Goal: Information Seeking & Learning: Learn about a topic

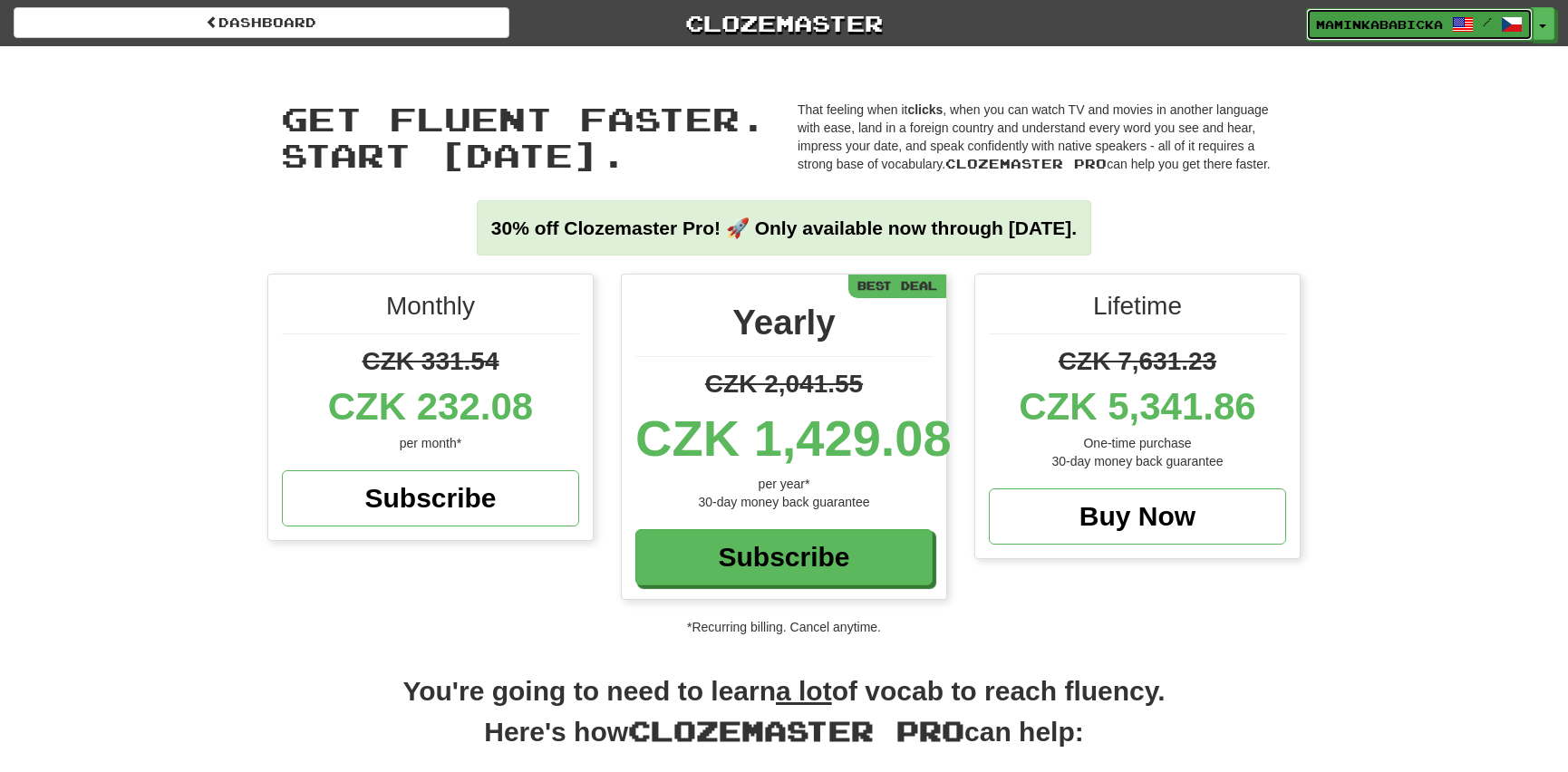
click at [1394, 16] on span "maminkababicka" at bounding box center [1379, 24] width 127 height 16
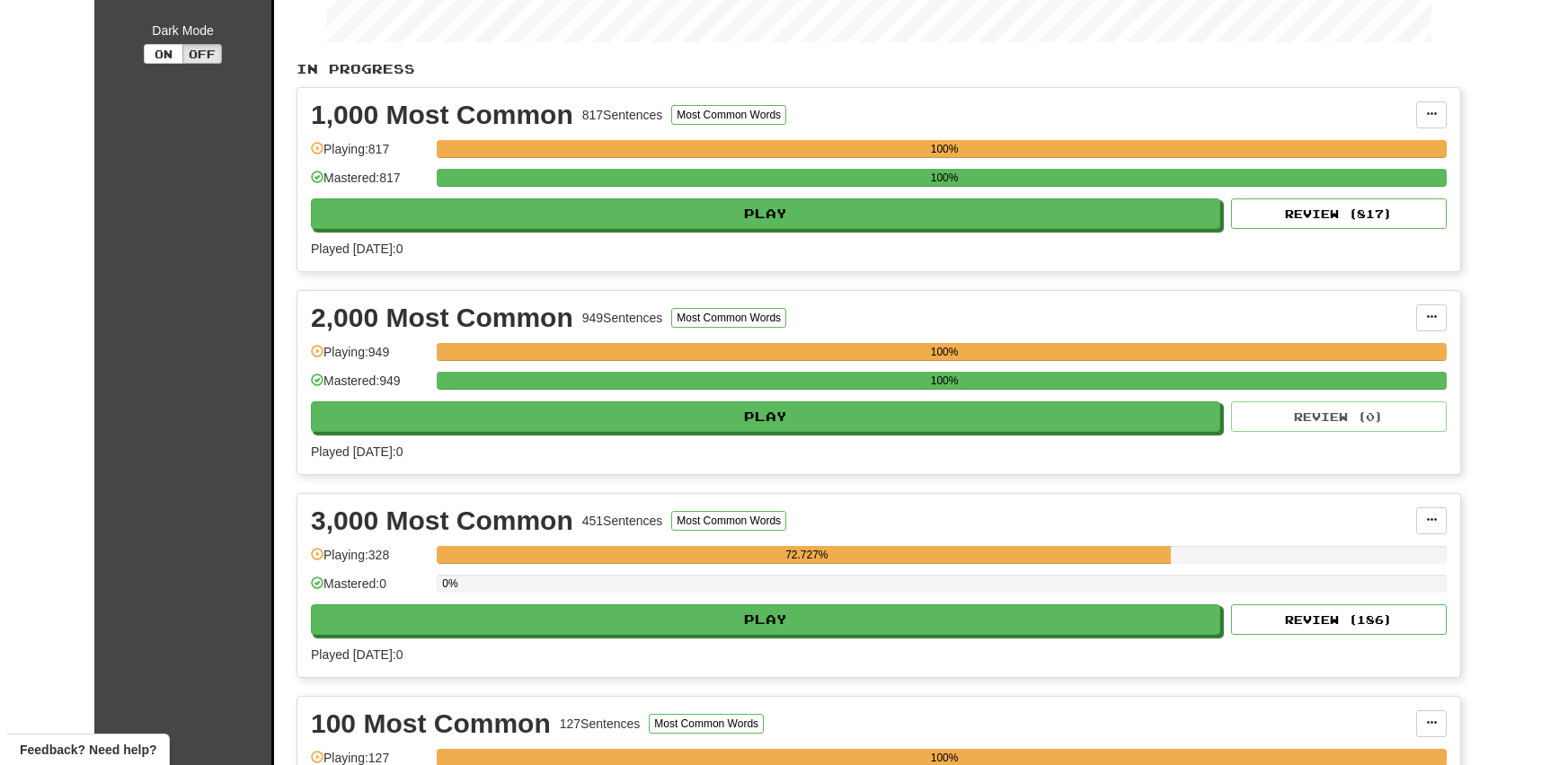
scroll to position [408, 0]
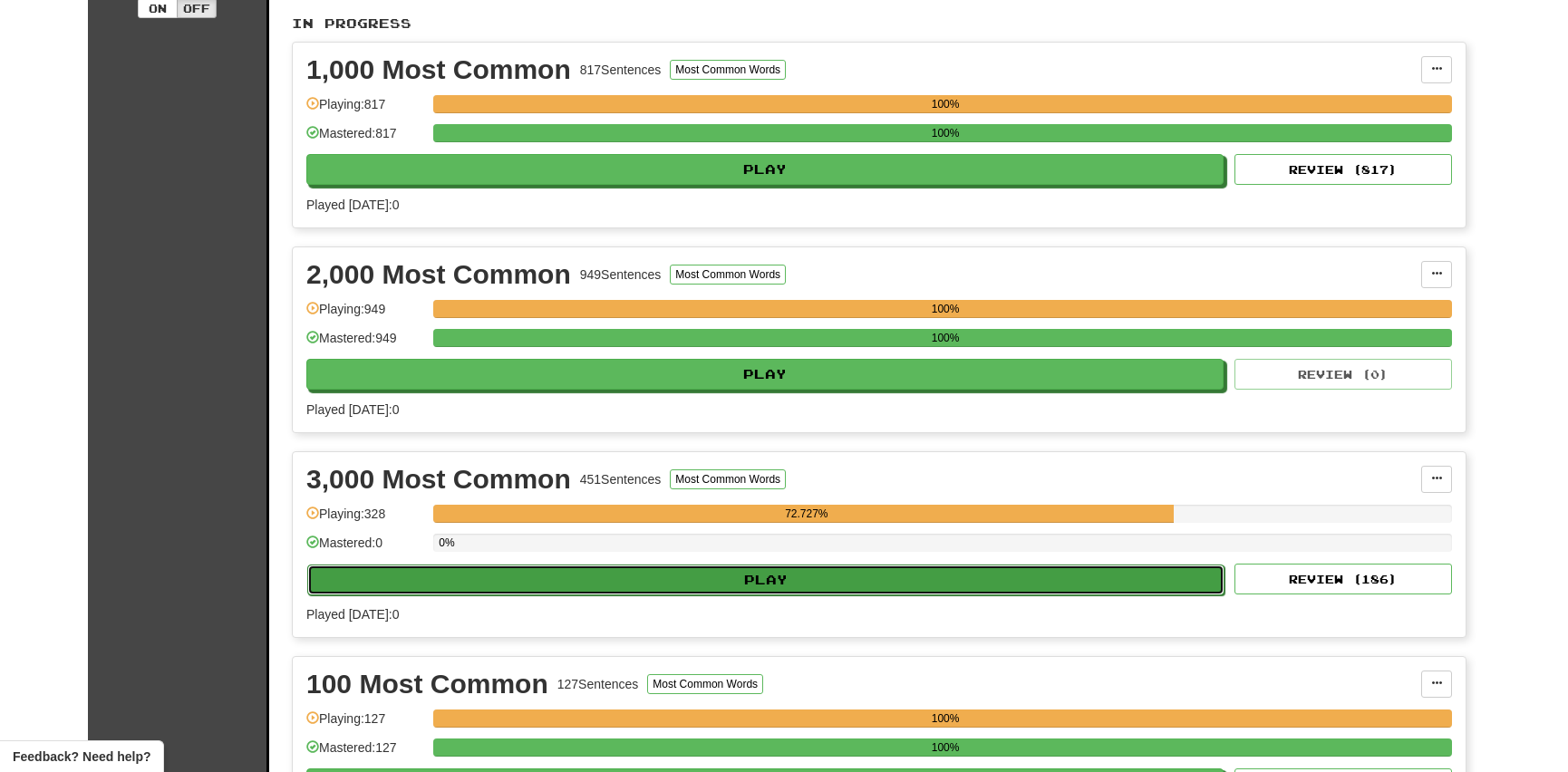
click at [796, 570] on button "Play" at bounding box center [765, 580] width 917 height 31
select select "**"
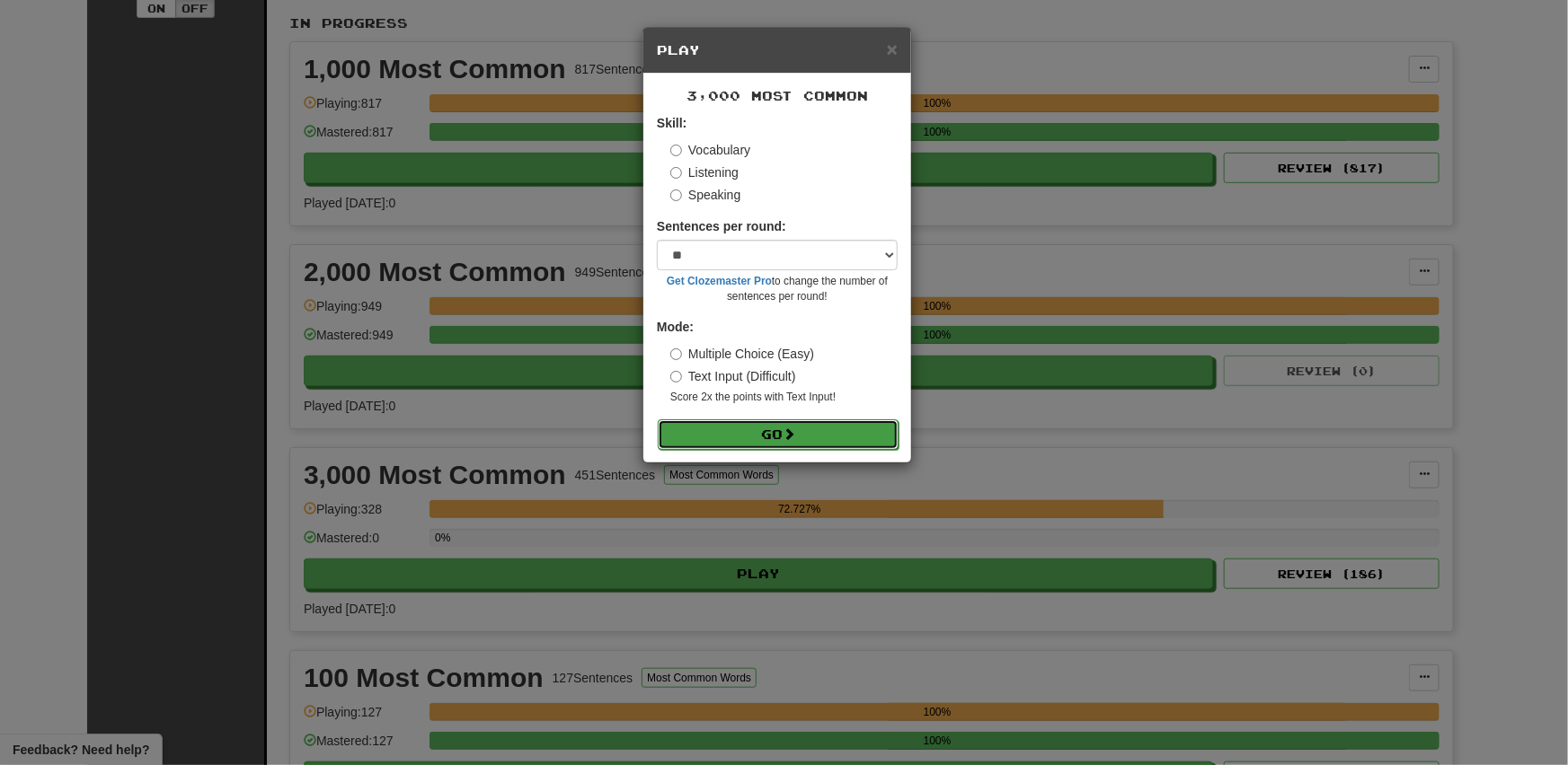
click at [776, 431] on button "Go" at bounding box center [778, 435] width 240 height 31
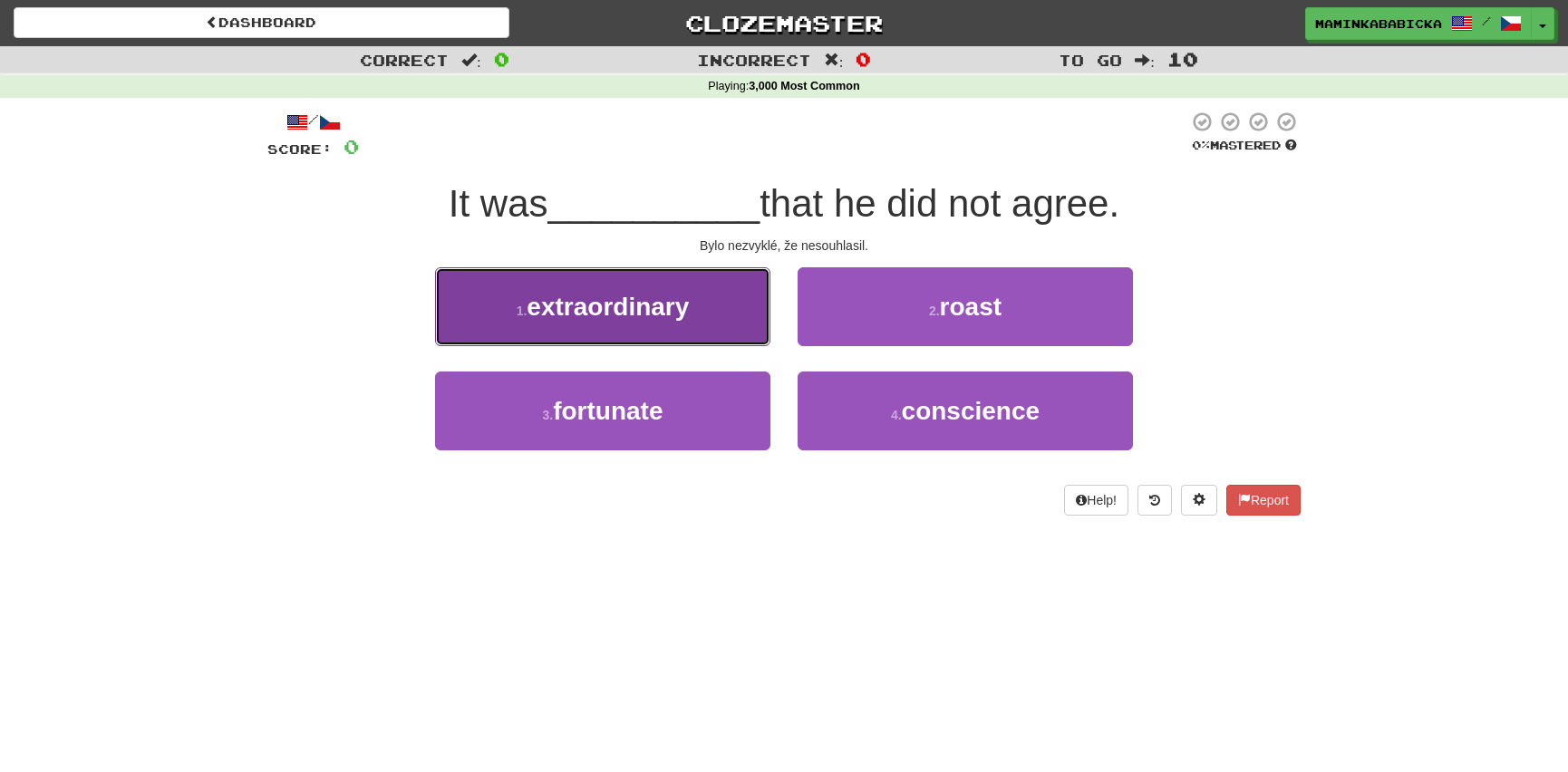
click at [595, 301] on span "extraordinary" at bounding box center [608, 306] width 162 height 28
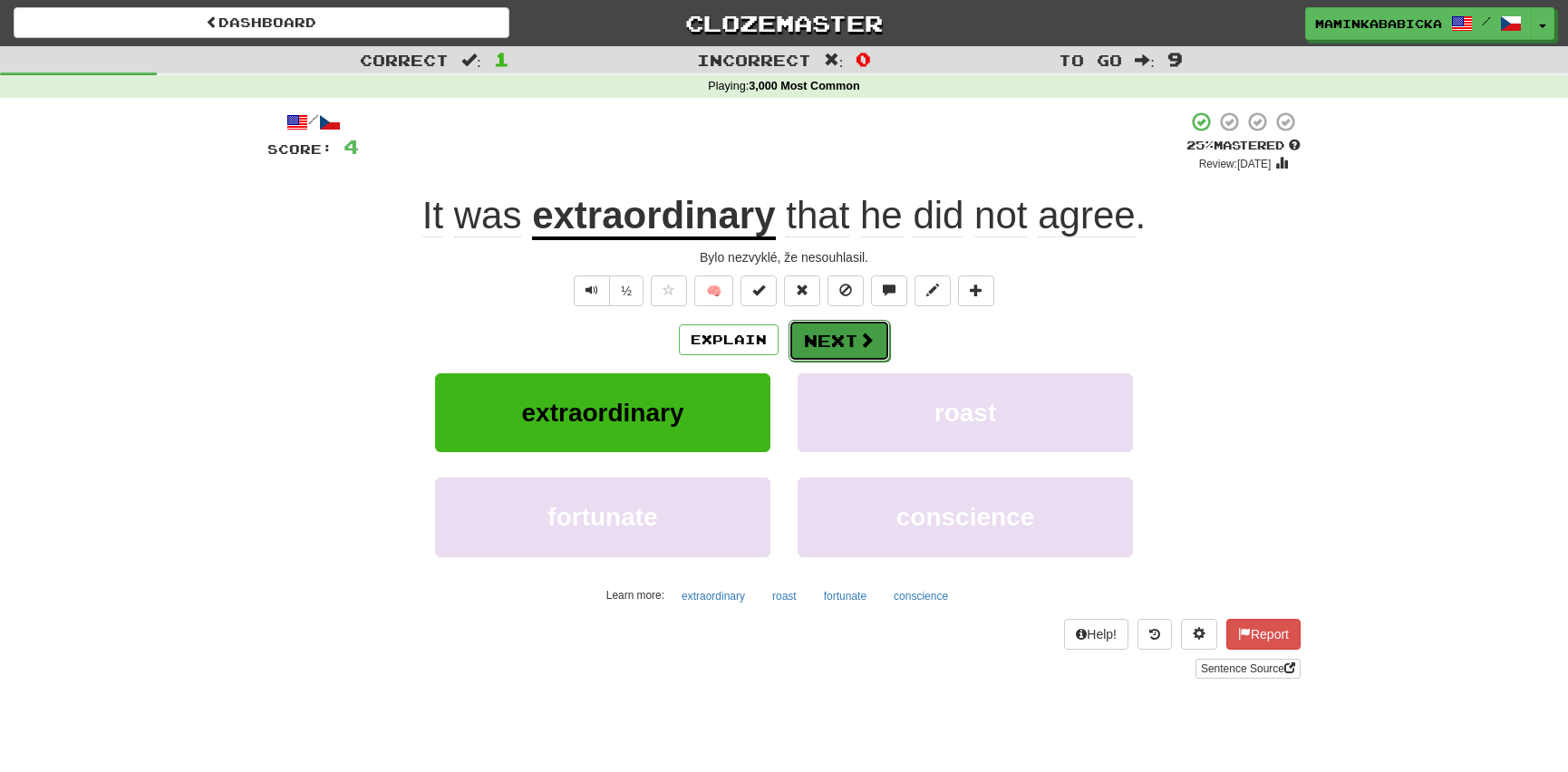
click at [837, 332] on button "Next" at bounding box center [839, 340] width 101 height 42
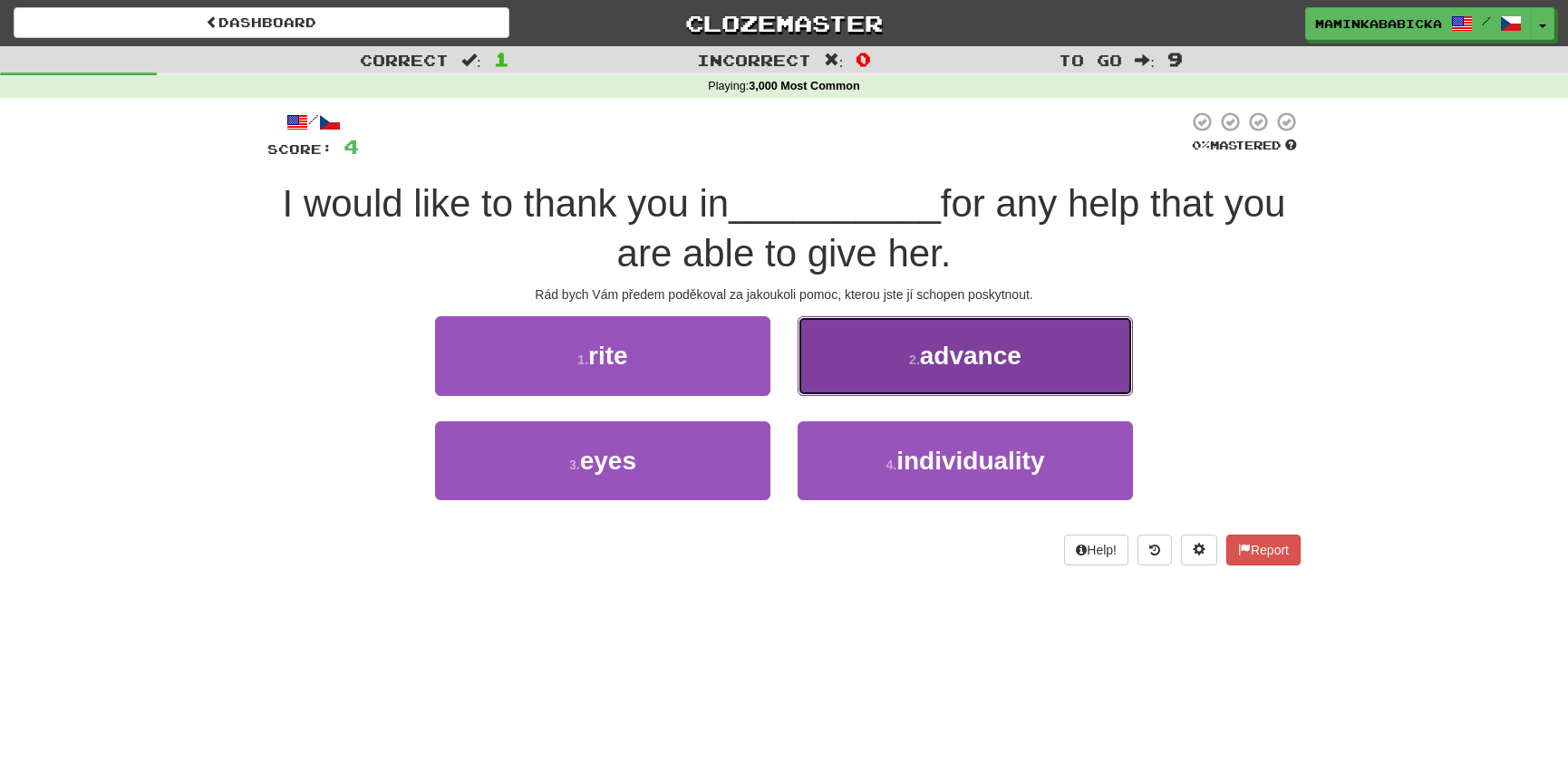
click at [995, 357] on span "advance" at bounding box center [970, 356] width 101 height 28
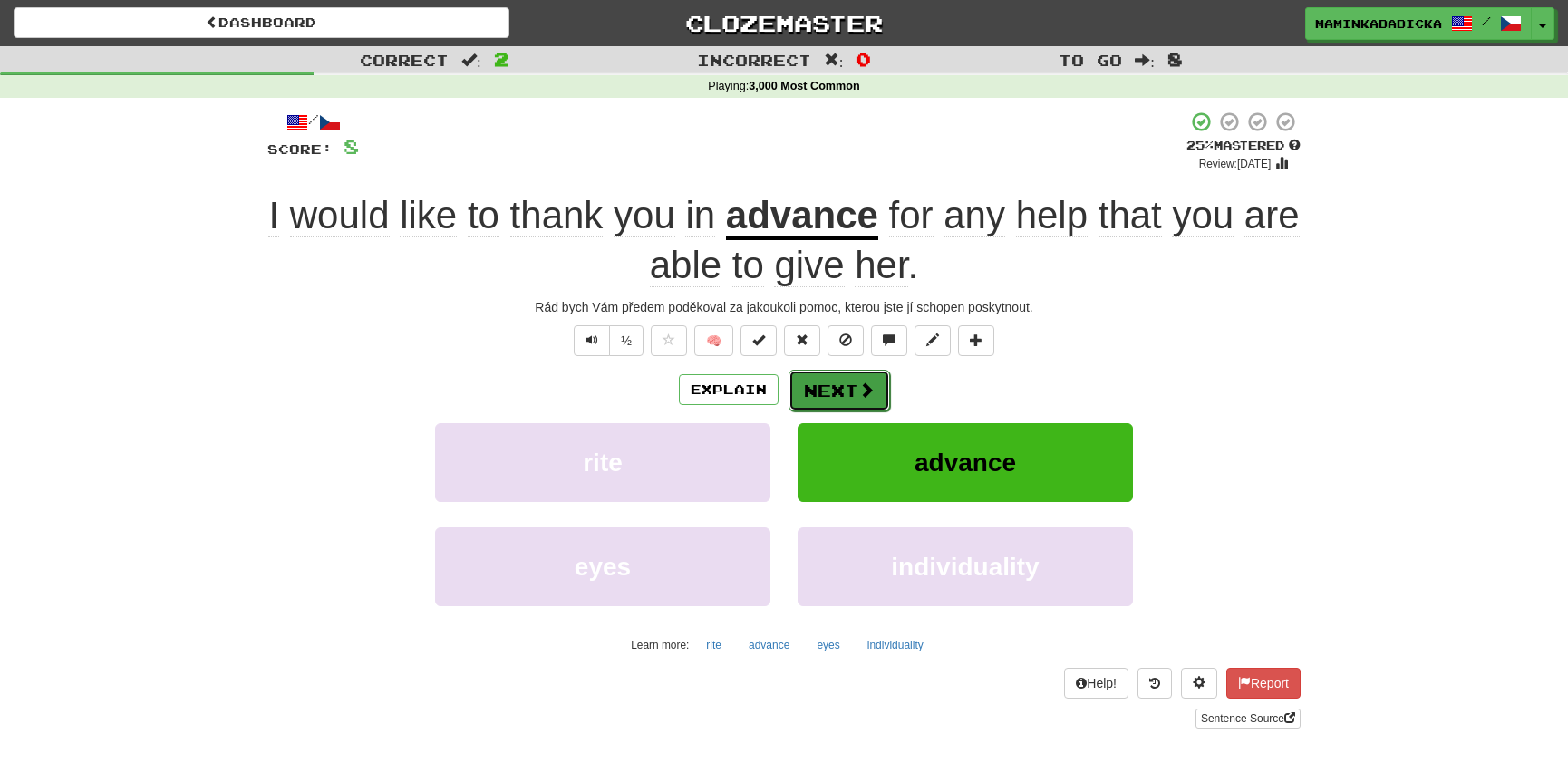
click at [833, 381] on button "Next" at bounding box center [839, 390] width 101 height 42
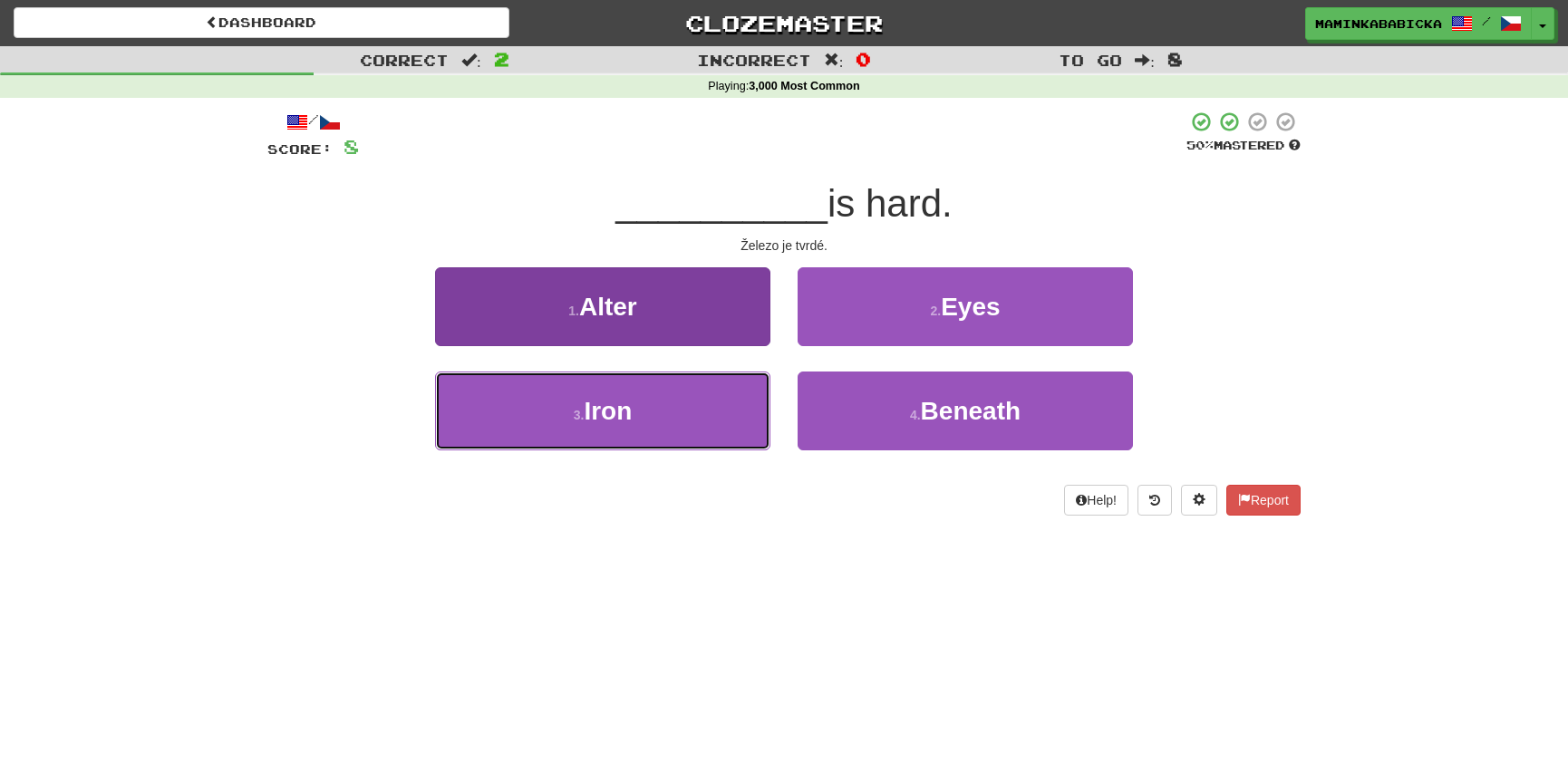
drag, startPoint x: 622, startPoint y: 413, endPoint x: 636, endPoint y: 405, distance: 16.1
click at [624, 412] on span "Iron" at bounding box center [608, 411] width 48 height 28
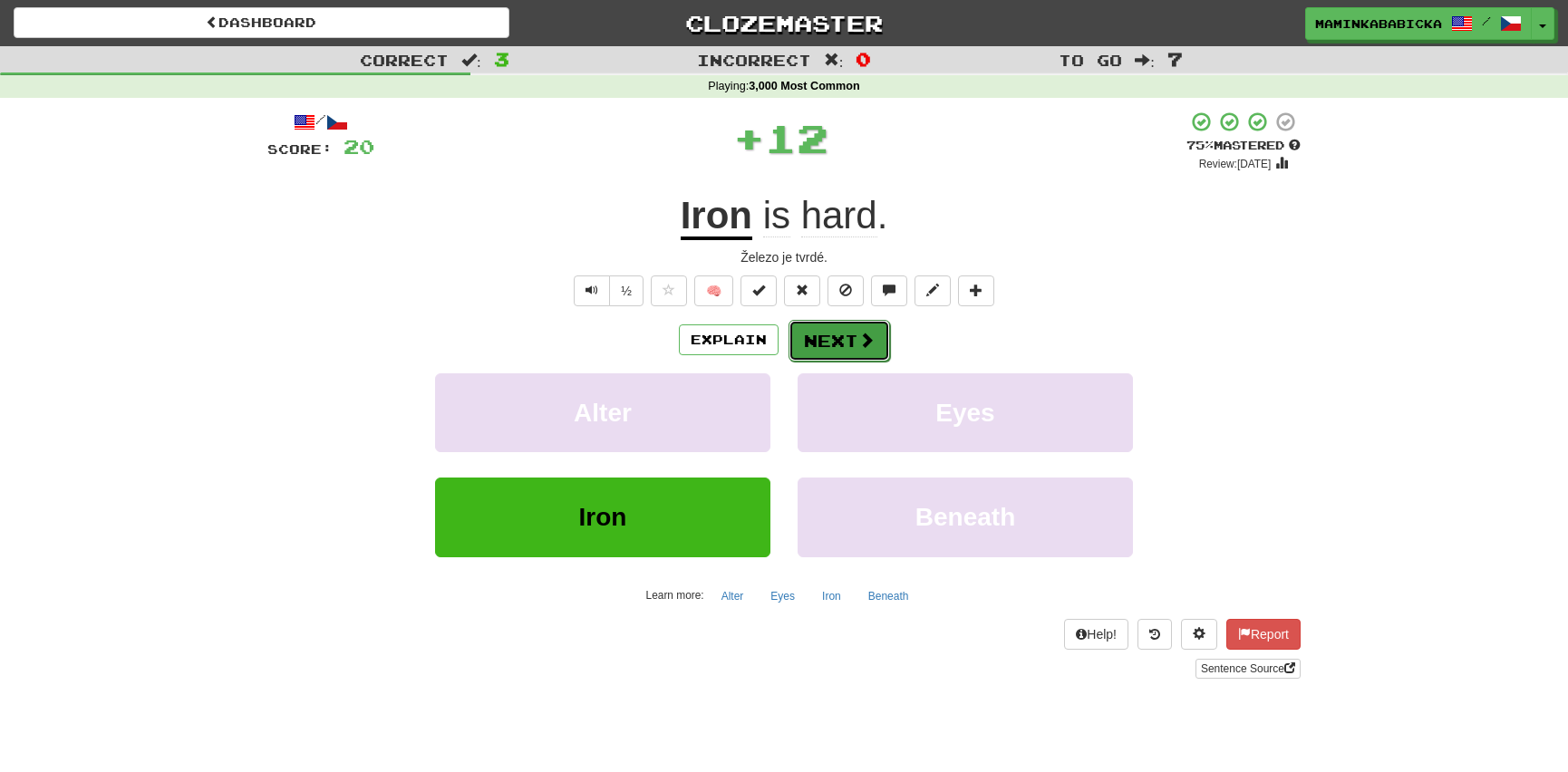
click at [845, 334] on button "Next" at bounding box center [839, 340] width 101 height 42
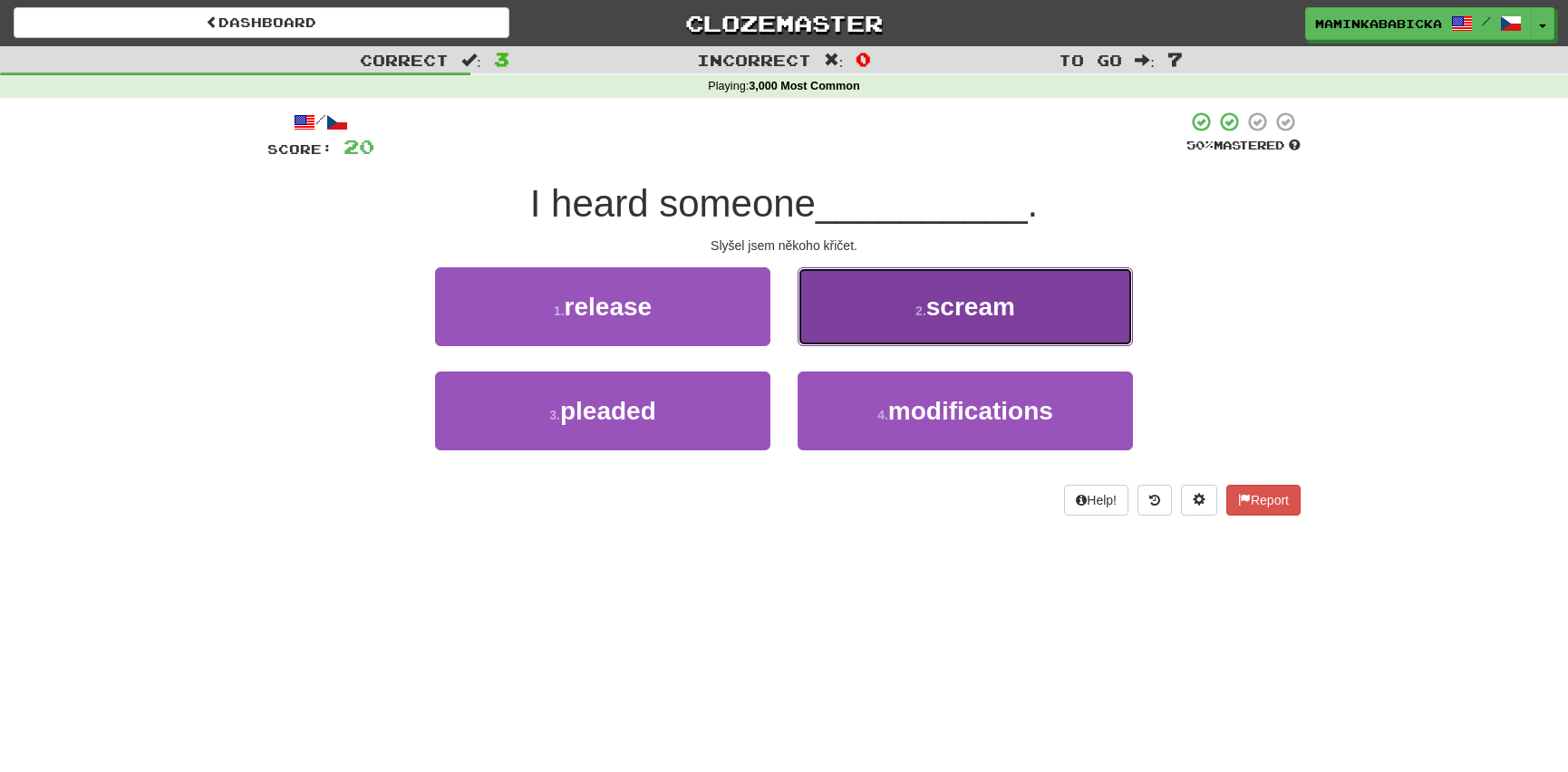
click at [980, 314] on span "scream" at bounding box center [971, 306] width 89 height 28
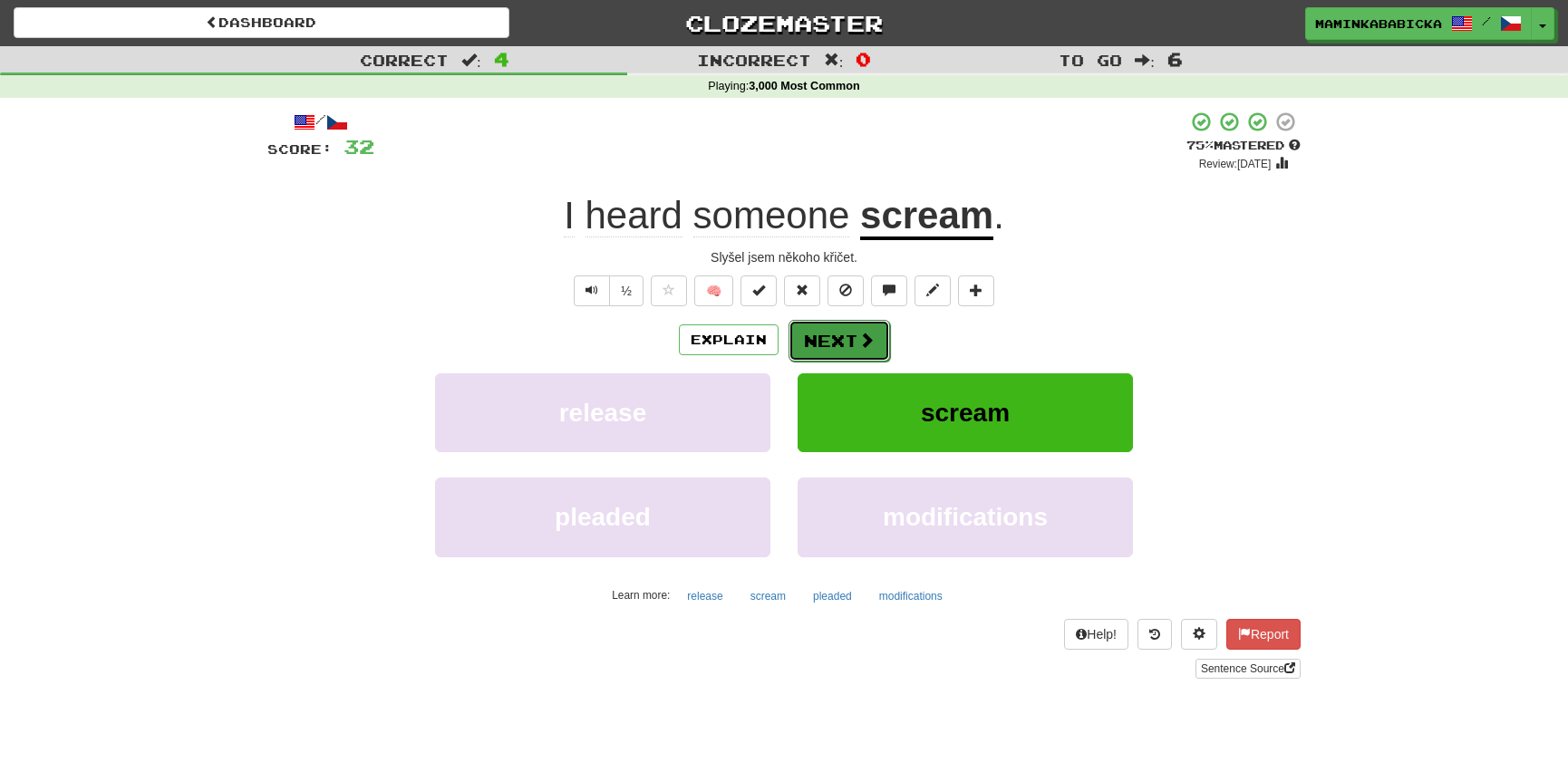
click at [840, 335] on button "Next" at bounding box center [839, 340] width 101 height 42
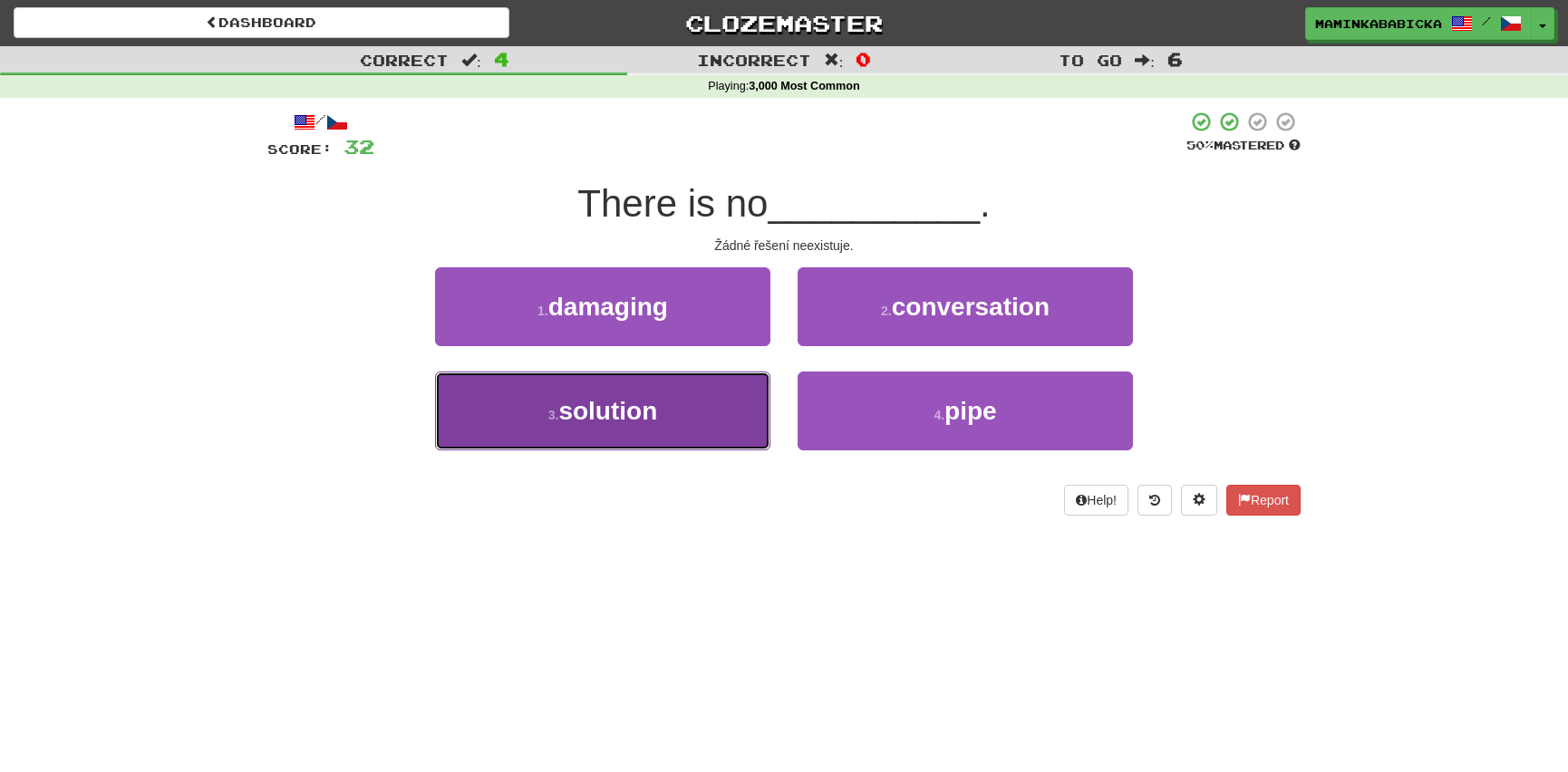
click at [636, 409] on span "solution" at bounding box center [608, 411] width 99 height 28
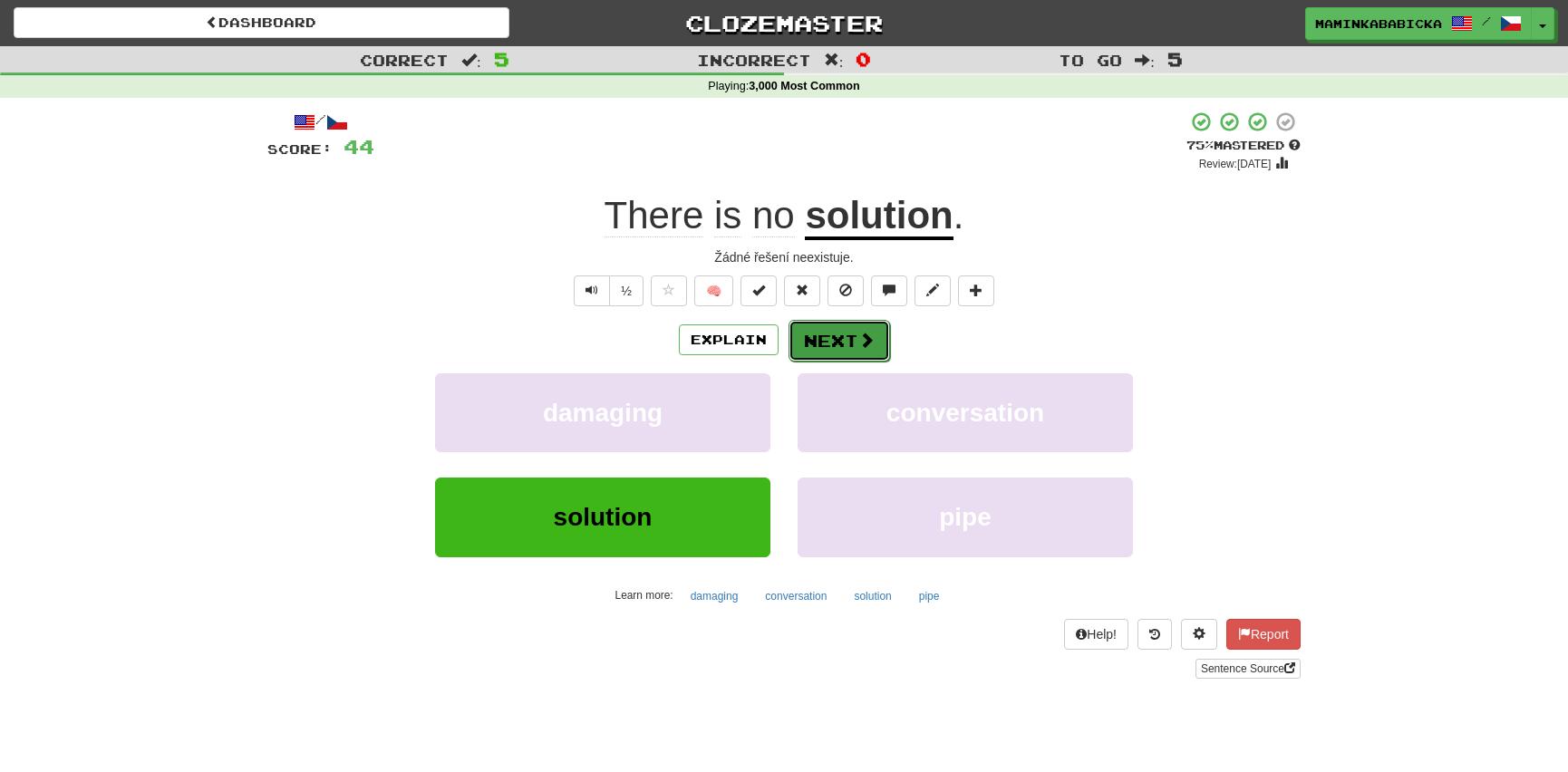
click at [833, 330] on button "Next" at bounding box center [839, 340] width 101 height 42
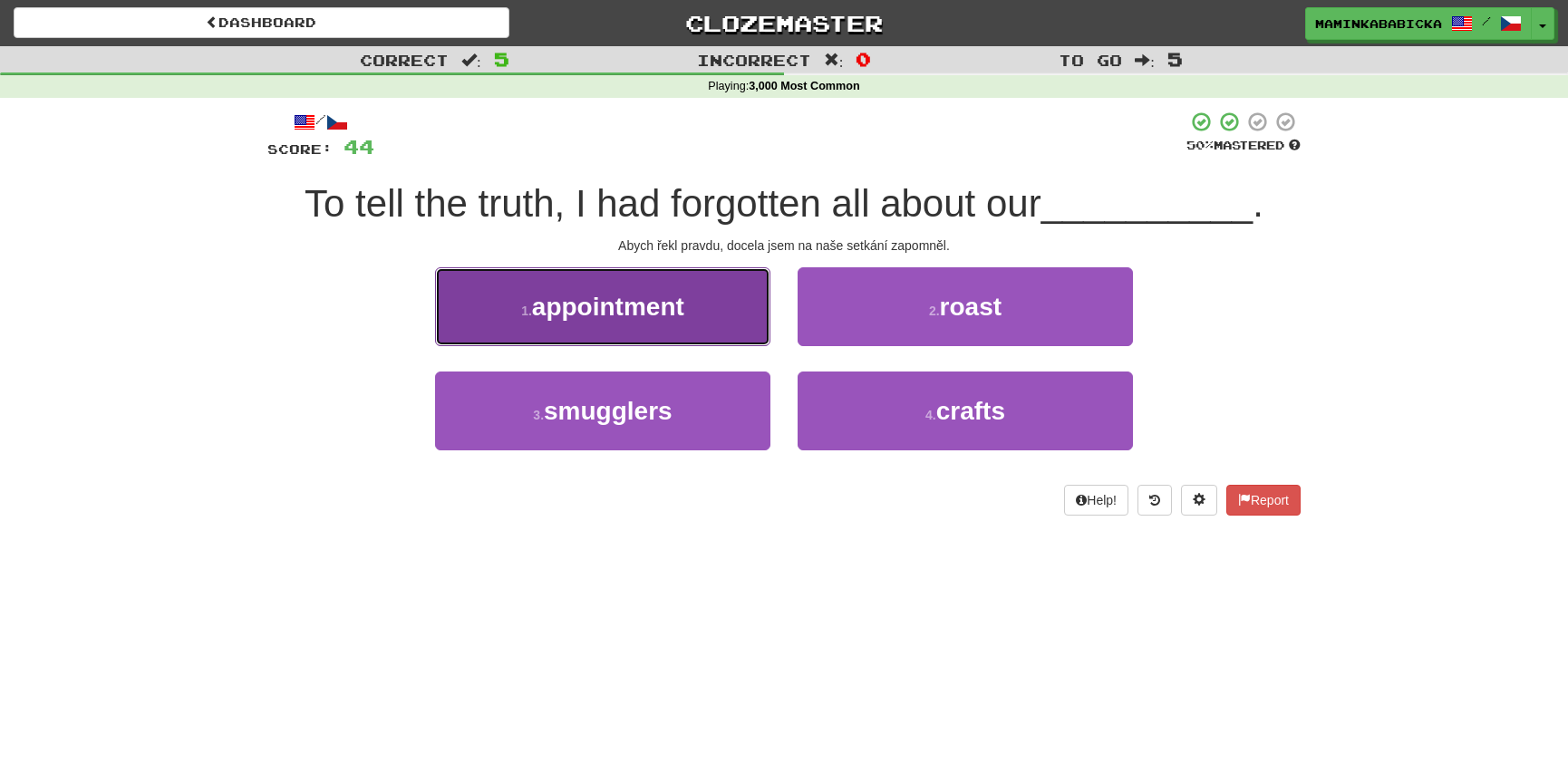
click at [600, 309] on span "appointment" at bounding box center [609, 306] width 153 height 28
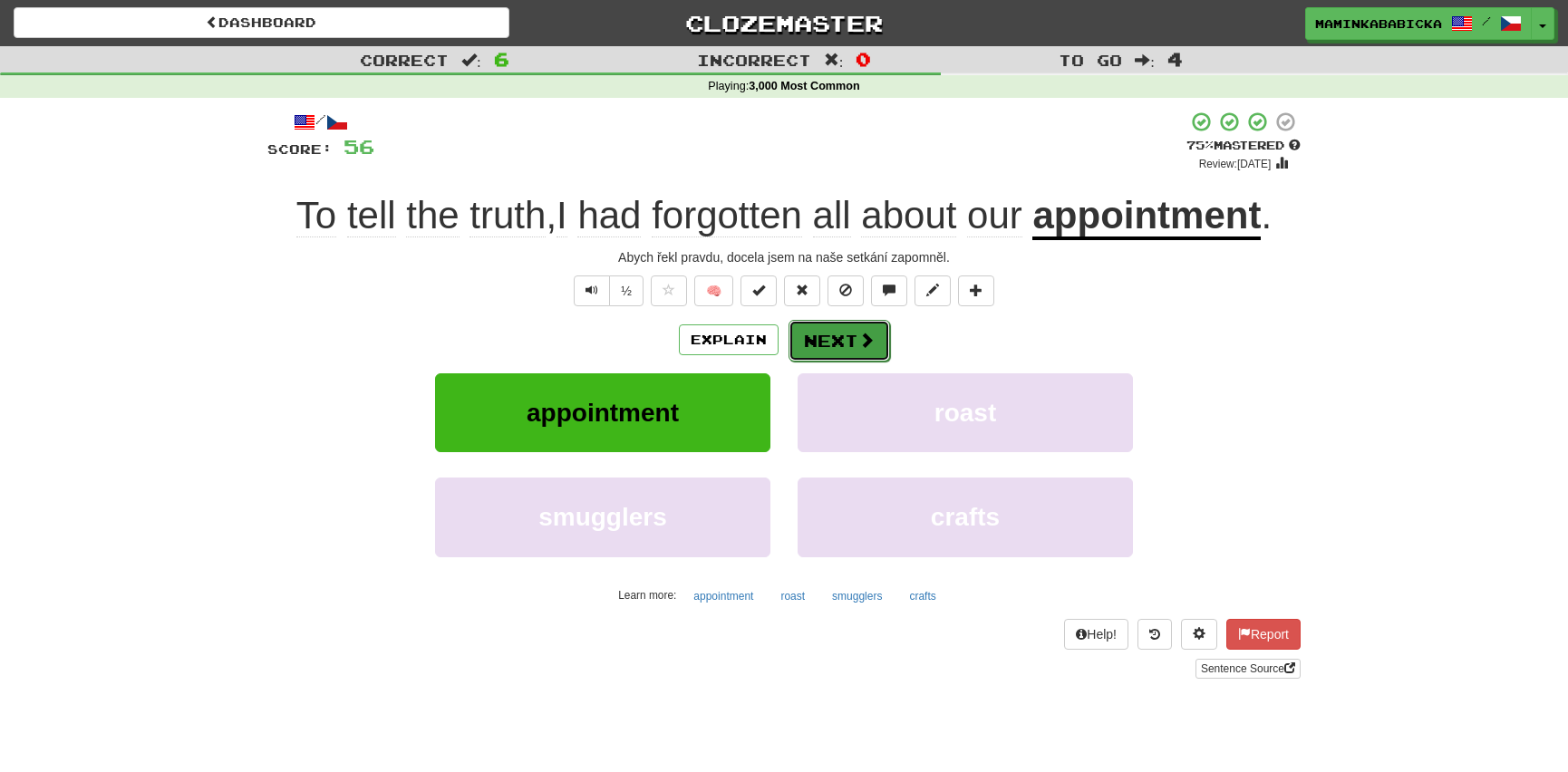
click at [850, 335] on button "Next" at bounding box center [839, 340] width 101 height 42
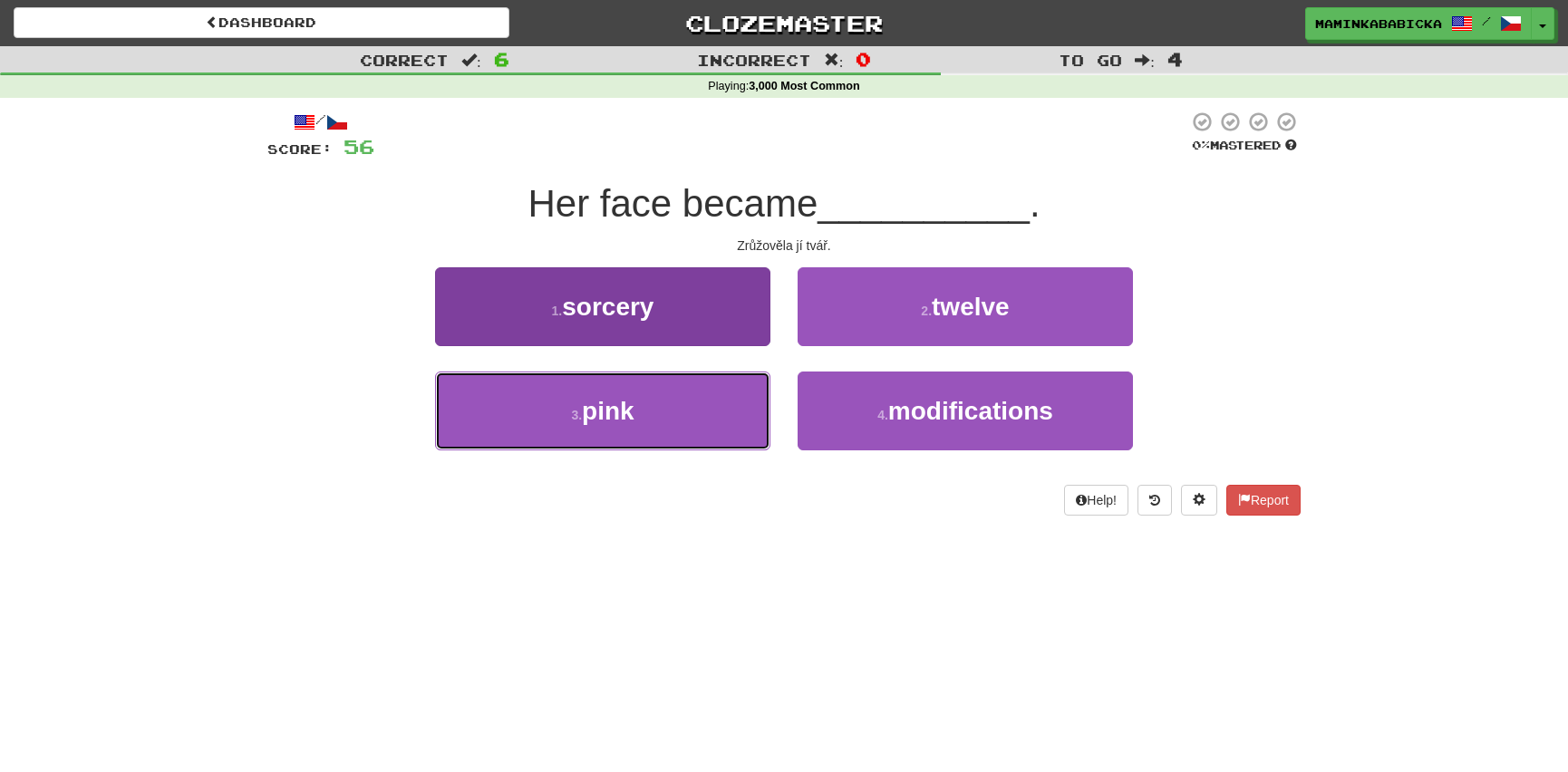
drag, startPoint x: 640, startPoint y: 411, endPoint x: 649, endPoint y: 399, distance: 15.0
click at [640, 412] on button "3 . pink" at bounding box center [602, 412] width 335 height 79
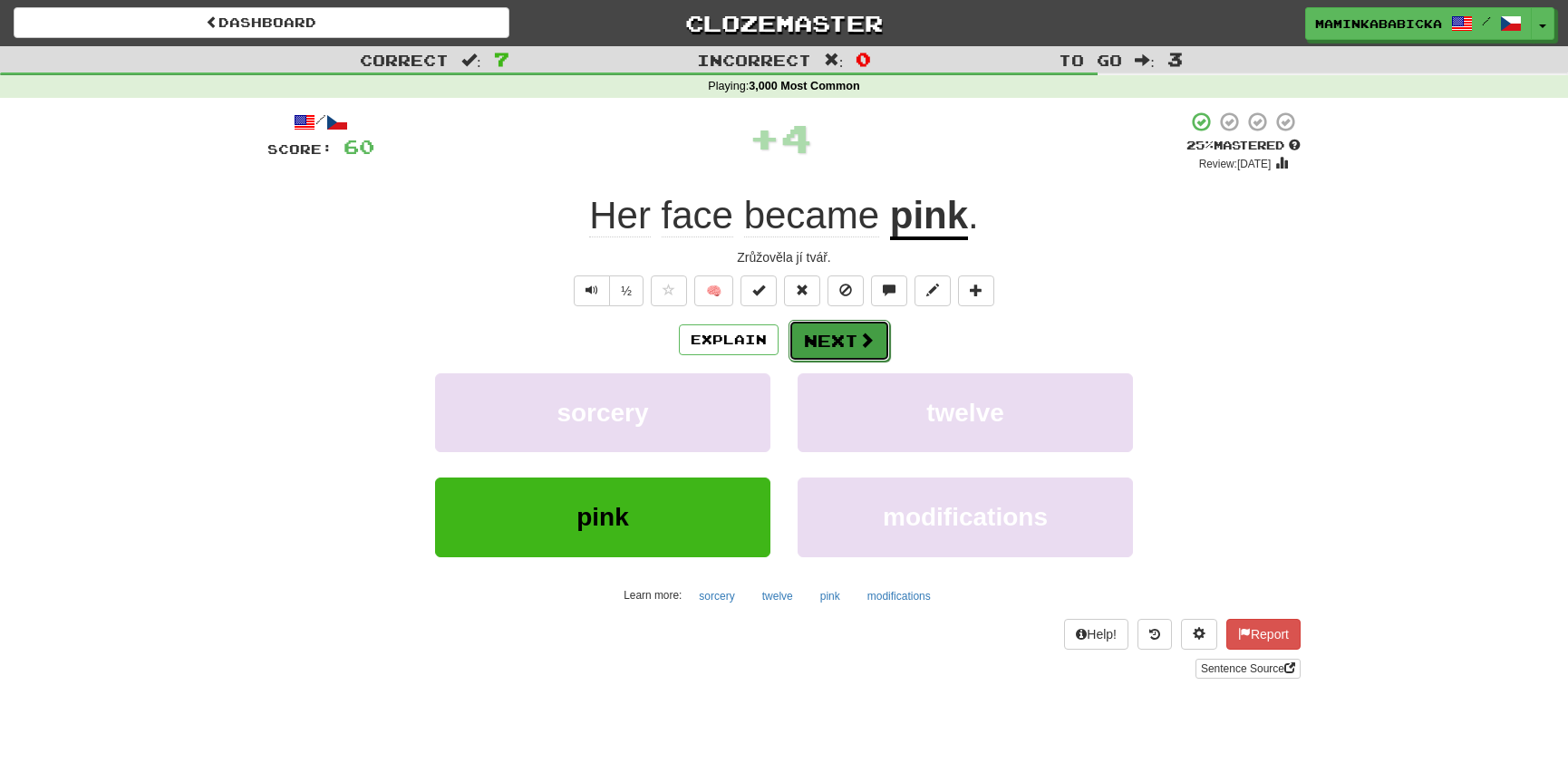
click at [837, 335] on button "Next" at bounding box center [839, 340] width 101 height 42
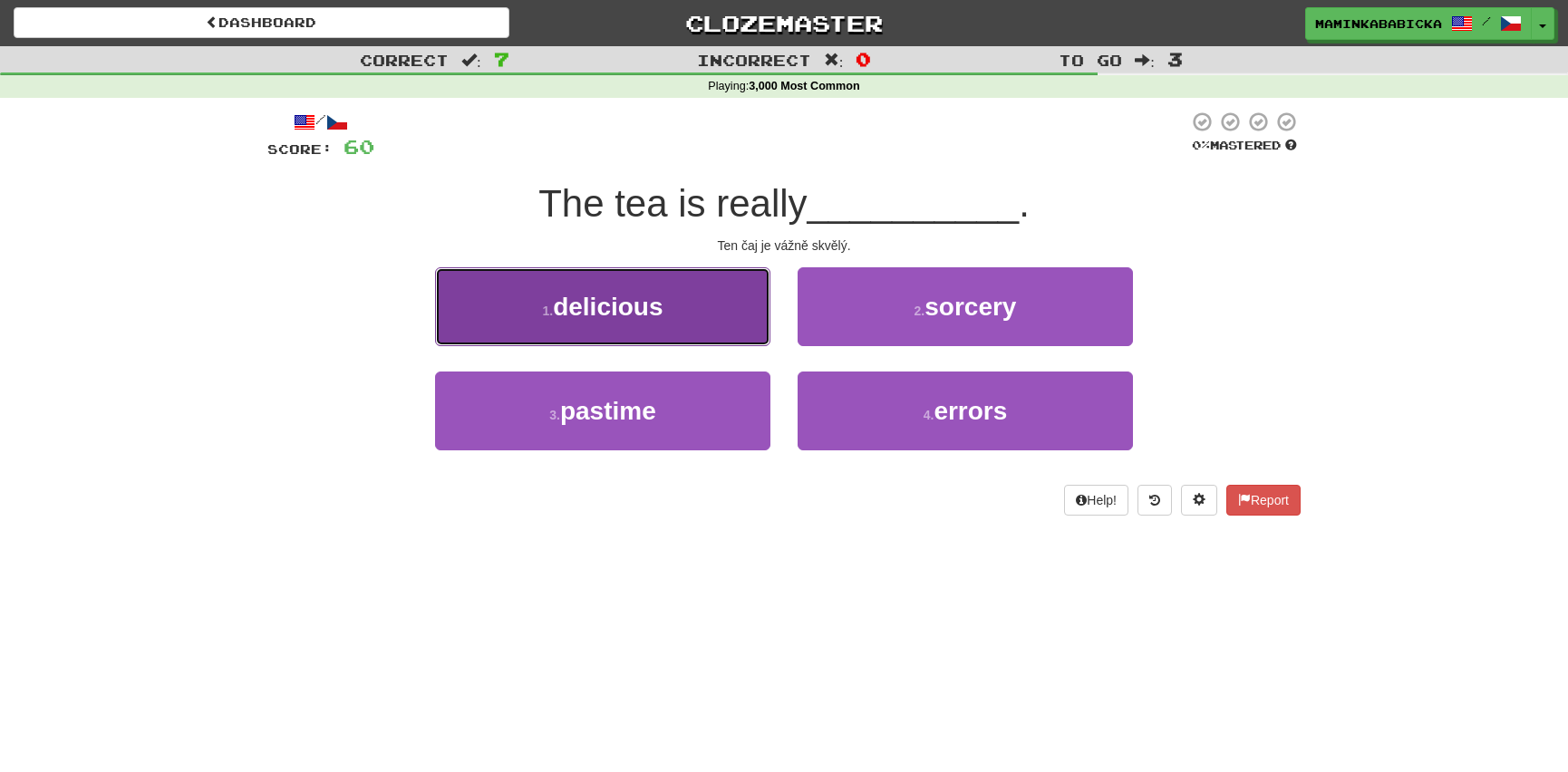
click at [609, 306] on span "delicious" at bounding box center [607, 306] width 109 height 28
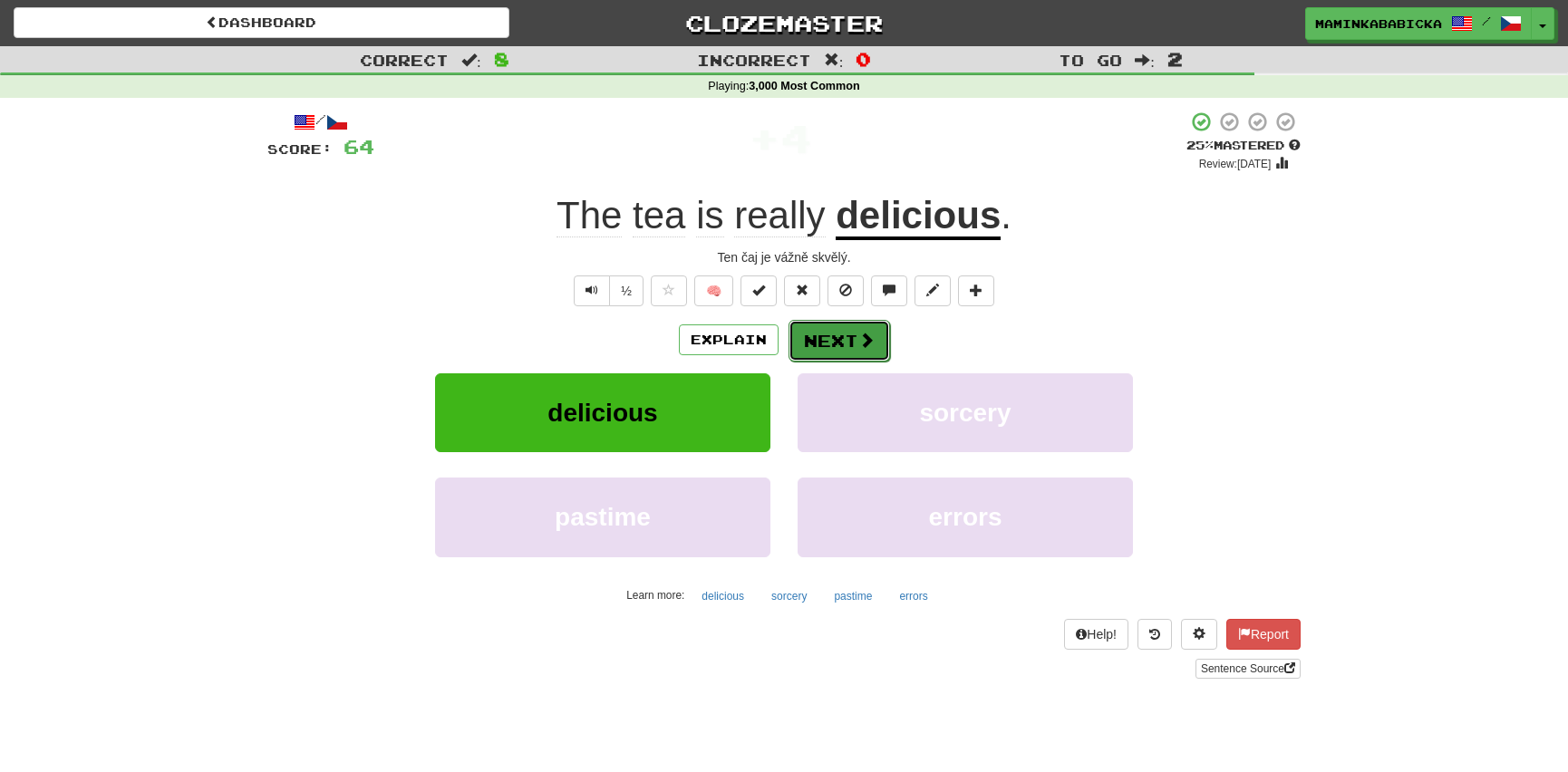
click at [841, 333] on button "Next" at bounding box center [839, 340] width 101 height 42
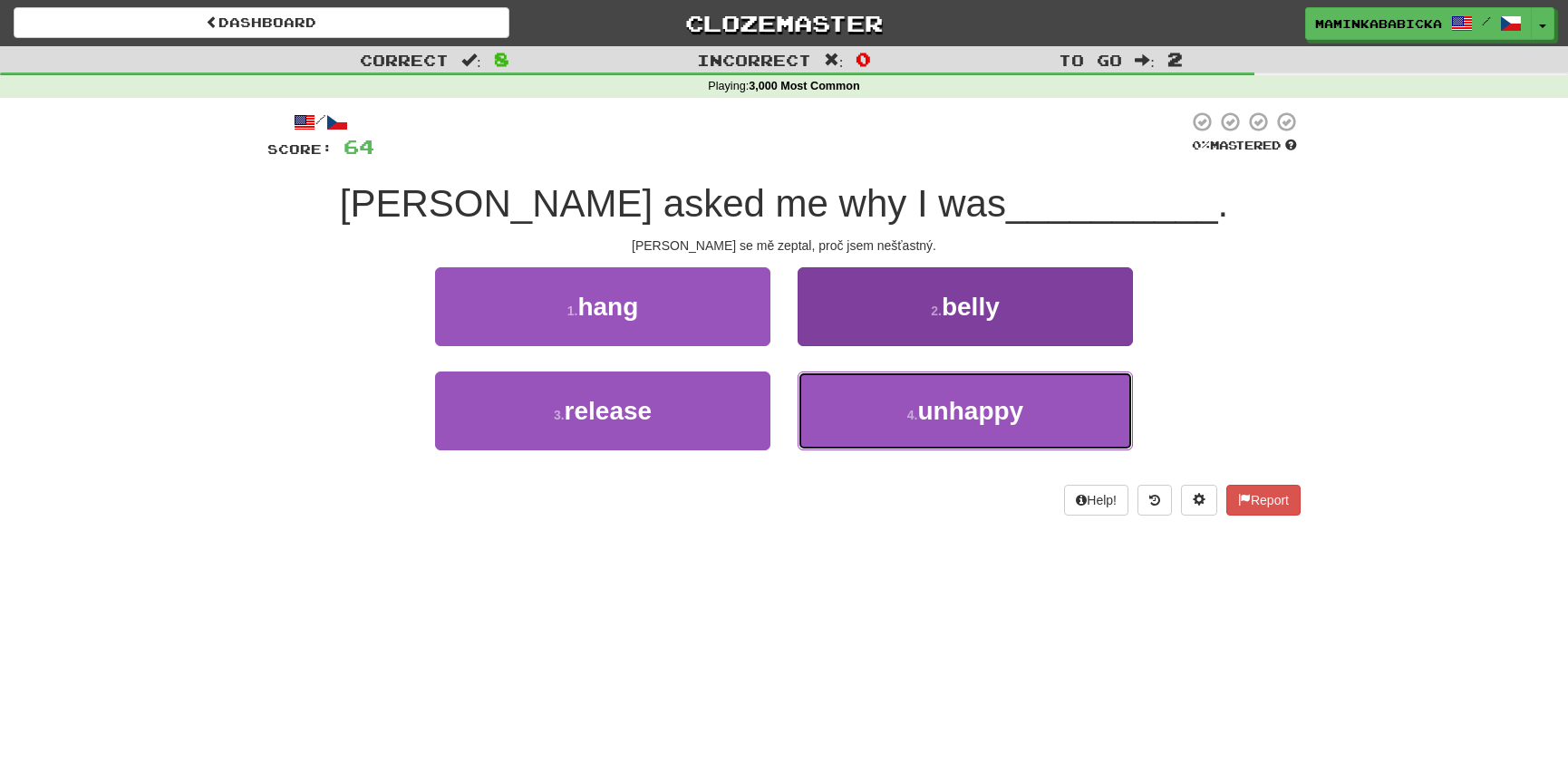
click at [952, 408] on span "unhappy" at bounding box center [971, 411] width 106 height 28
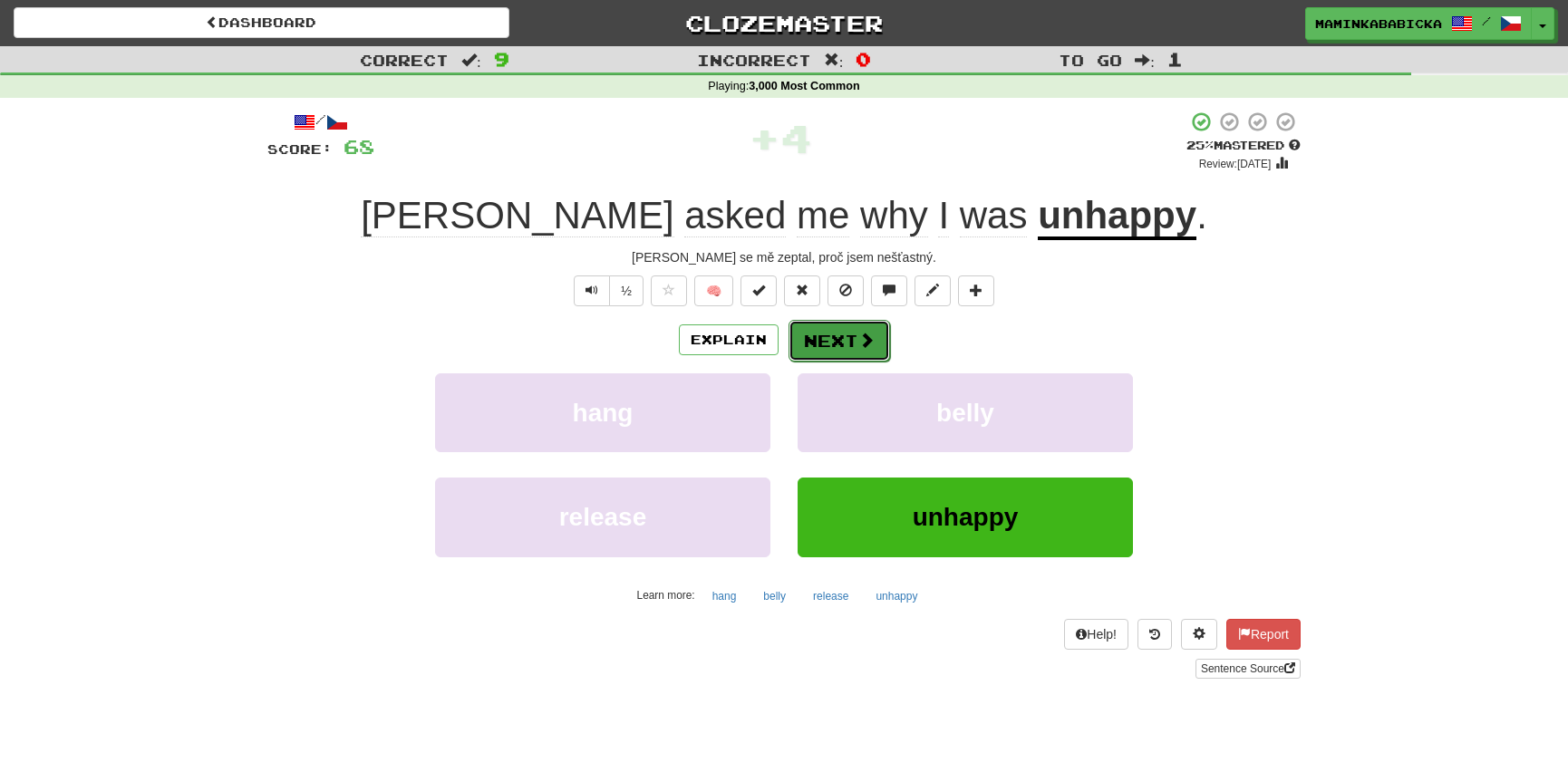
click at [852, 330] on button "Next" at bounding box center [839, 340] width 101 height 42
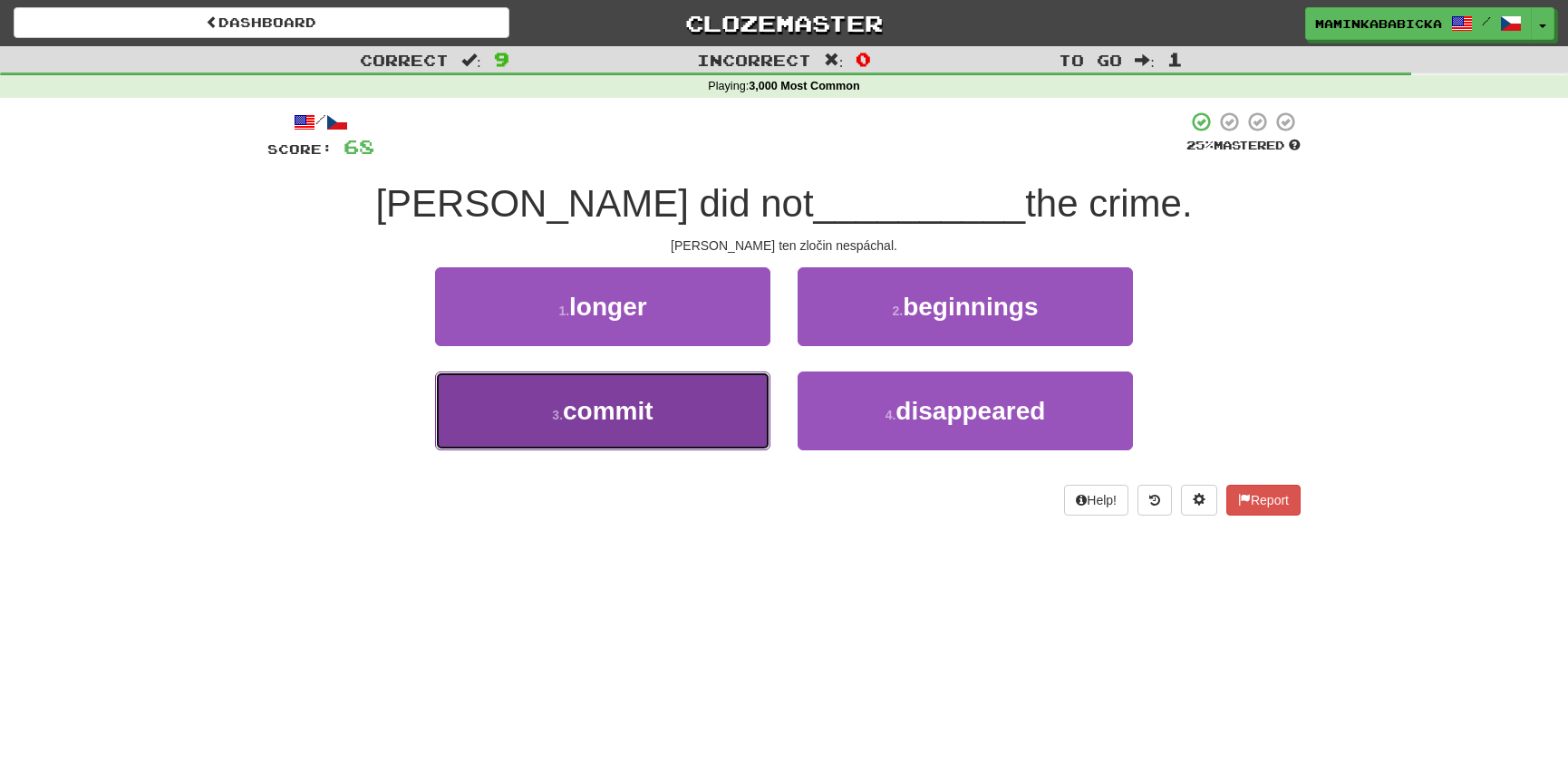
click at [588, 415] on span "commit" at bounding box center [608, 411] width 91 height 28
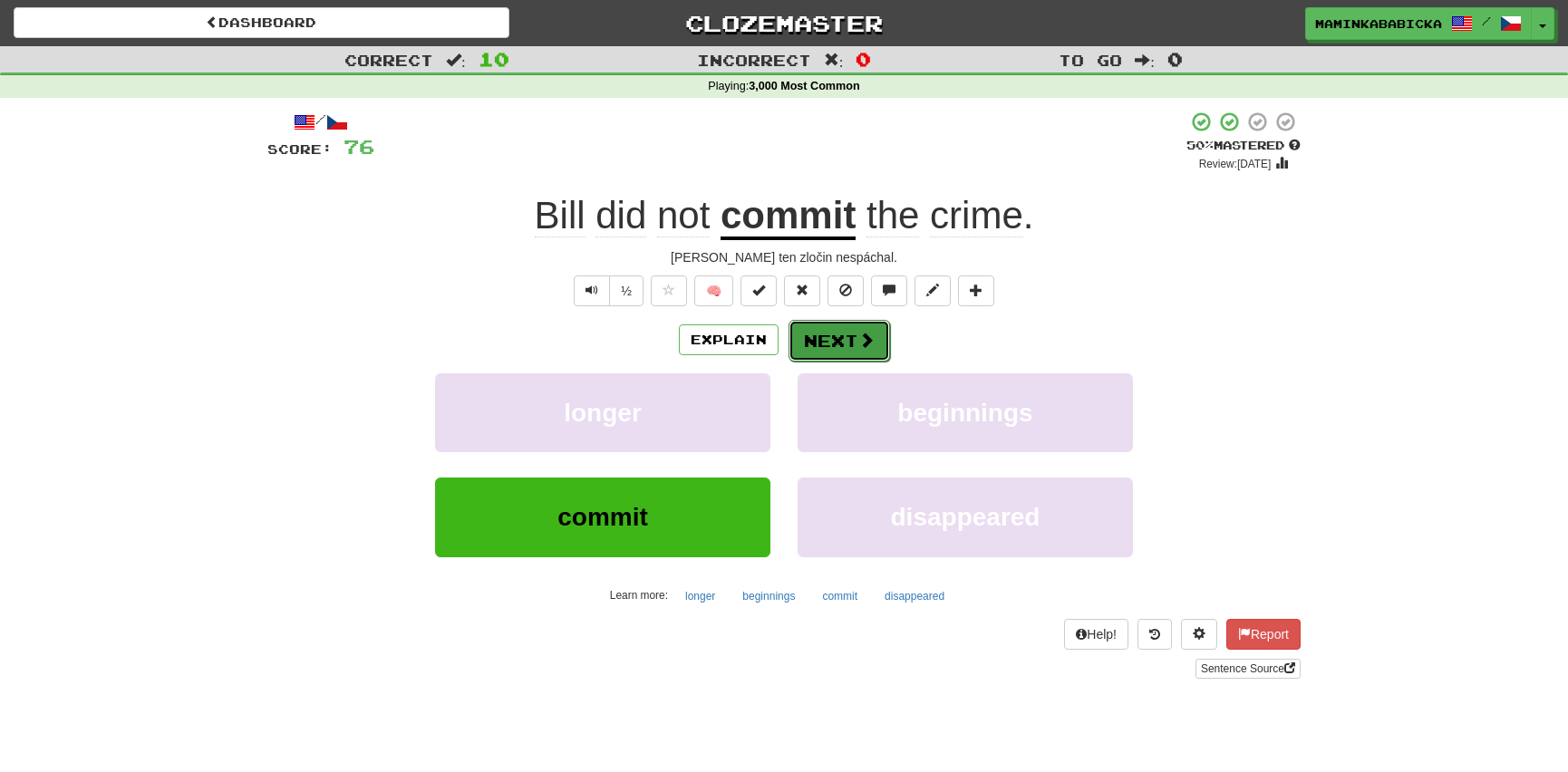
click at [837, 335] on button "Next" at bounding box center [839, 340] width 101 height 42
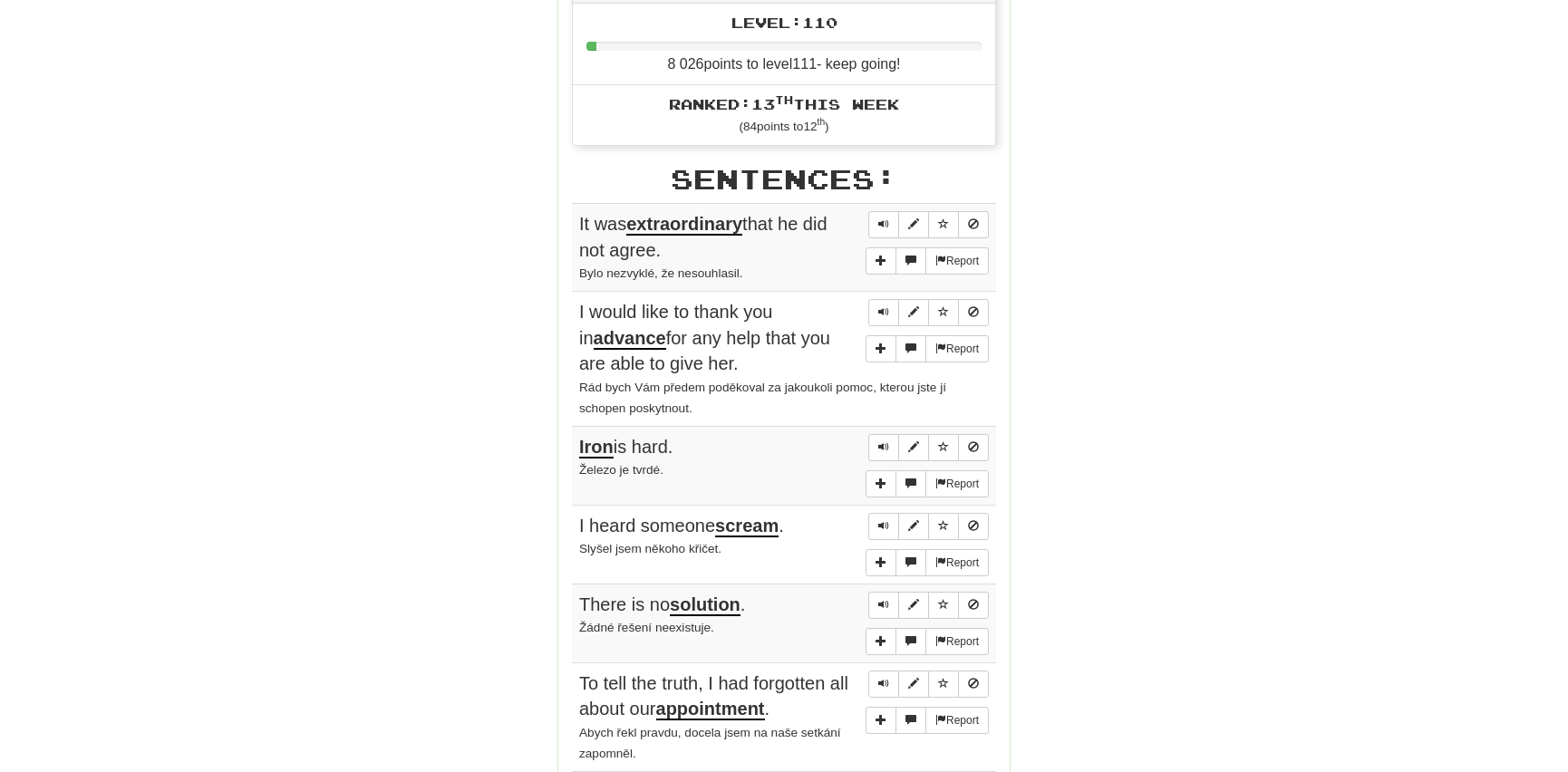
scroll to position [906, 0]
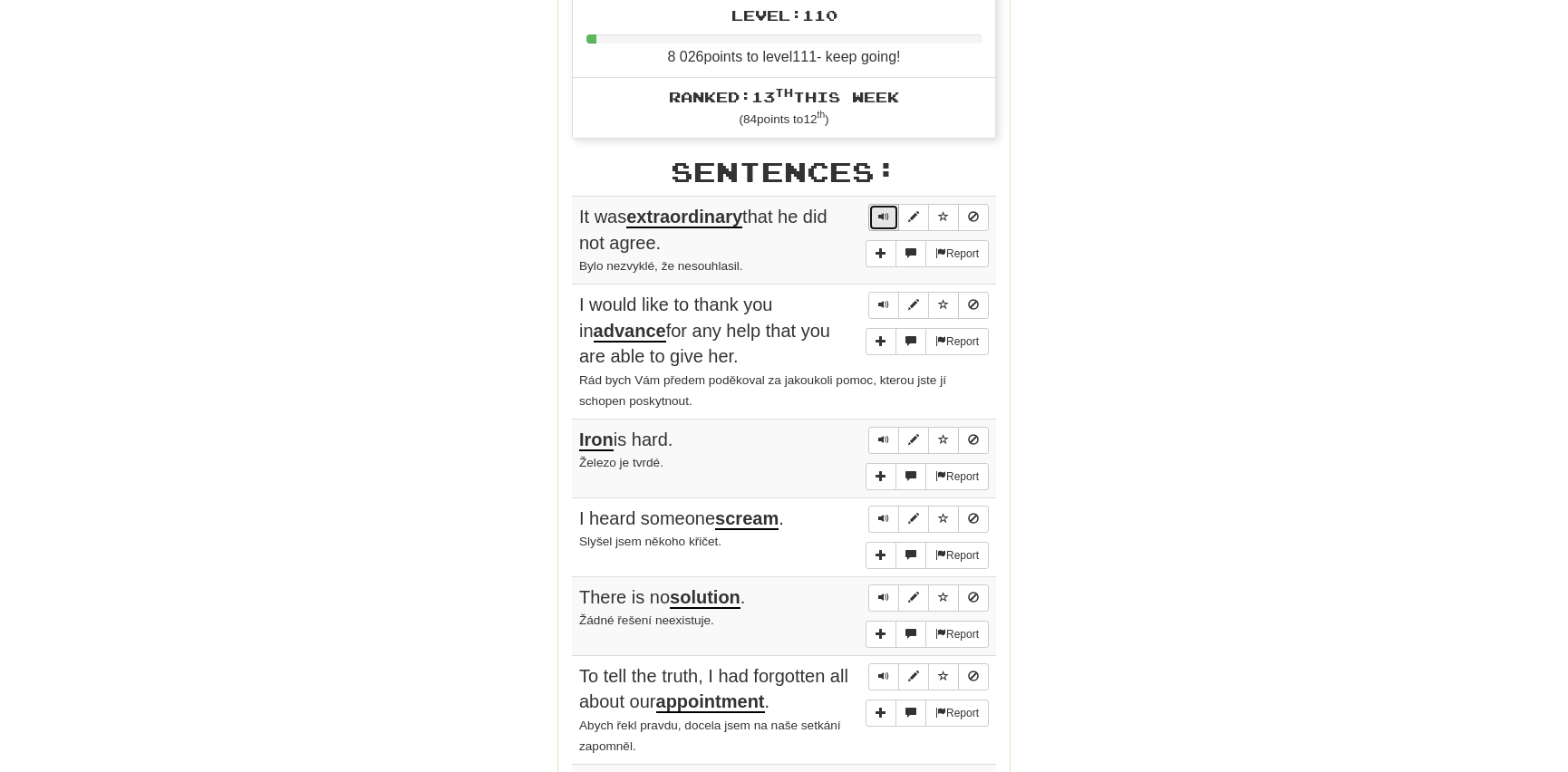
click at [872, 208] on button "Sentence controls" at bounding box center [884, 217] width 31 height 27
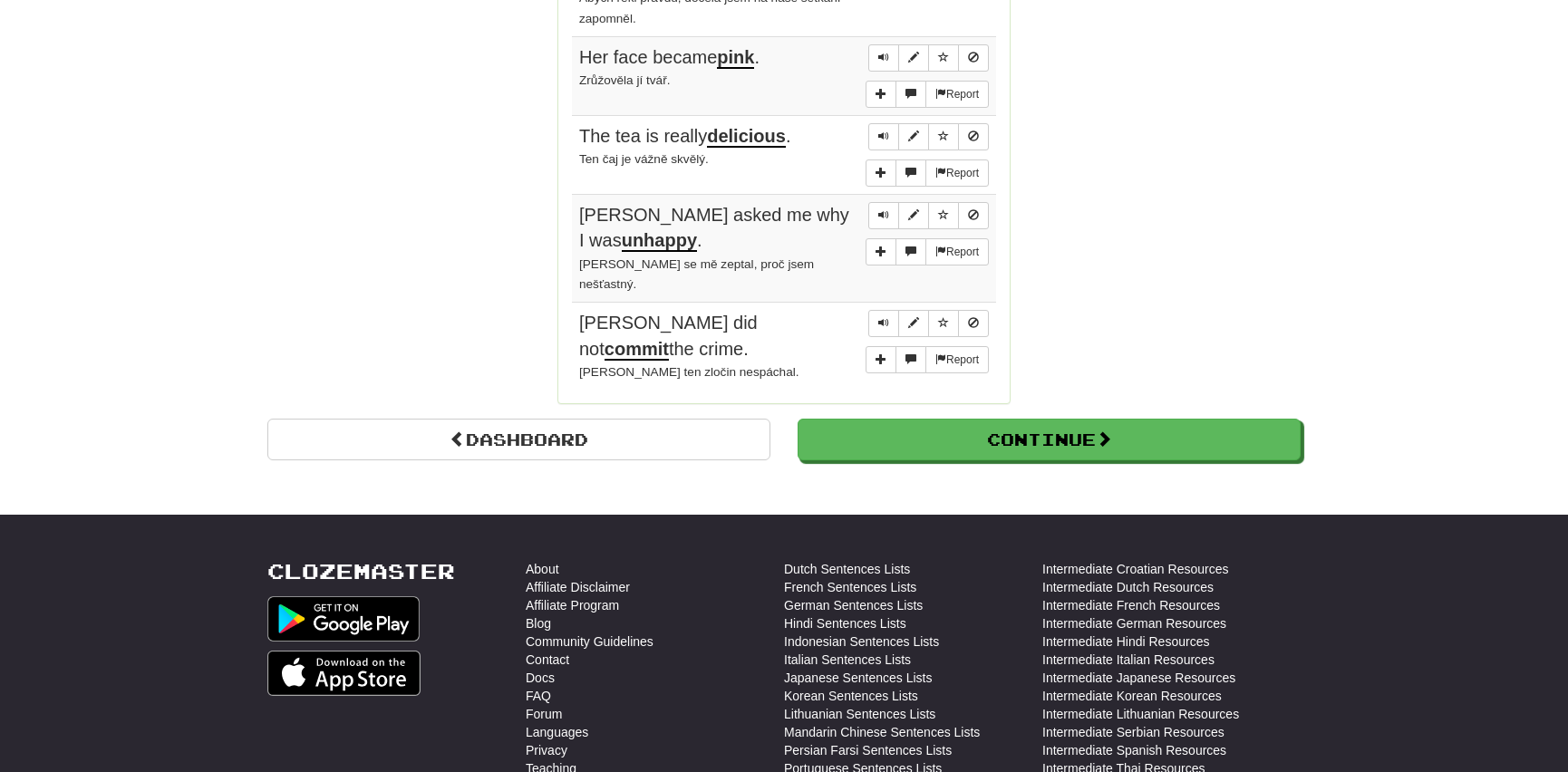
scroll to position [1647, 0]
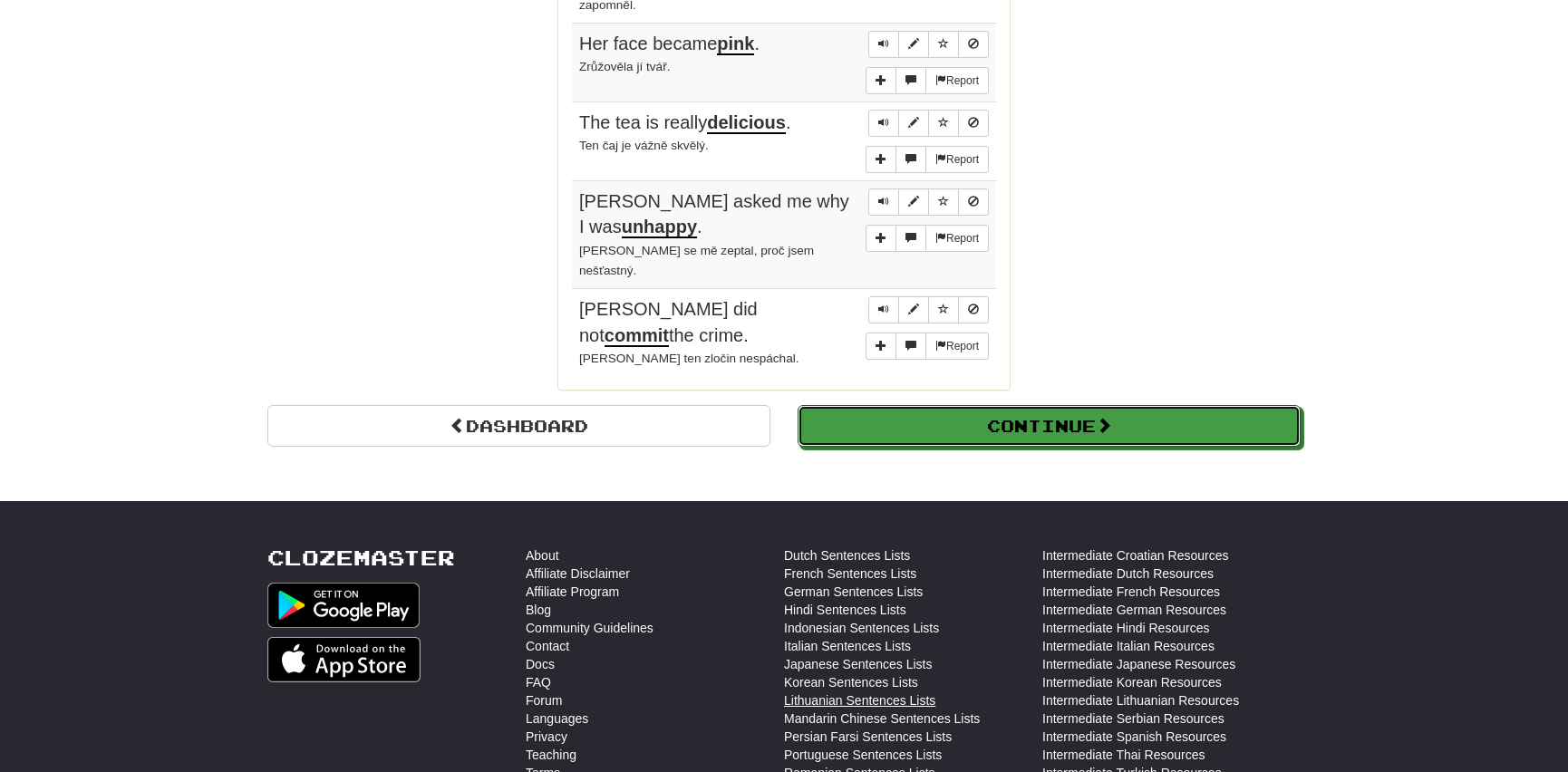
click at [886, 405] on button "Continue" at bounding box center [1048, 425] width 503 height 42
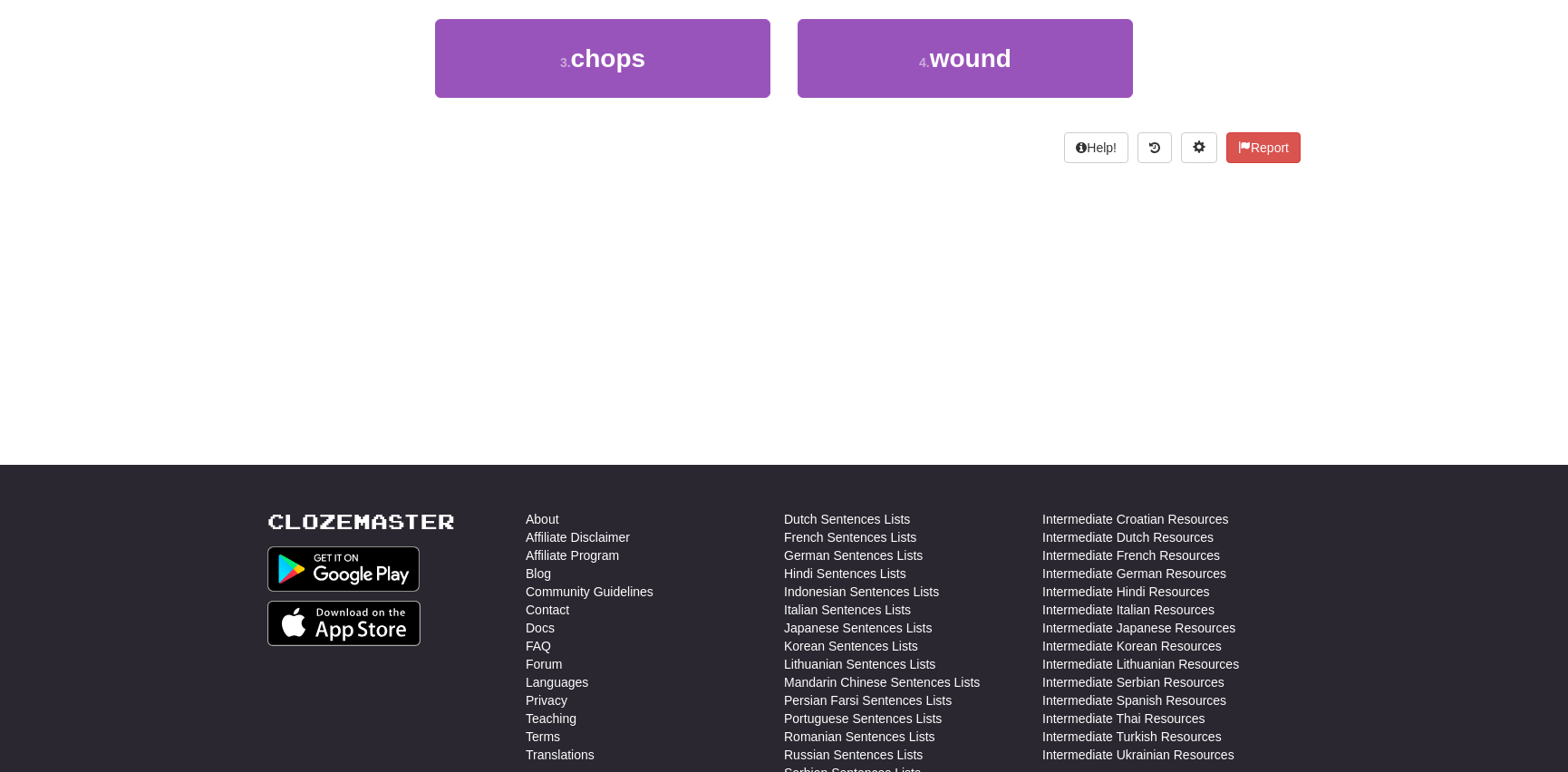
scroll to position [0, 0]
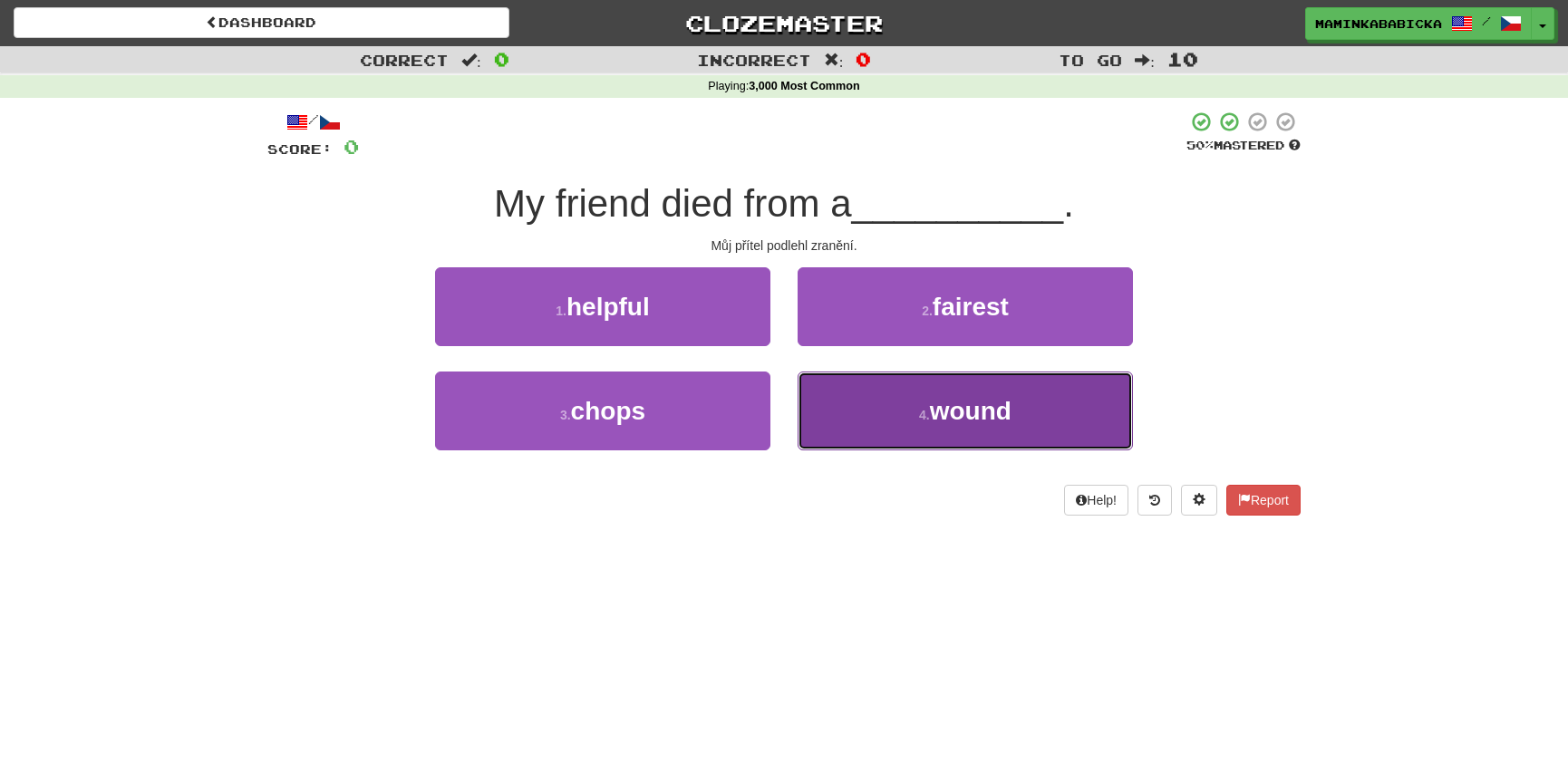
click at [942, 410] on span "wound" at bounding box center [970, 411] width 81 height 28
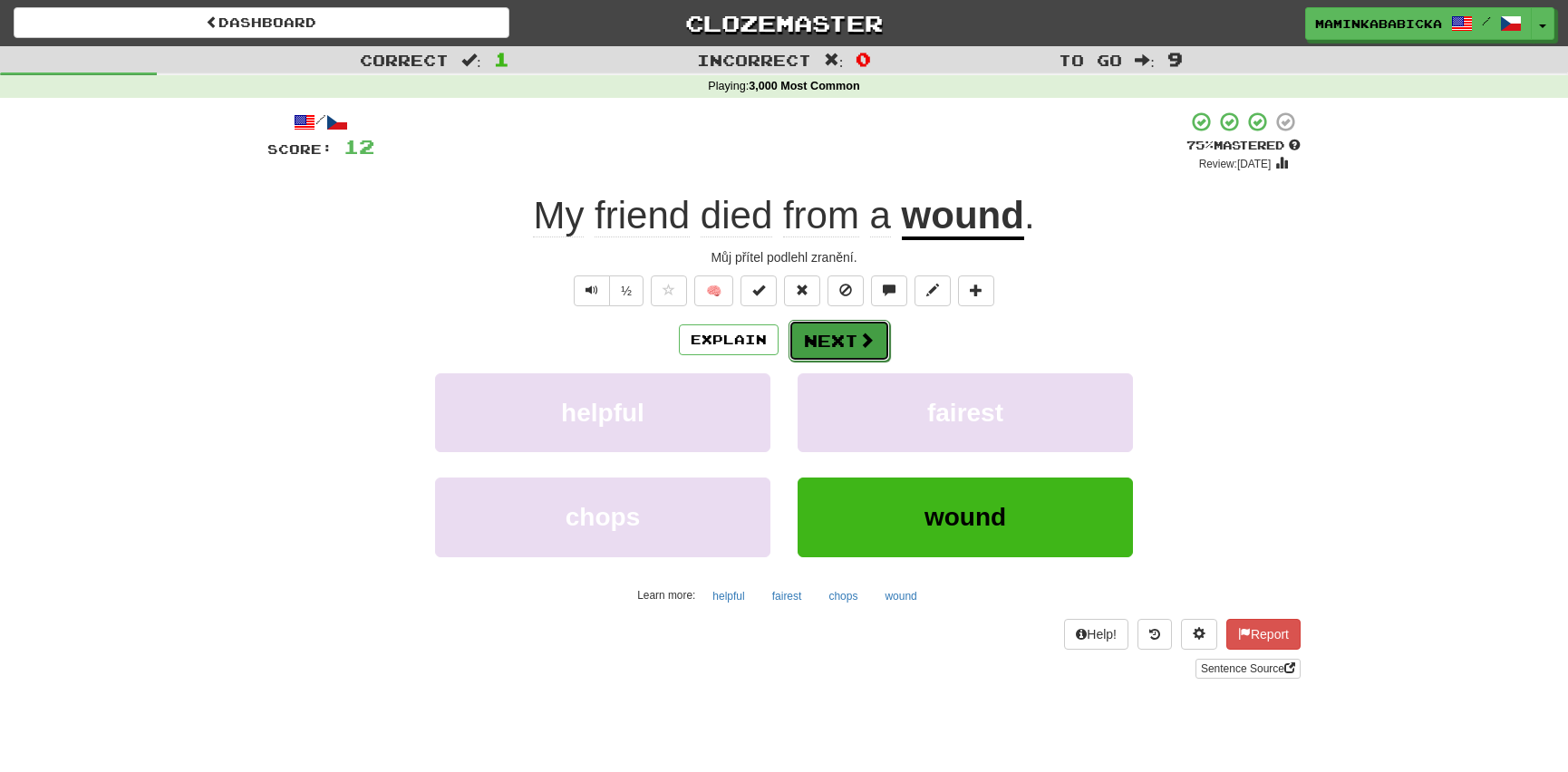
click at [841, 336] on button "Next" at bounding box center [839, 340] width 101 height 42
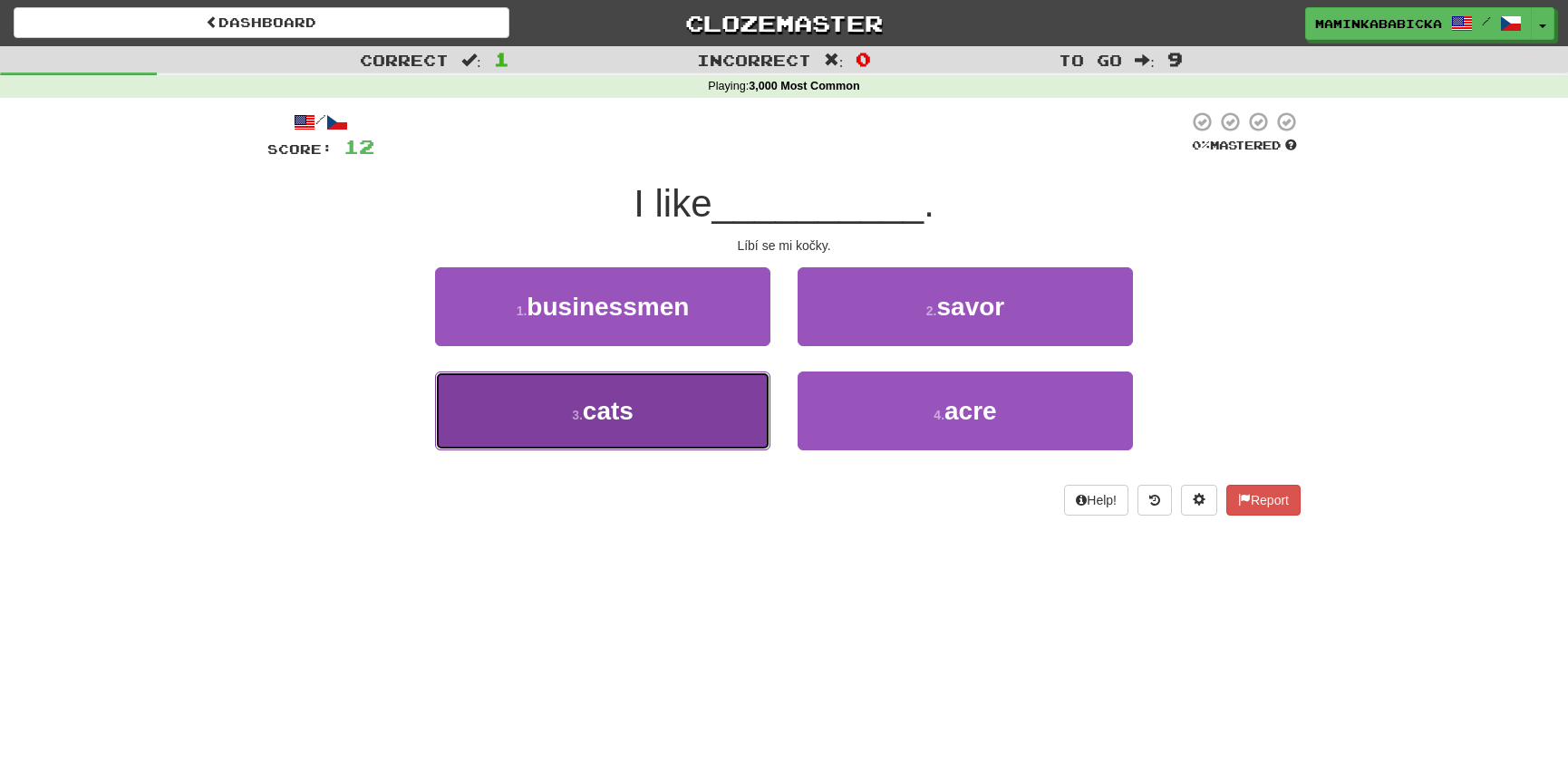
click at [635, 413] on button "3 . cats" at bounding box center [602, 412] width 335 height 79
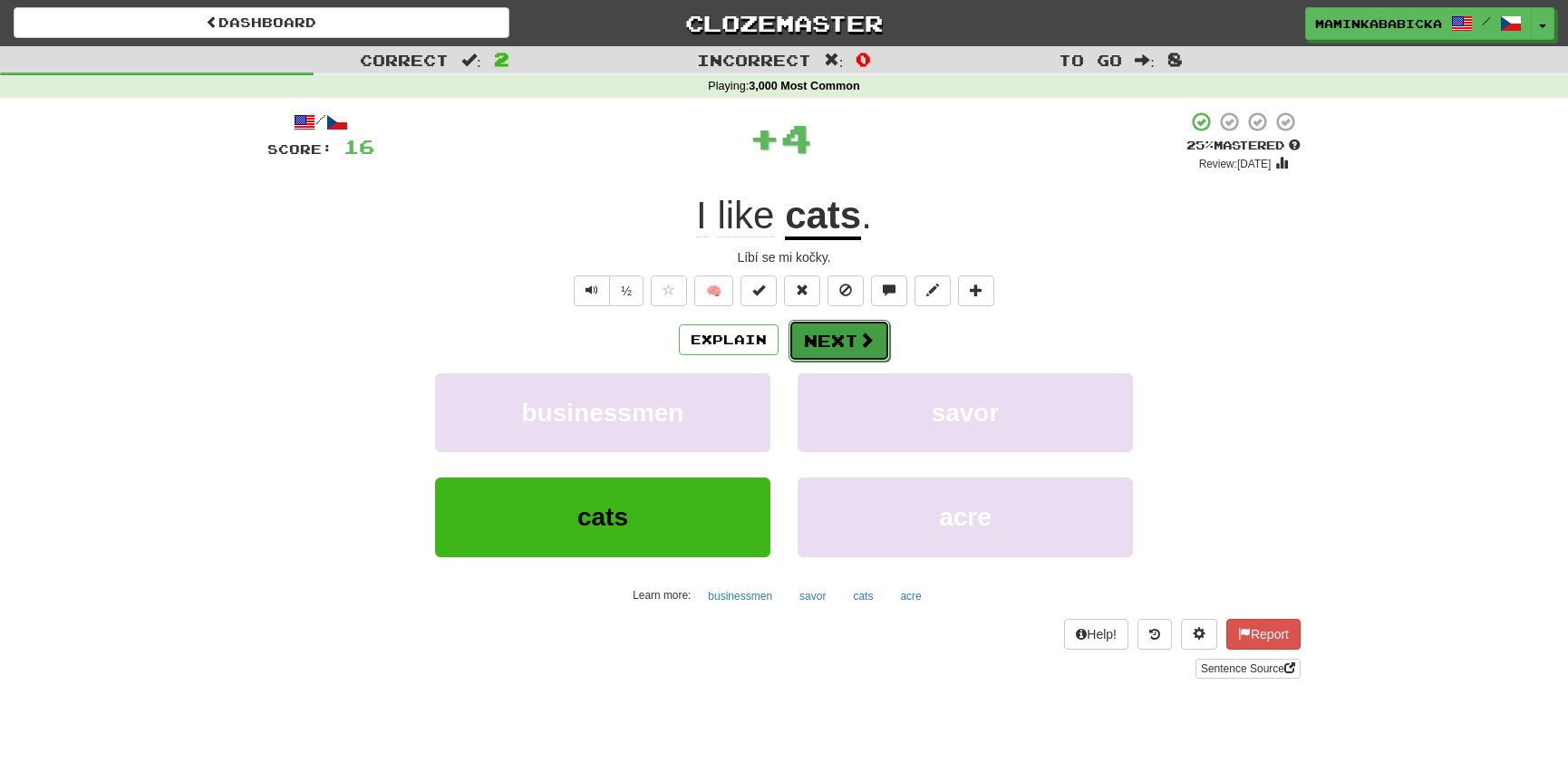
click at [839, 333] on button "Next" at bounding box center [839, 340] width 101 height 42
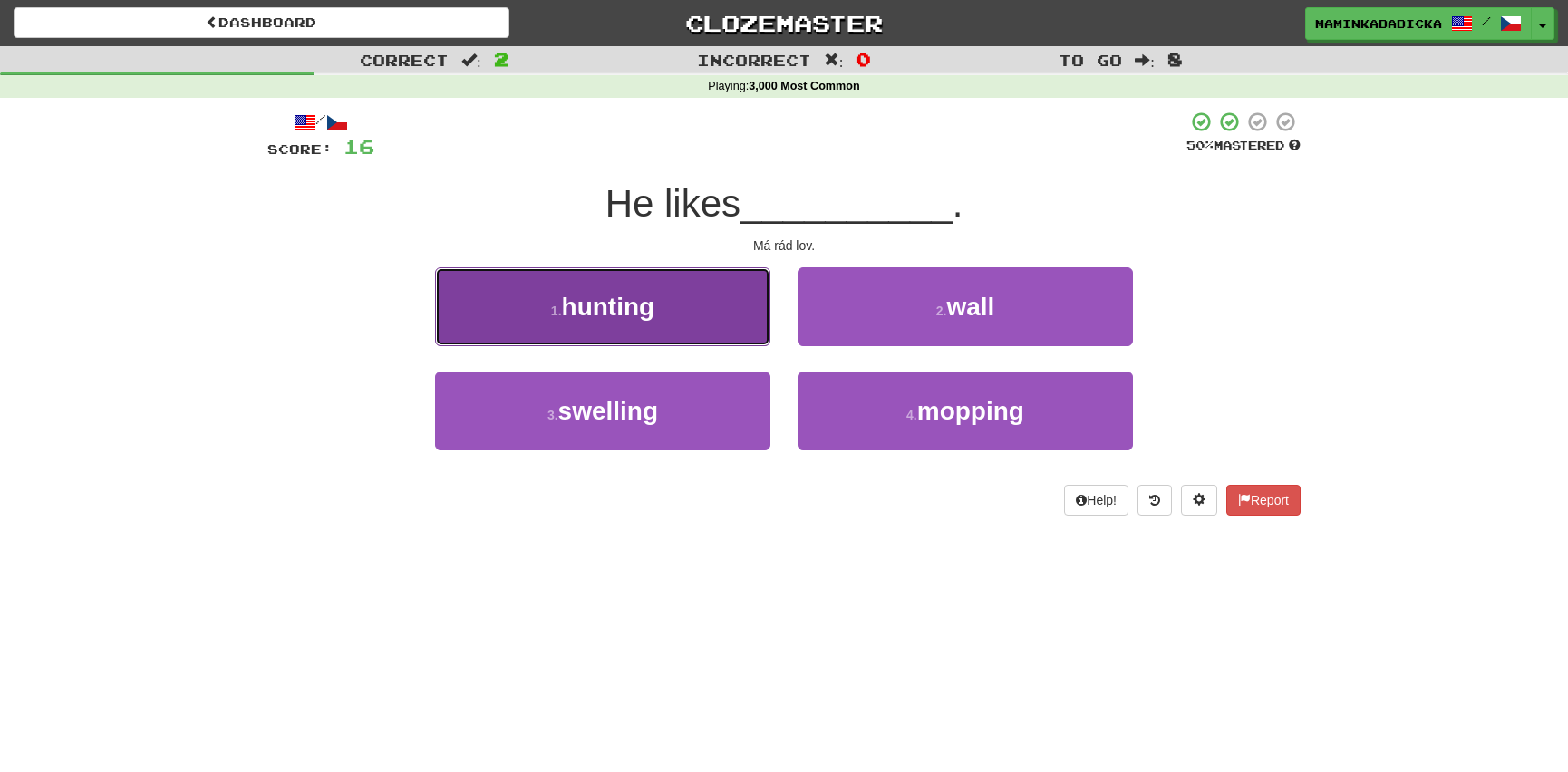
click at [597, 308] on span "hunting" at bounding box center [609, 306] width 94 height 28
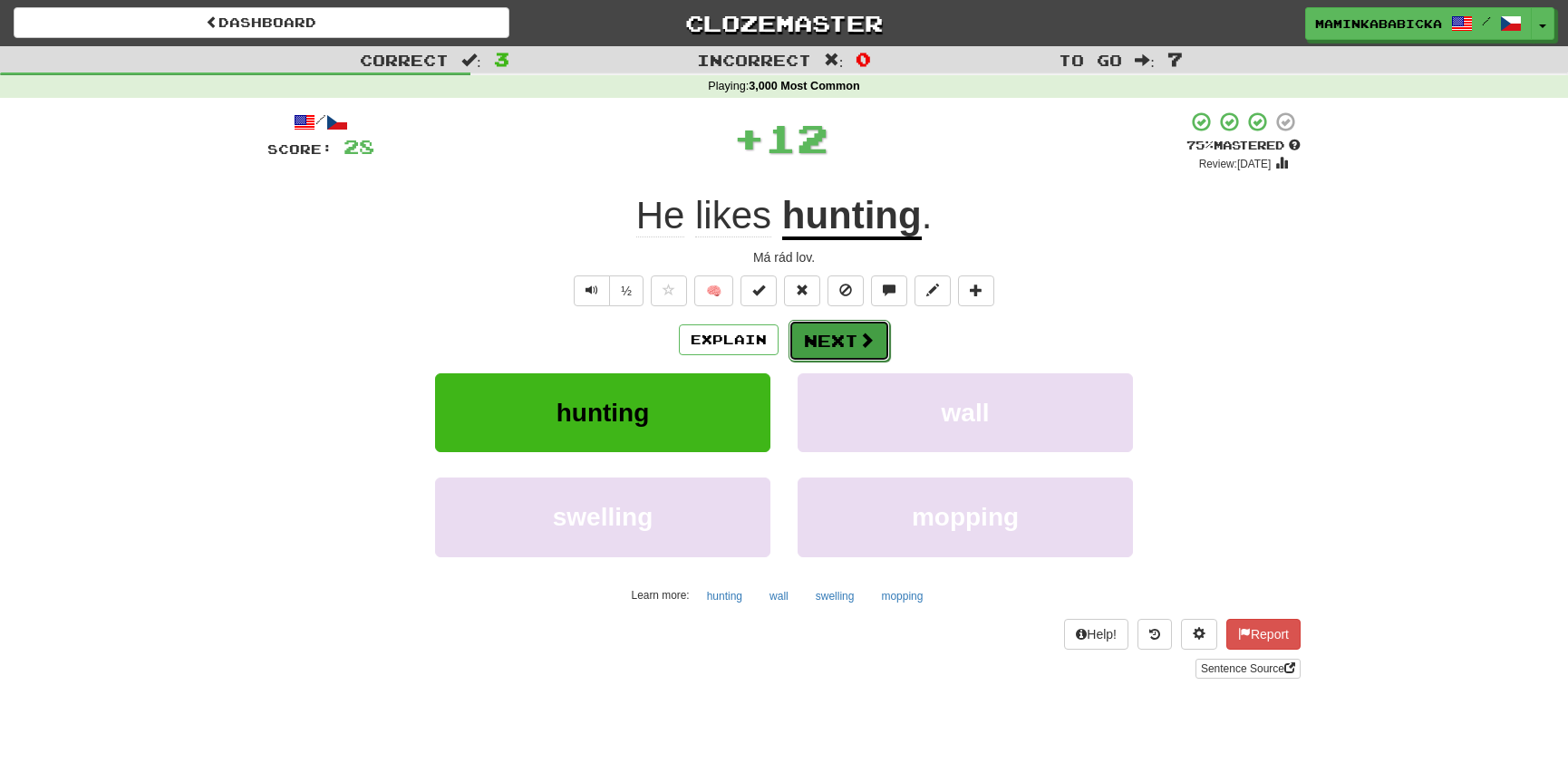
click at [834, 329] on button "Next" at bounding box center [839, 340] width 101 height 42
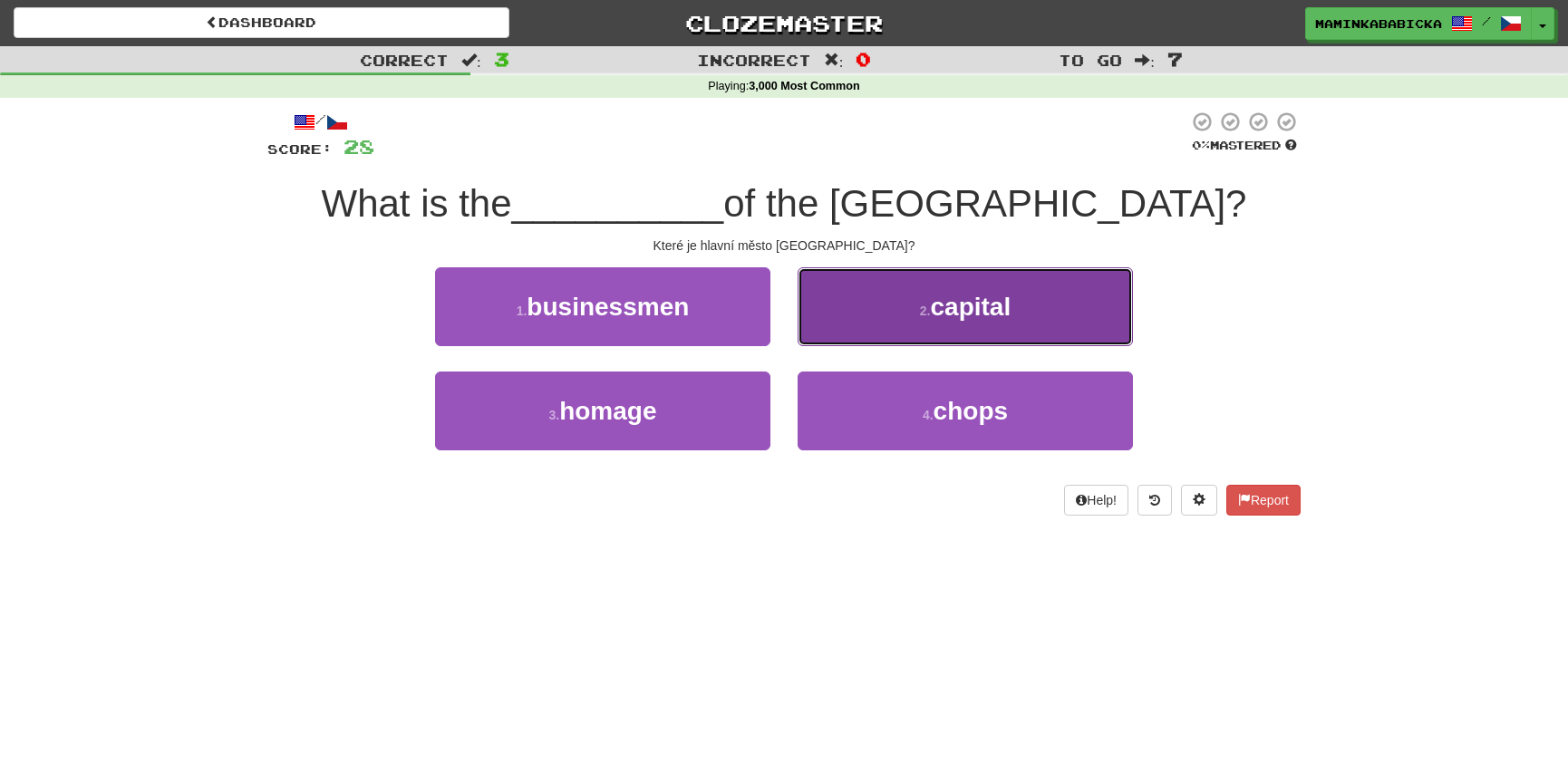
click at [983, 300] on span "capital" at bounding box center [969, 306] width 80 height 28
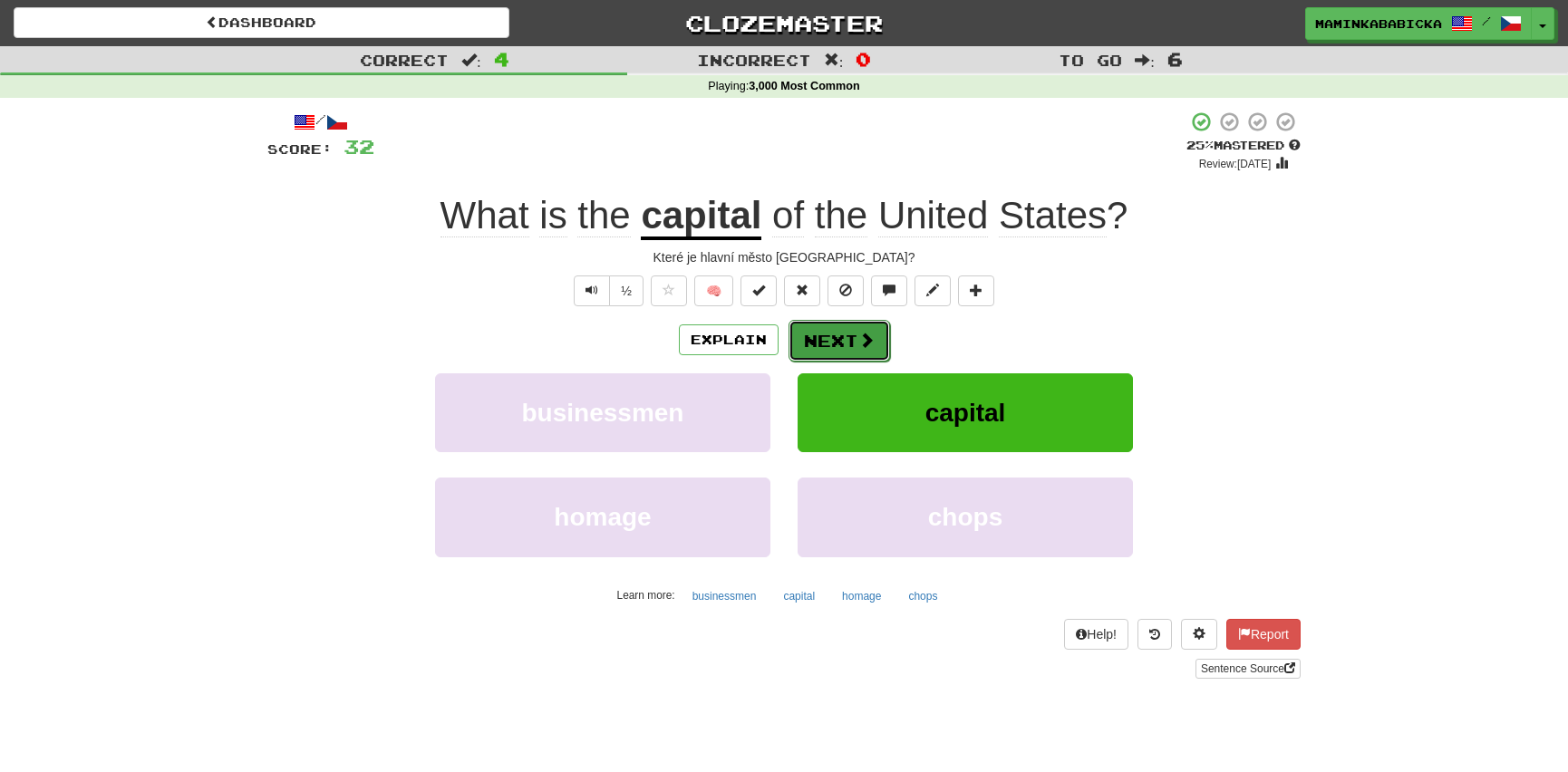
click at [839, 331] on button "Next" at bounding box center [839, 340] width 101 height 42
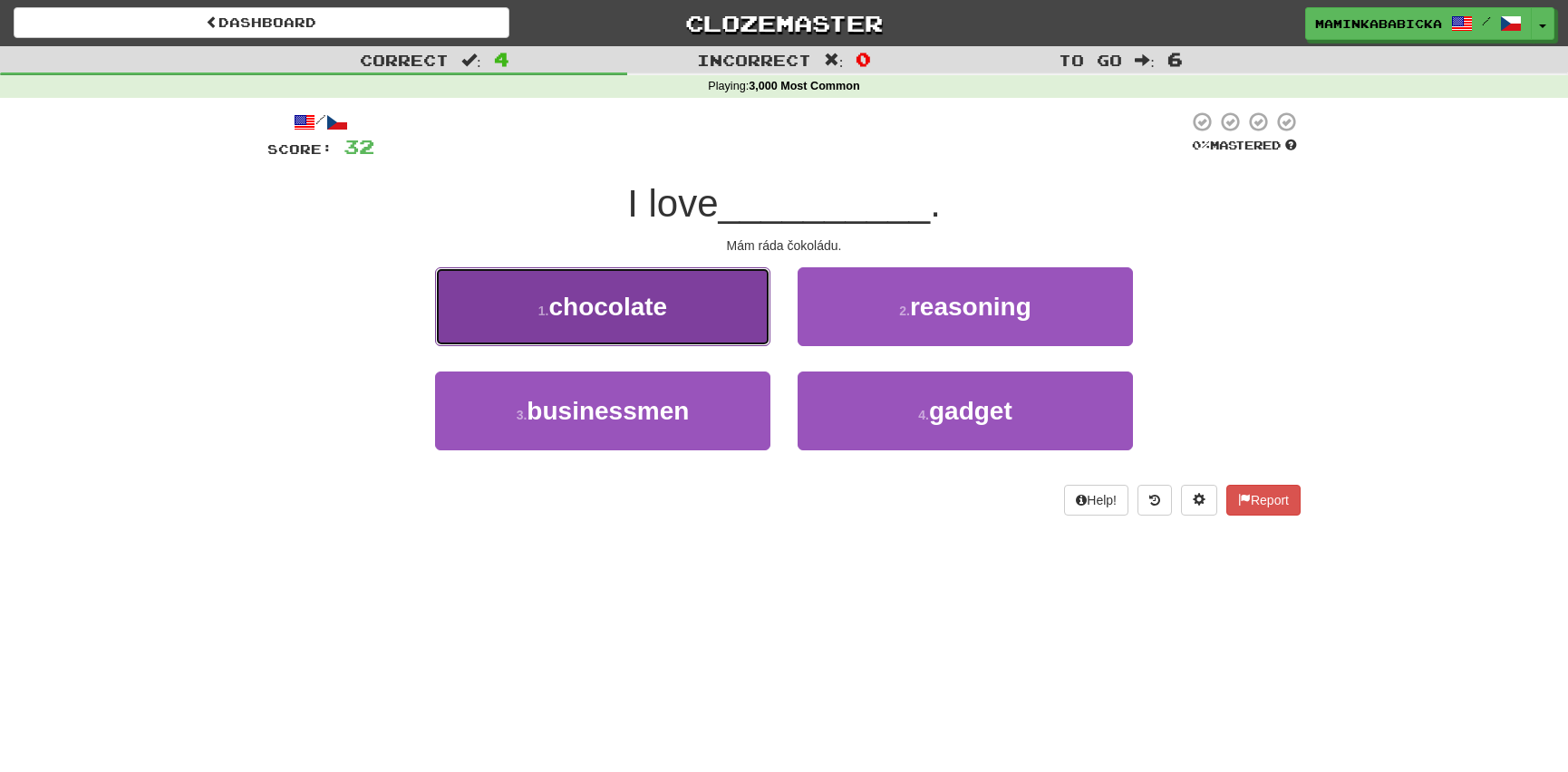
click at [607, 307] on span "chocolate" at bounding box center [607, 306] width 119 height 28
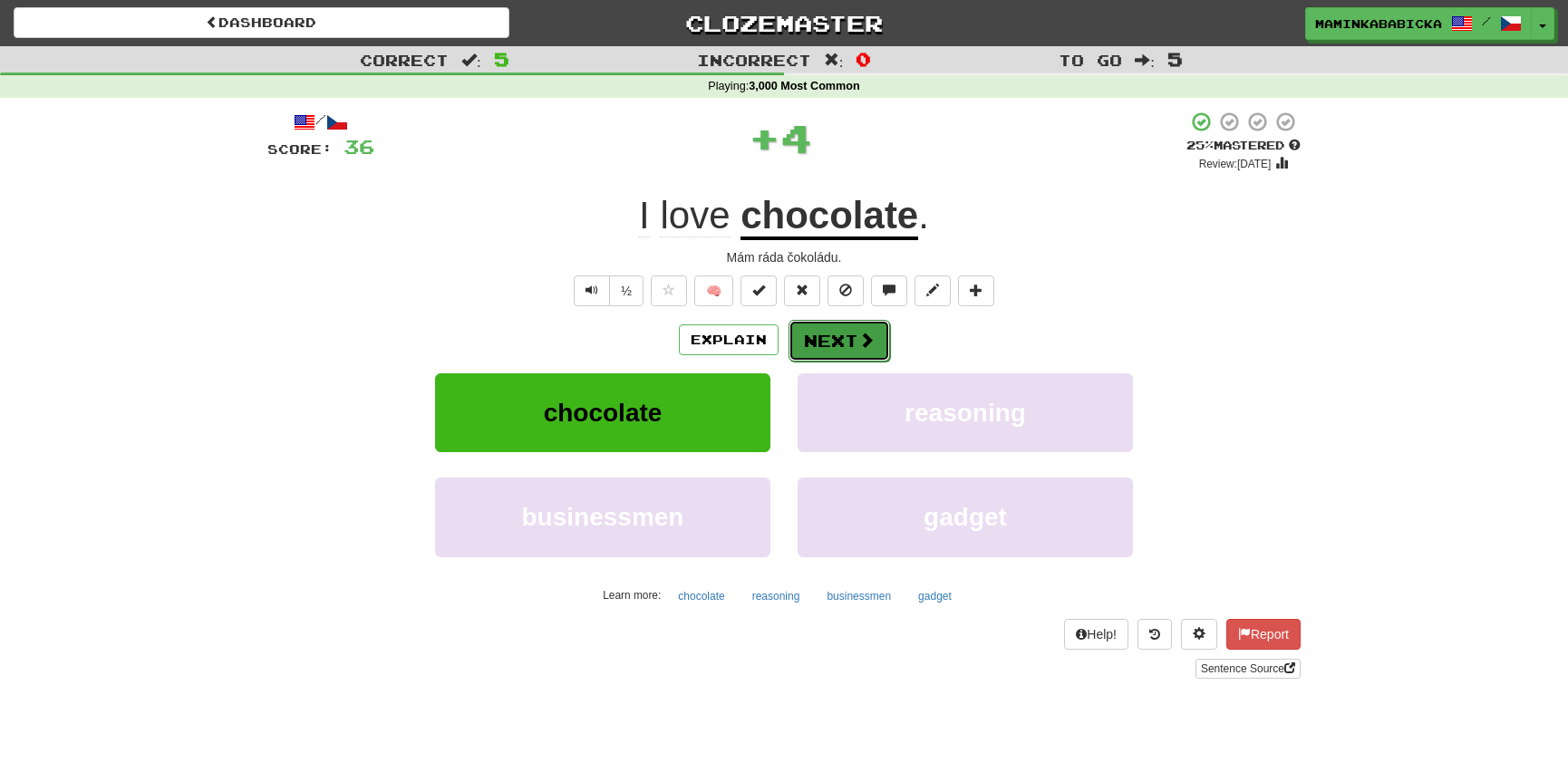
click at [833, 330] on button "Next" at bounding box center [839, 340] width 101 height 42
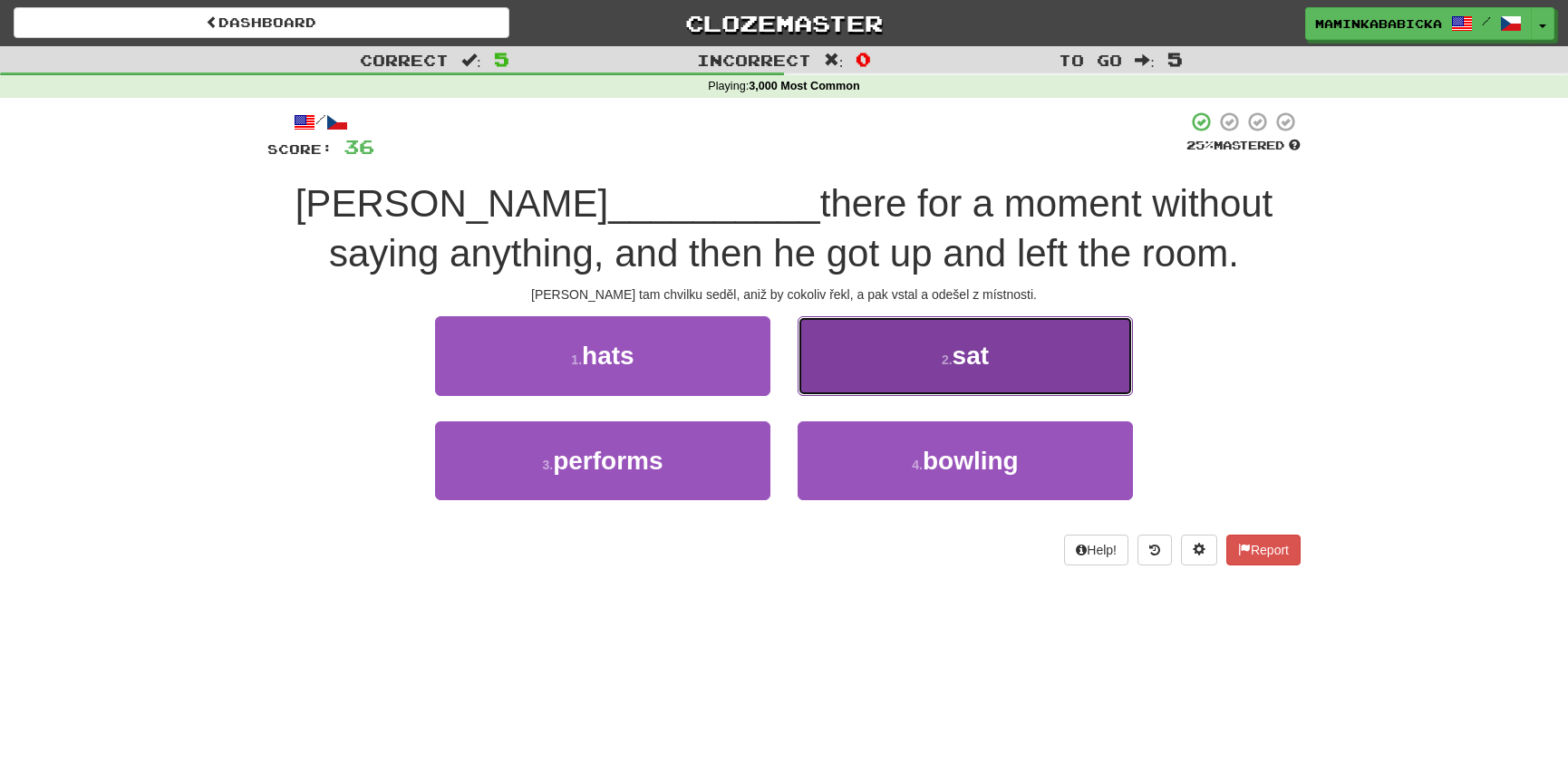
click at [1013, 348] on button "2 . sat" at bounding box center [964, 356] width 335 height 79
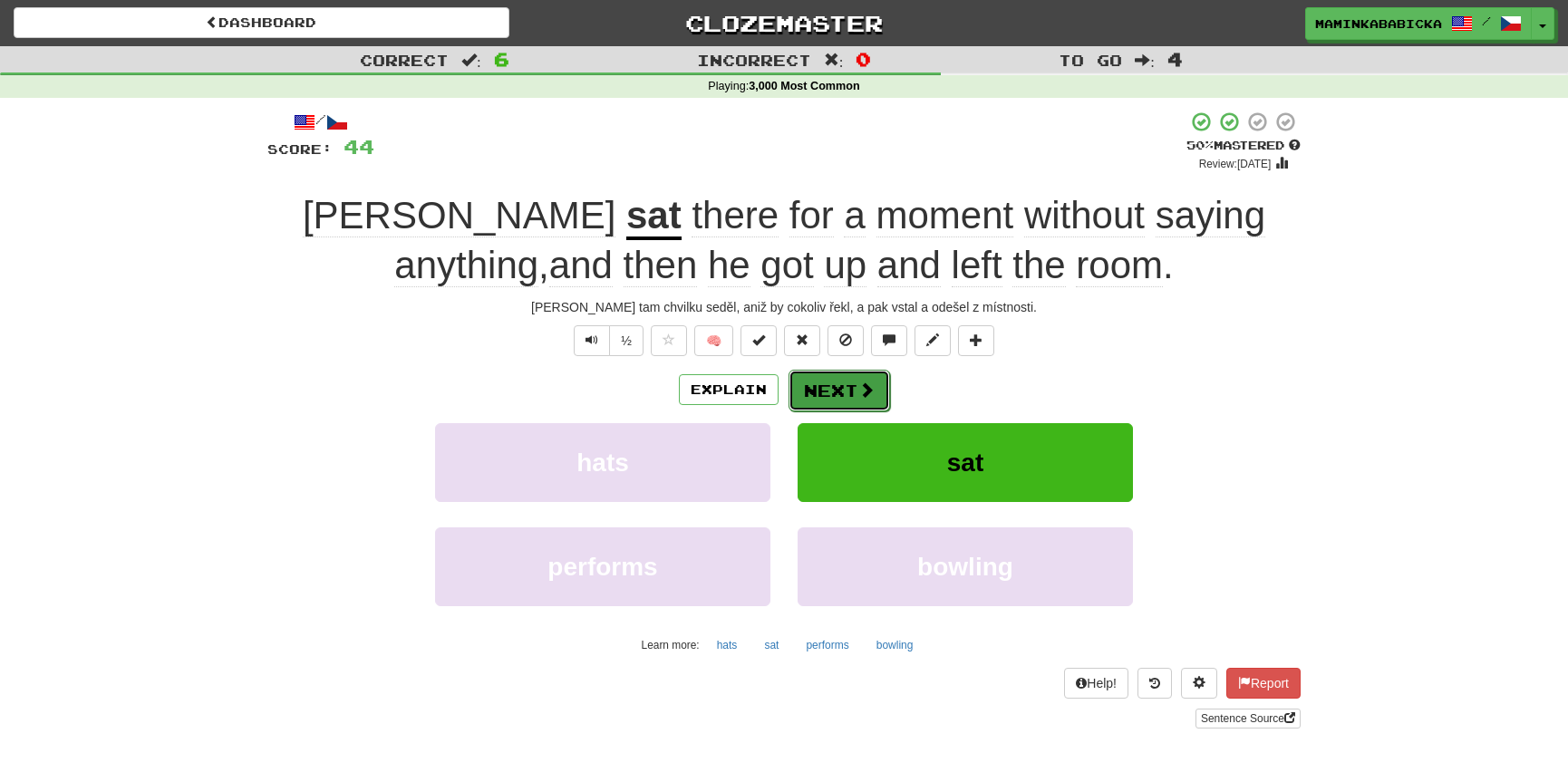
click at [837, 381] on button "Next" at bounding box center [839, 390] width 101 height 42
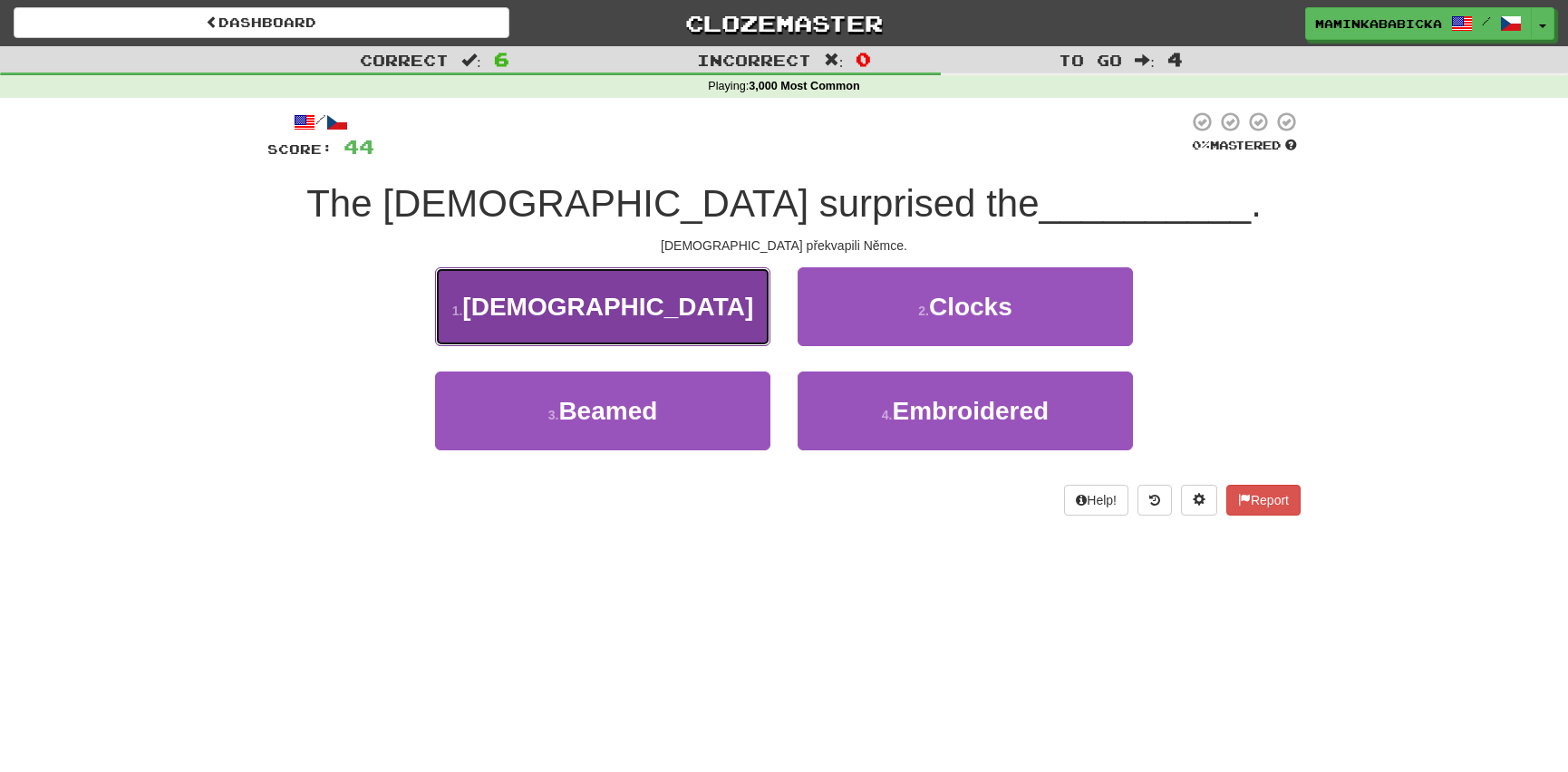
click at [620, 300] on span "Germans" at bounding box center [607, 306] width 291 height 28
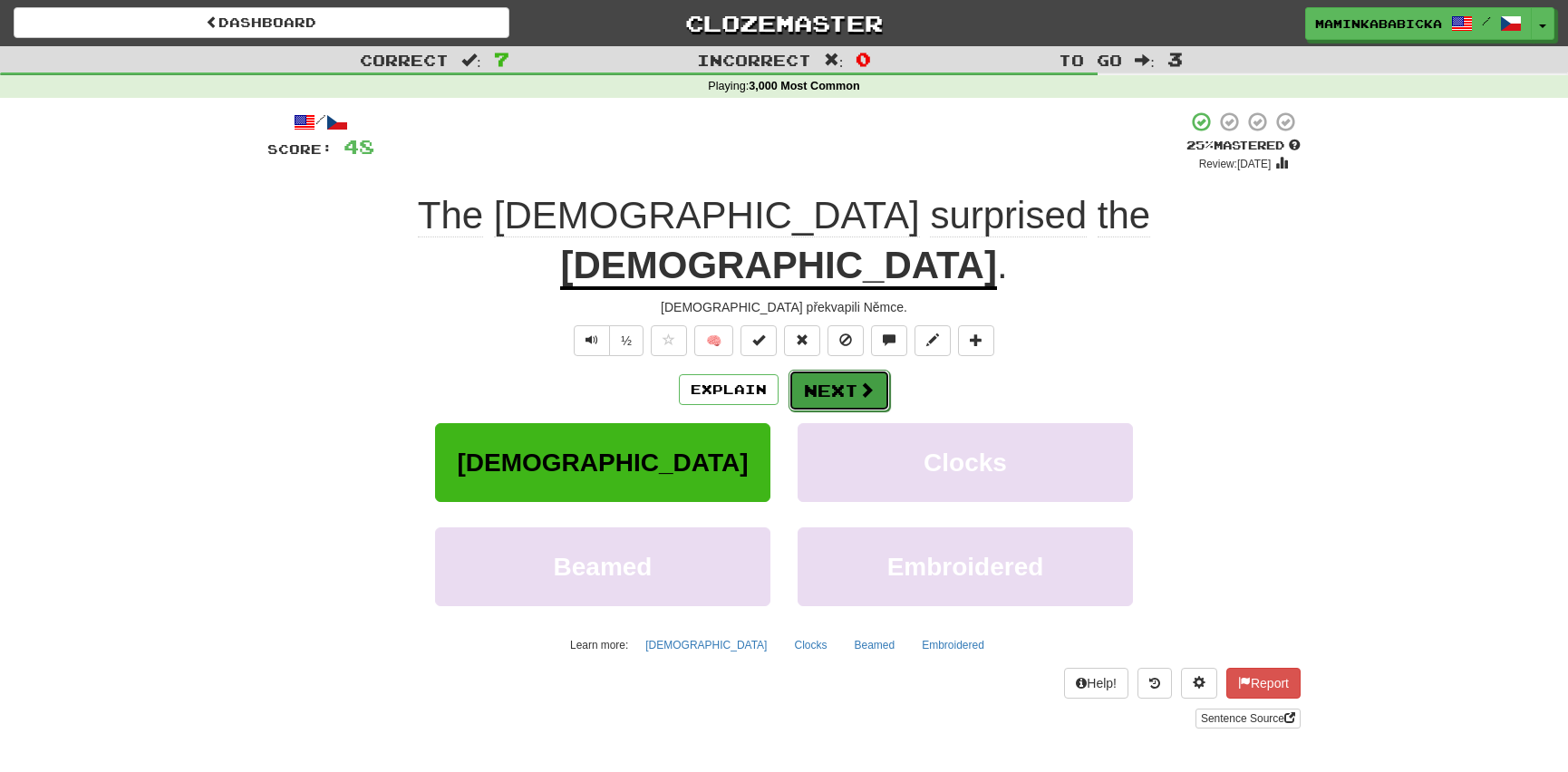
click at [844, 370] on button "Next" at bounding box center [839, 390] width 101 height 42
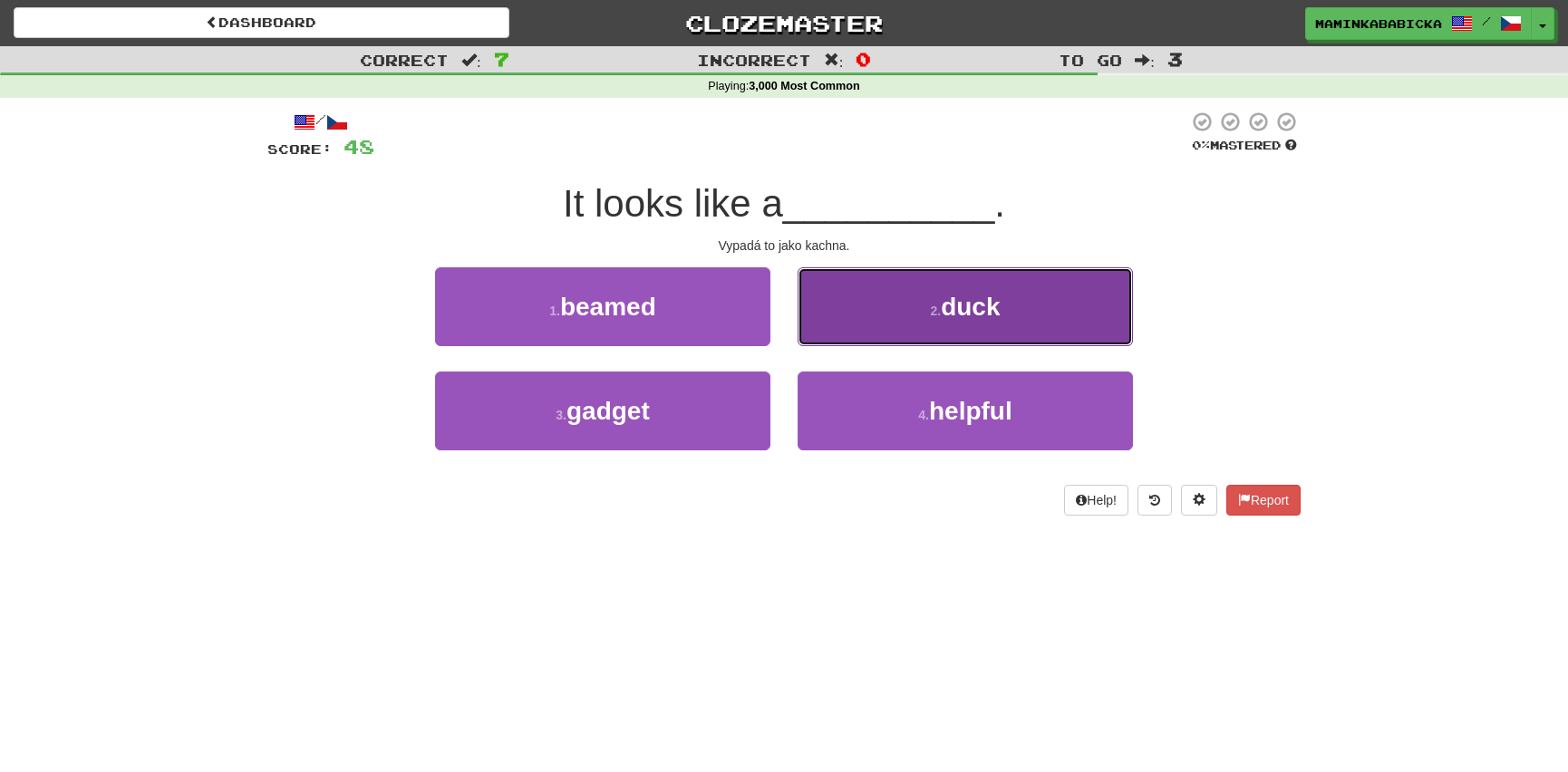
click at [984, 306] on span "duck" at bounding box center [970, 306] width 59 height 28
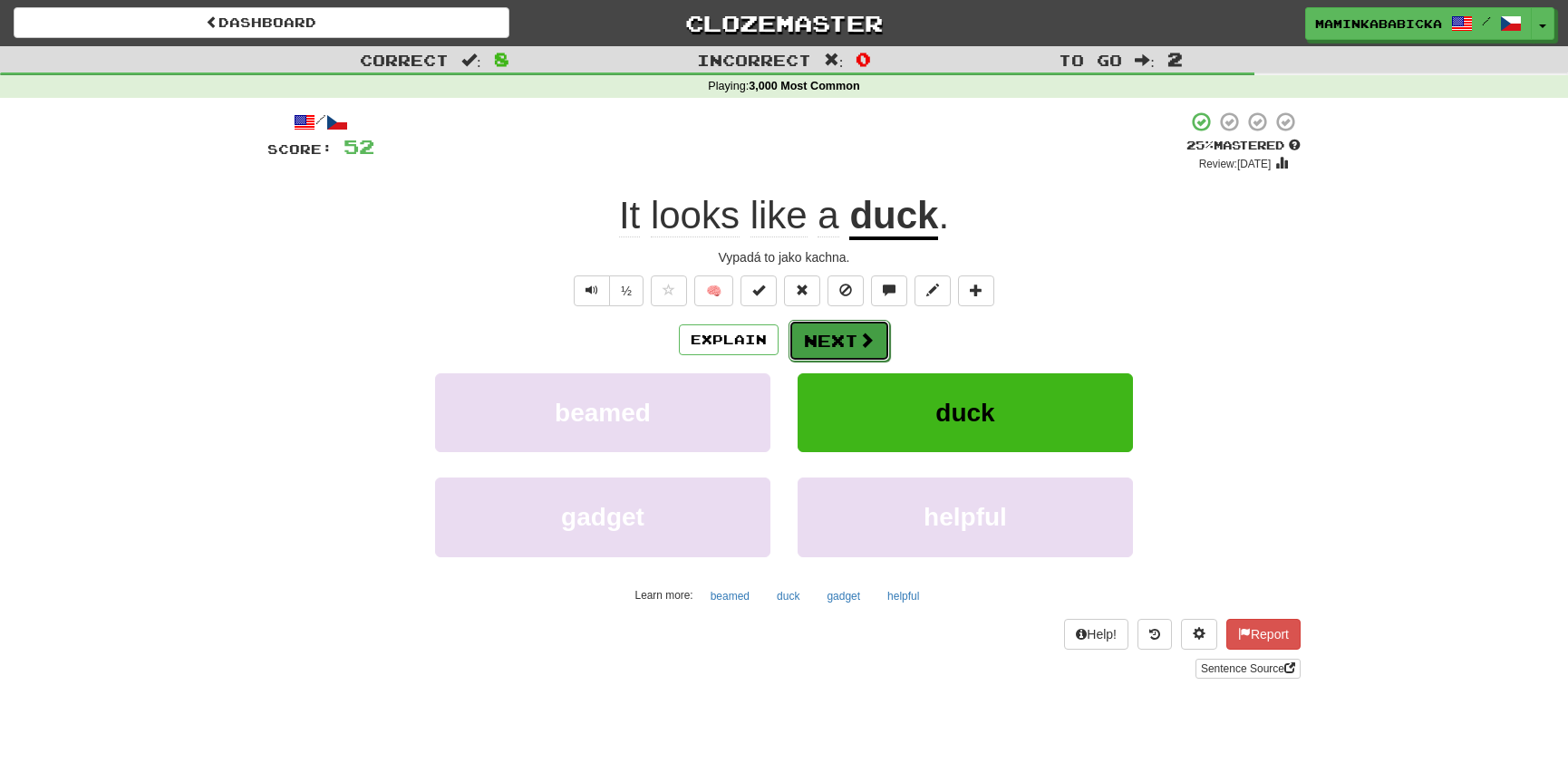
click at [841, 335] on button "Next" at bounding box center [839, 340] width 101 height 42
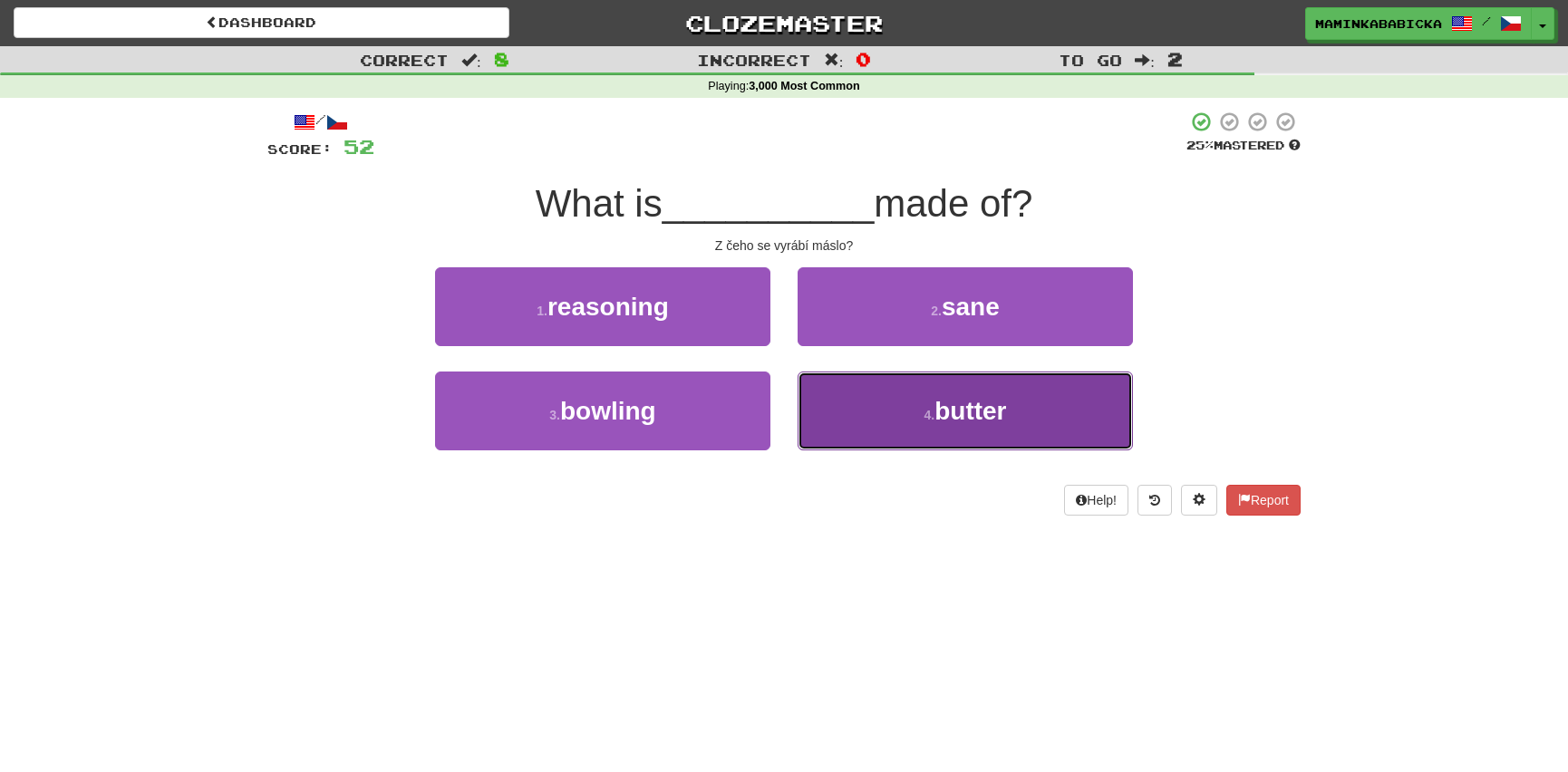
click at [978, 407] on span "butter" at bounding box center [970, 411] width 71 height 28
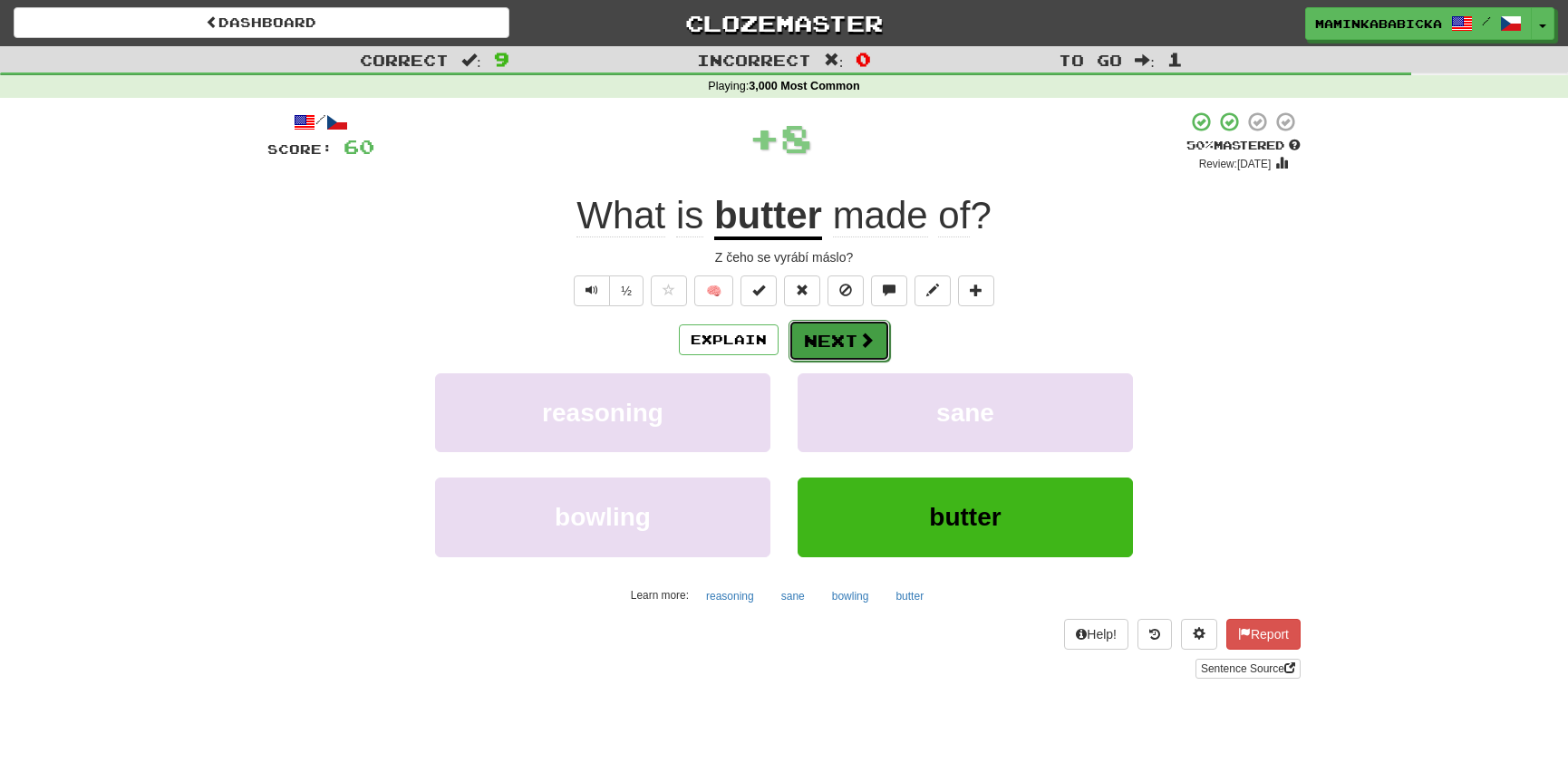
click at [852, 335] on button "Next" at bounding box center [839, 340] width 101 height 42
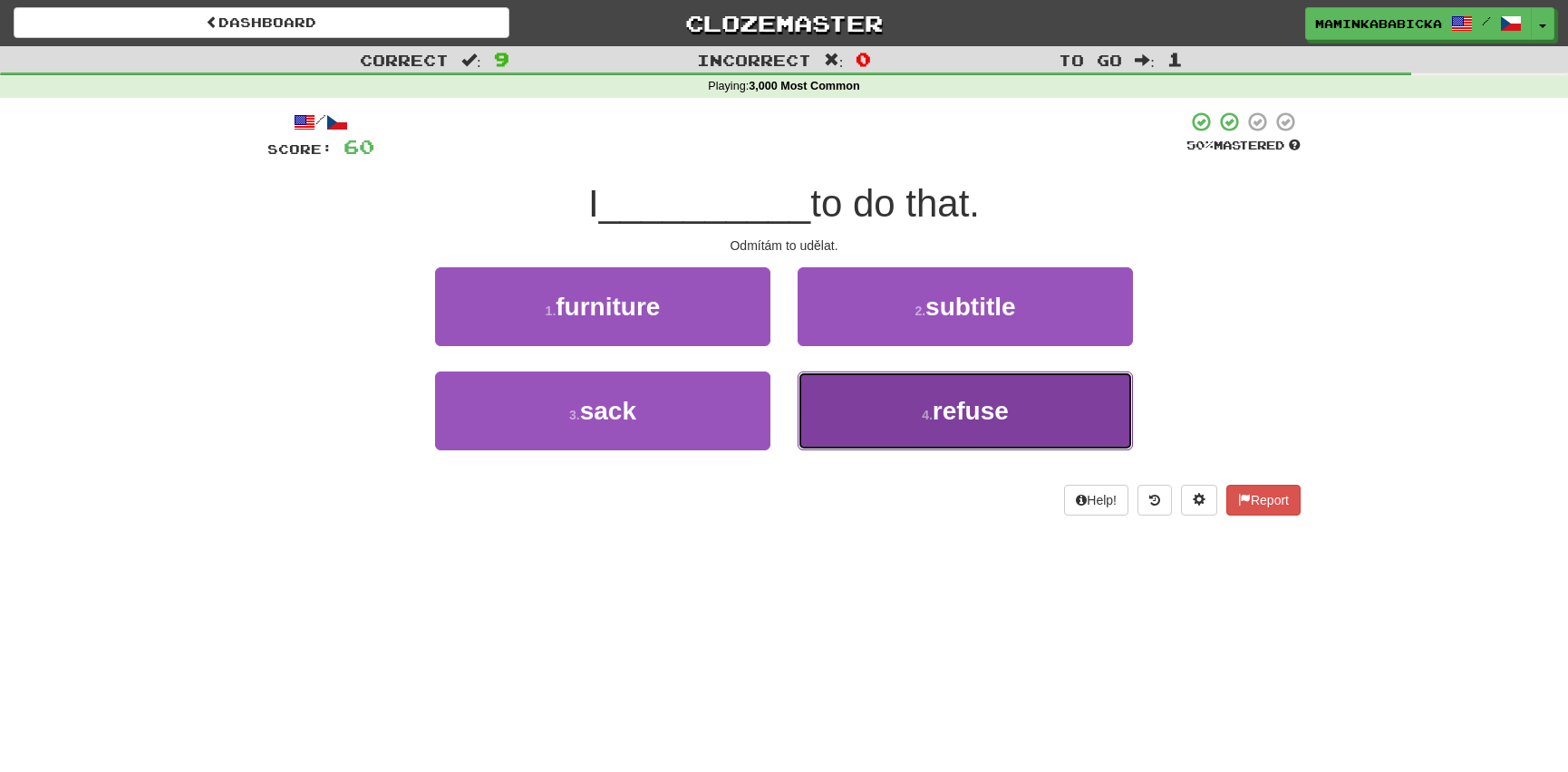
click at [973, 416] on span "refuse" at bounding box center [970, 411] width 76 height 28
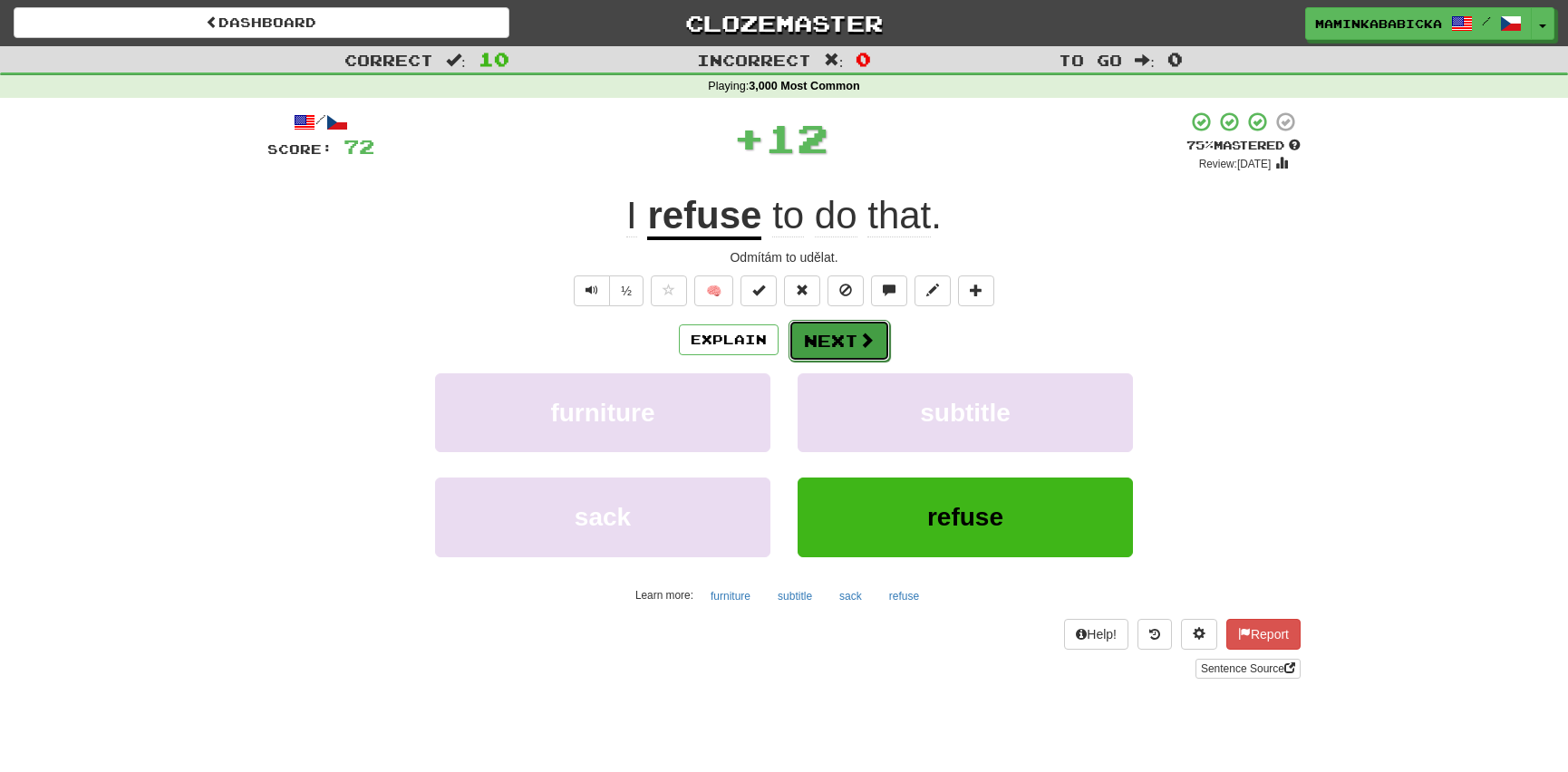
click at [838, 330] on button "Next" at bounding box center [839, 340] width 101 height 42
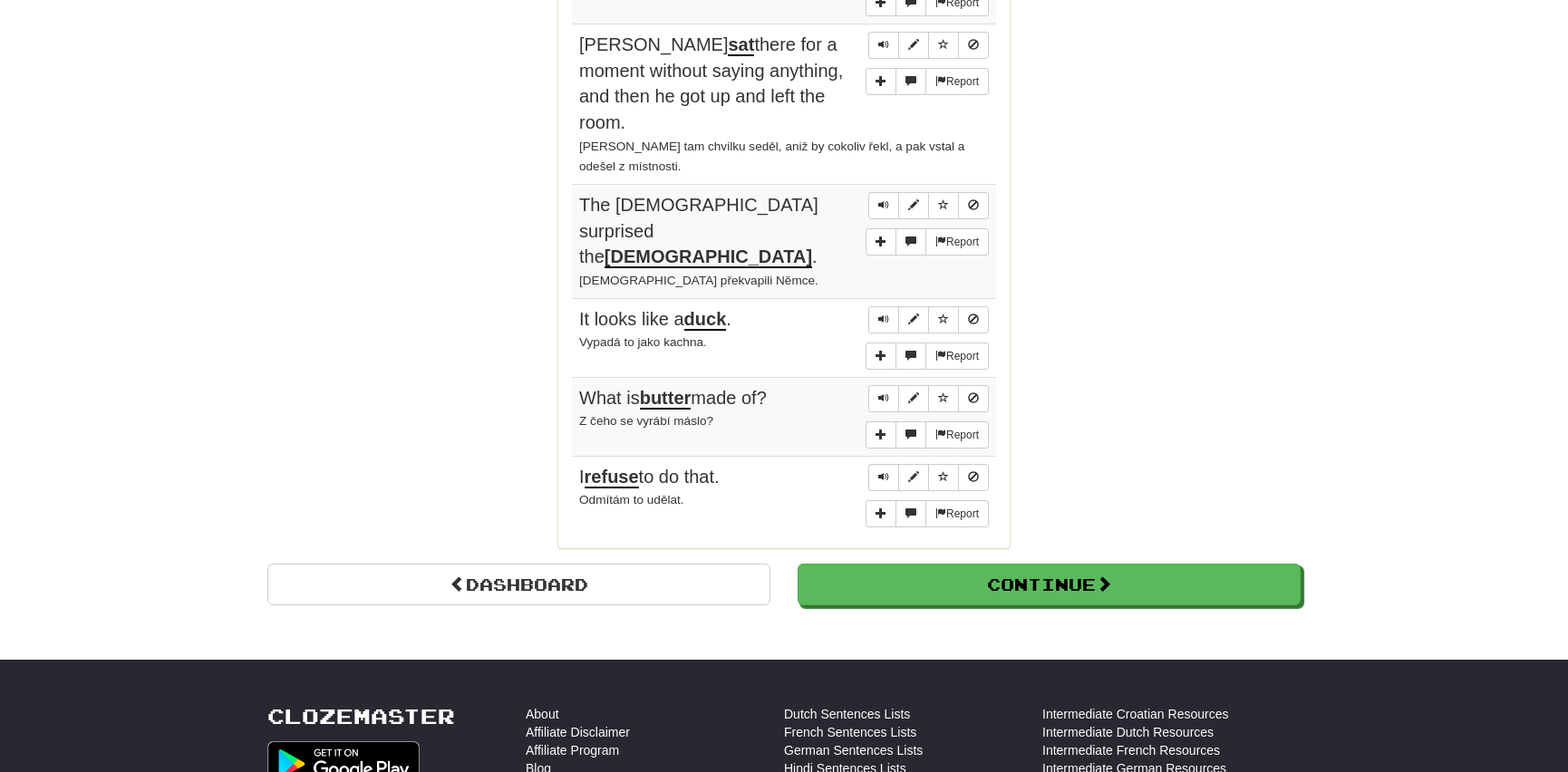
scroll to position [1483, 0]
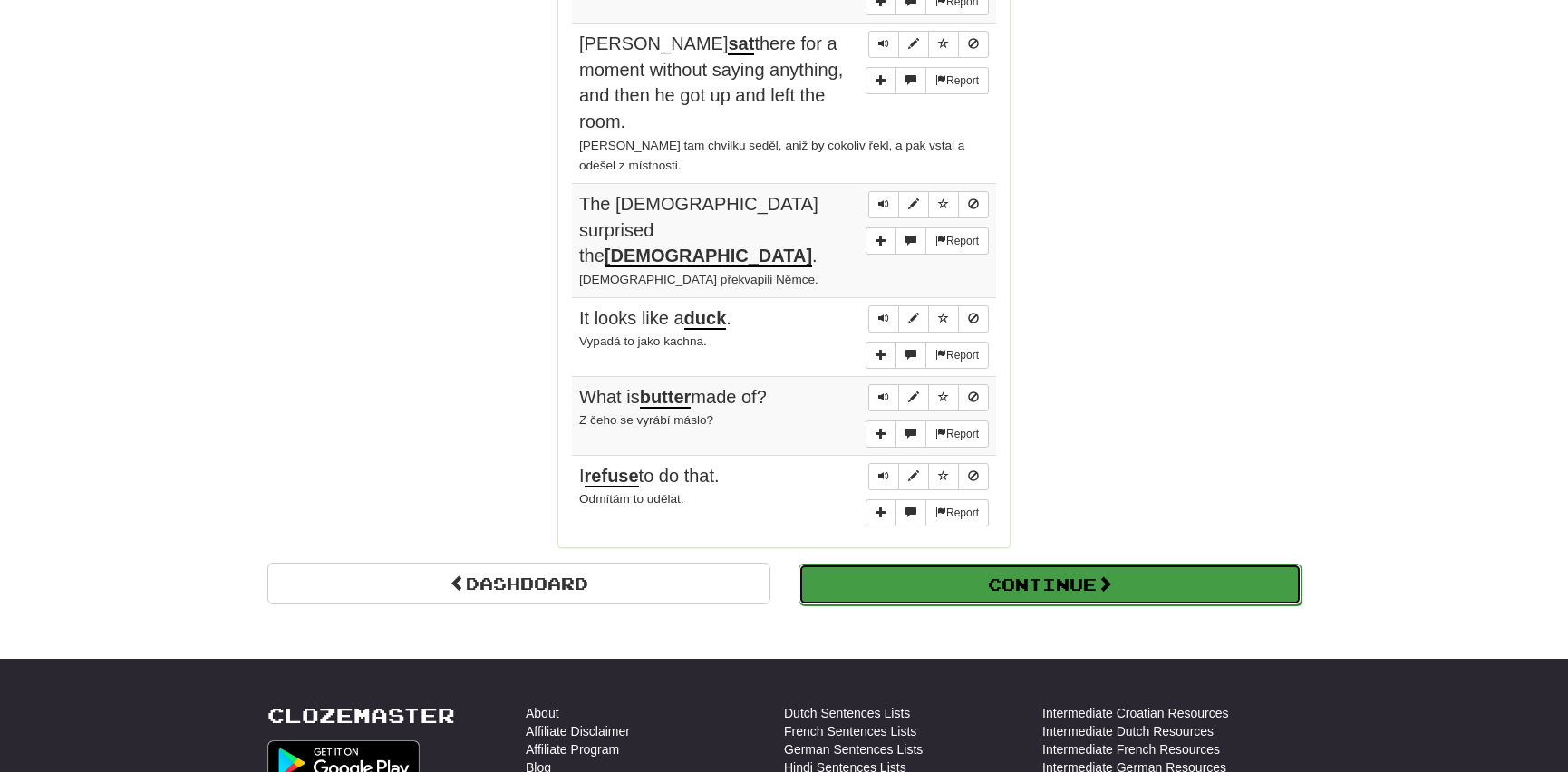
click at [905, 563] on button "Continue" at bounding box center [1049, 584] width 503 height 42
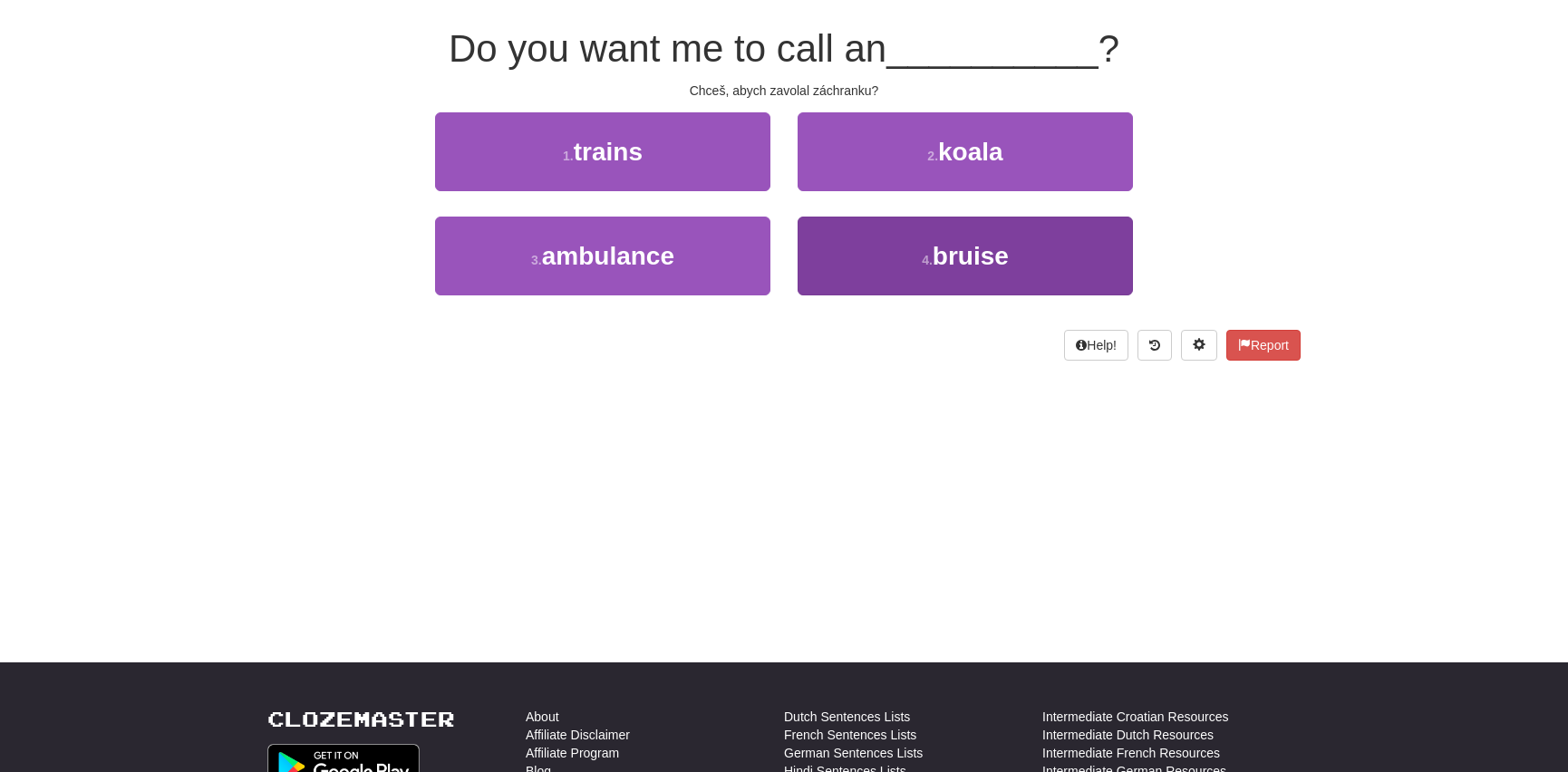
scroll to position [0, 0]
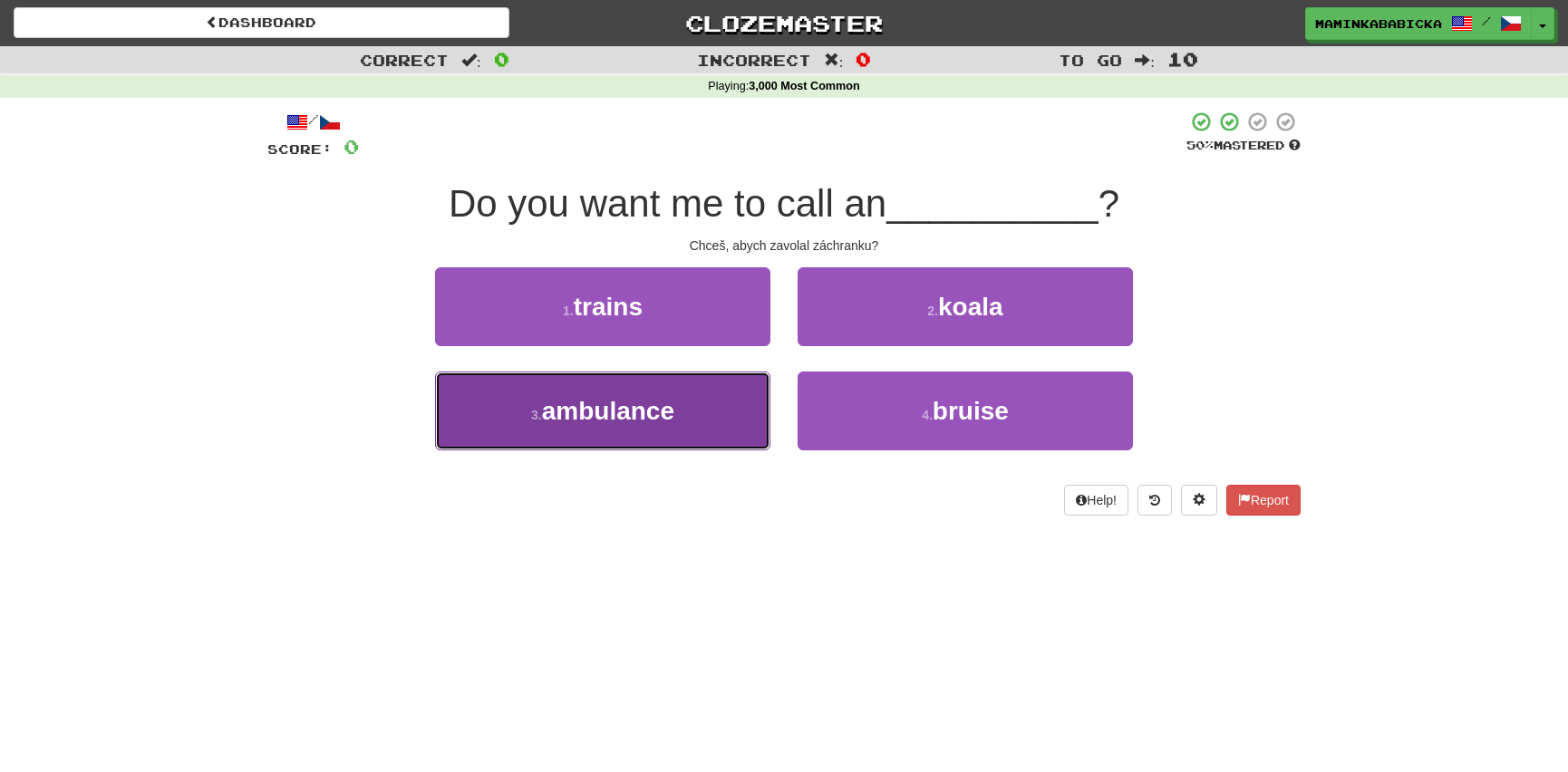
click at [598, 407] on span "ambulance" at bounding box center [608, 411] width 132 height 28
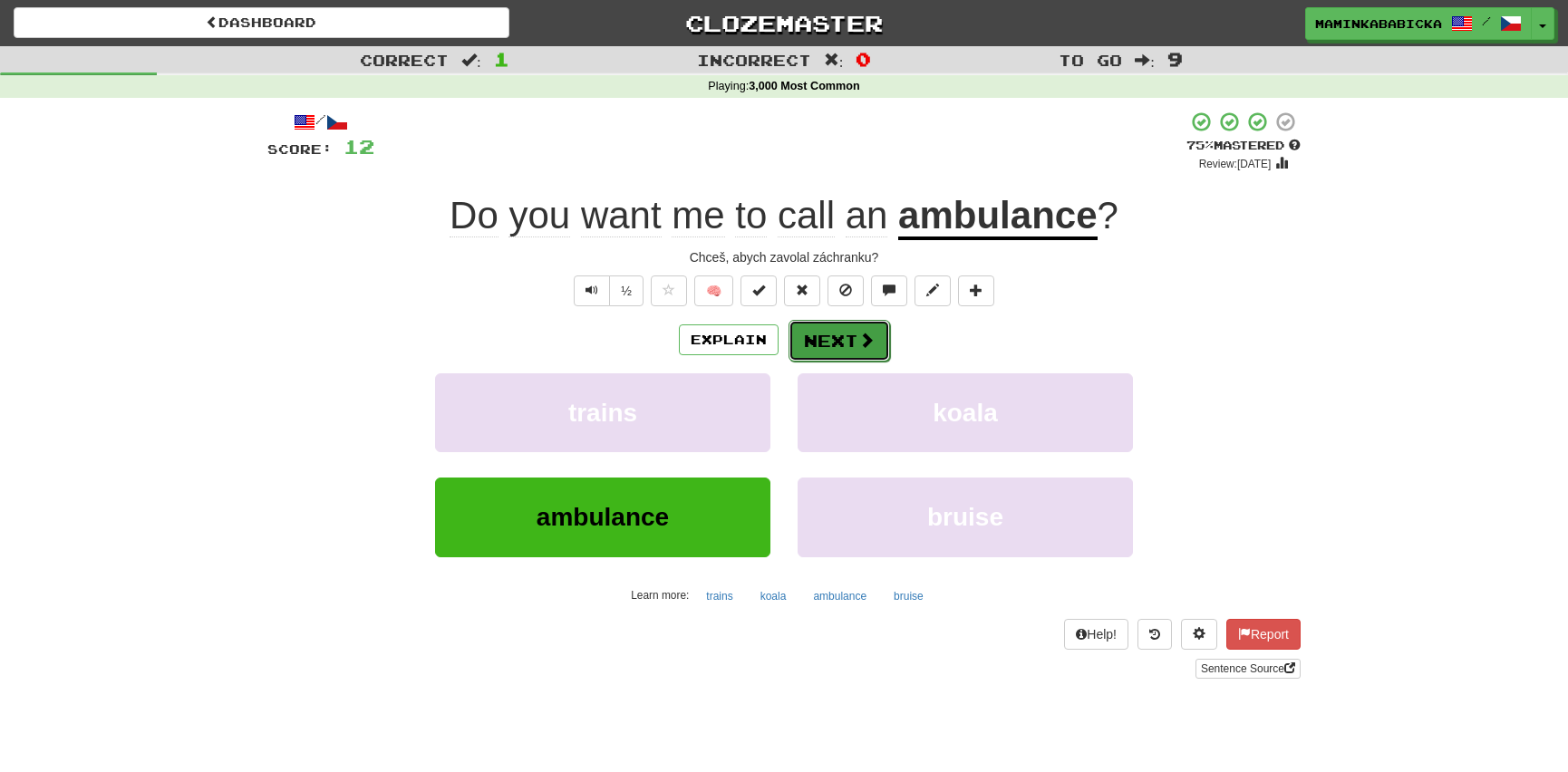
click at [858, 332] on span at bounding box center [866, 339] width 16 height 16
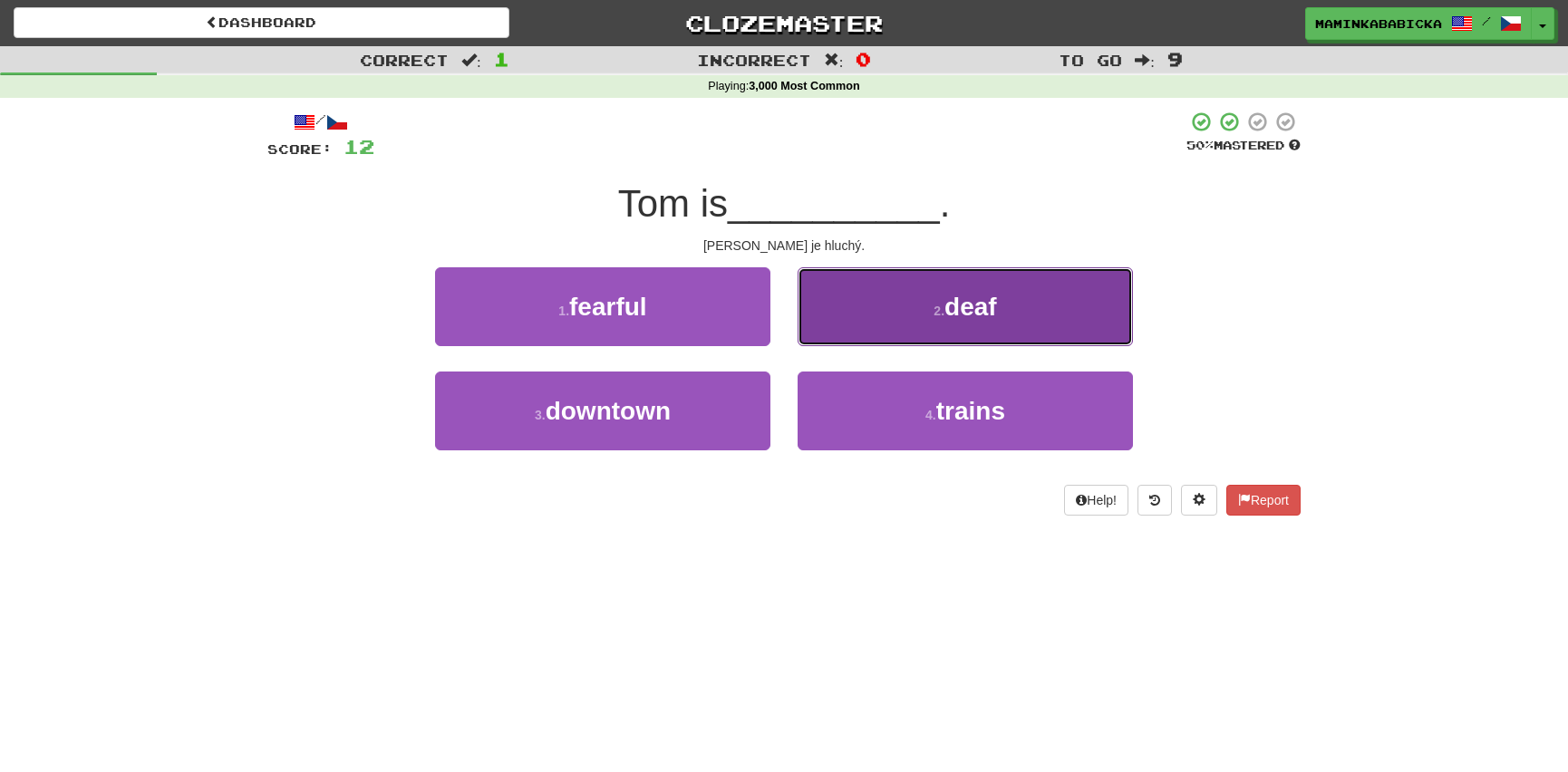
click at [975, 306] on span "deaf" at bounding box center [970, 306] width 52 height 28
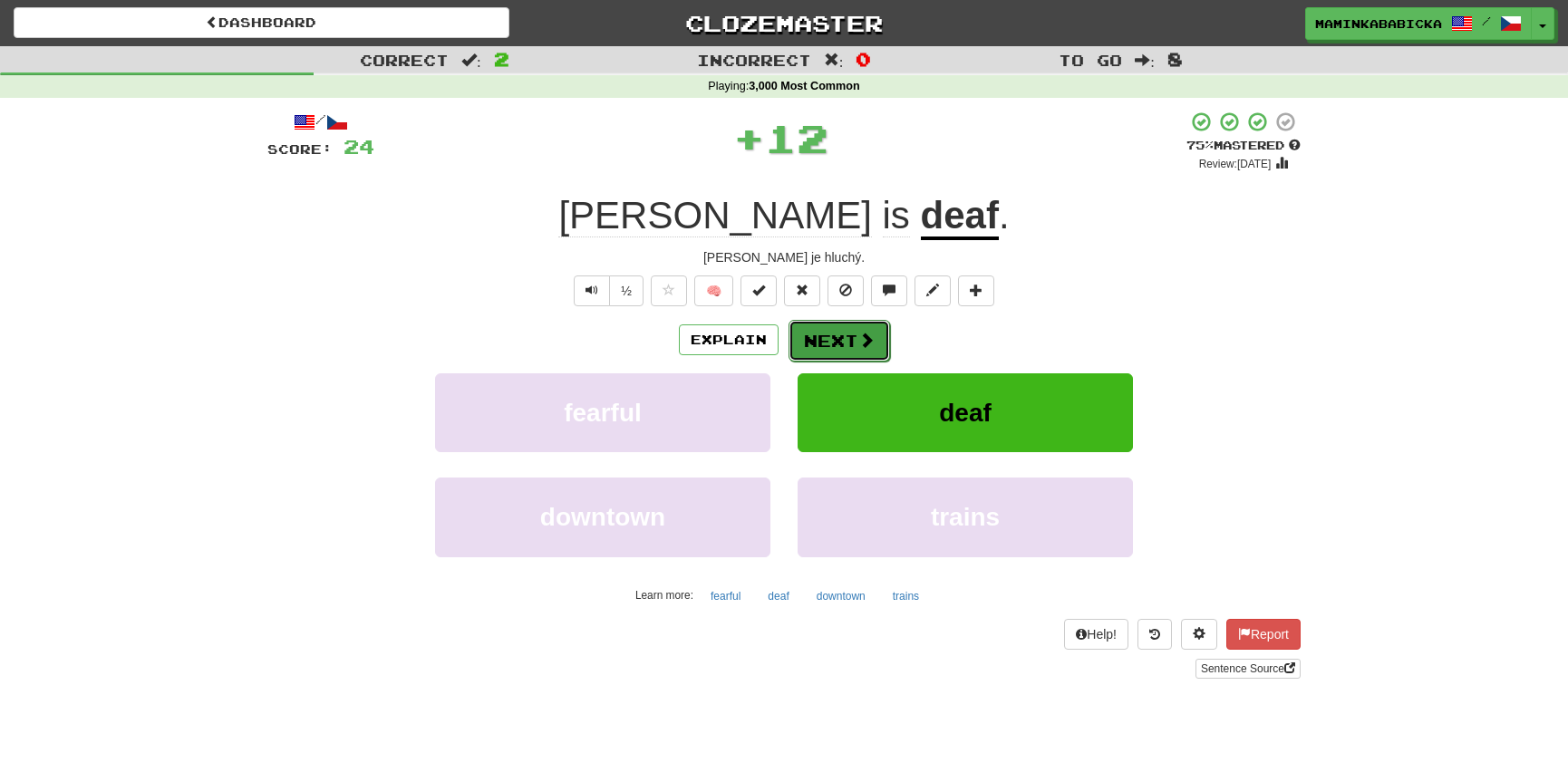
click at [855, 335] on button "Next" at bounding box center [839, 340] width 101 height 42
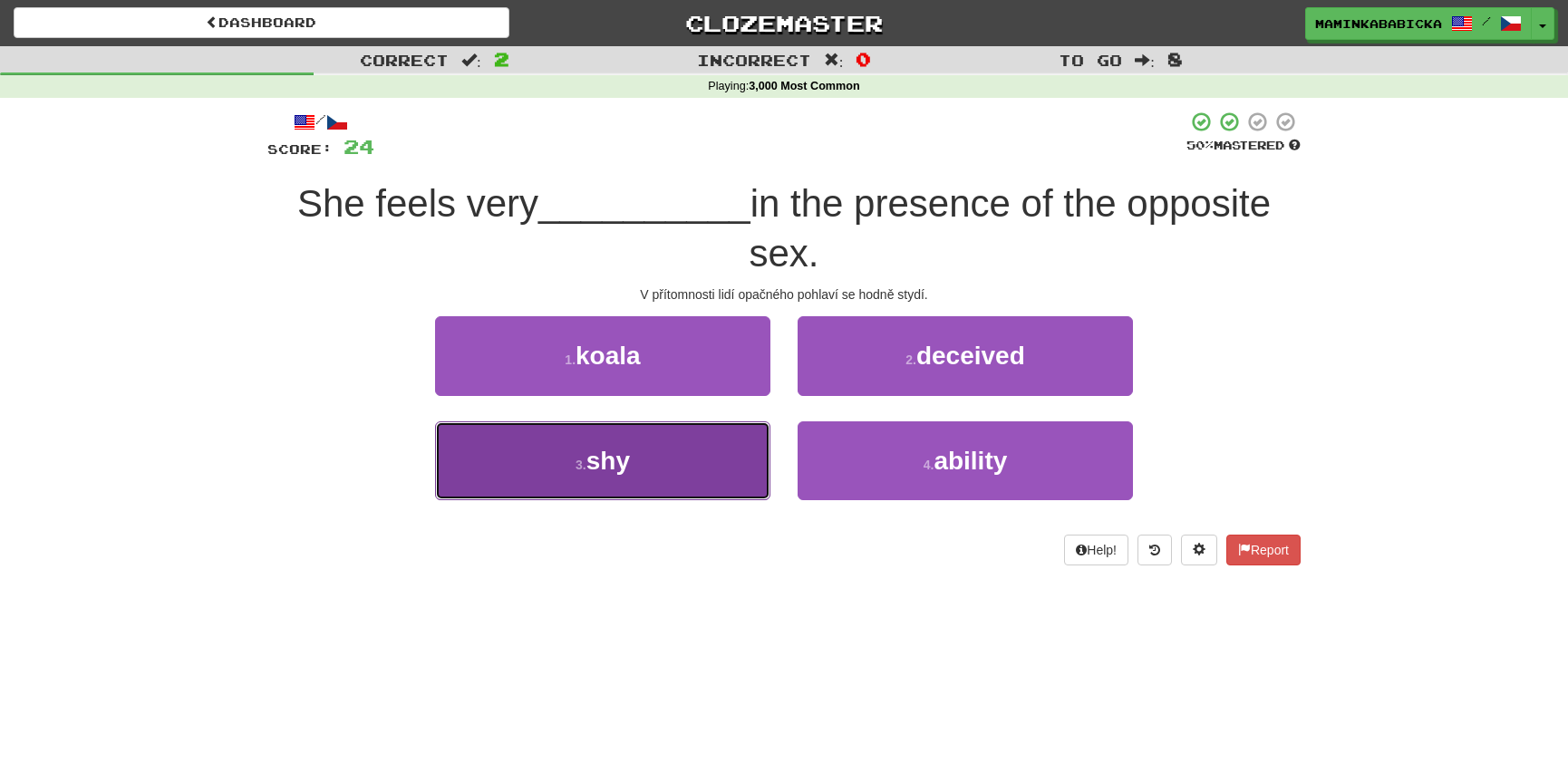
click at [605, 453] on span "shy" at bounding box center [608, 460] width 43 height 28
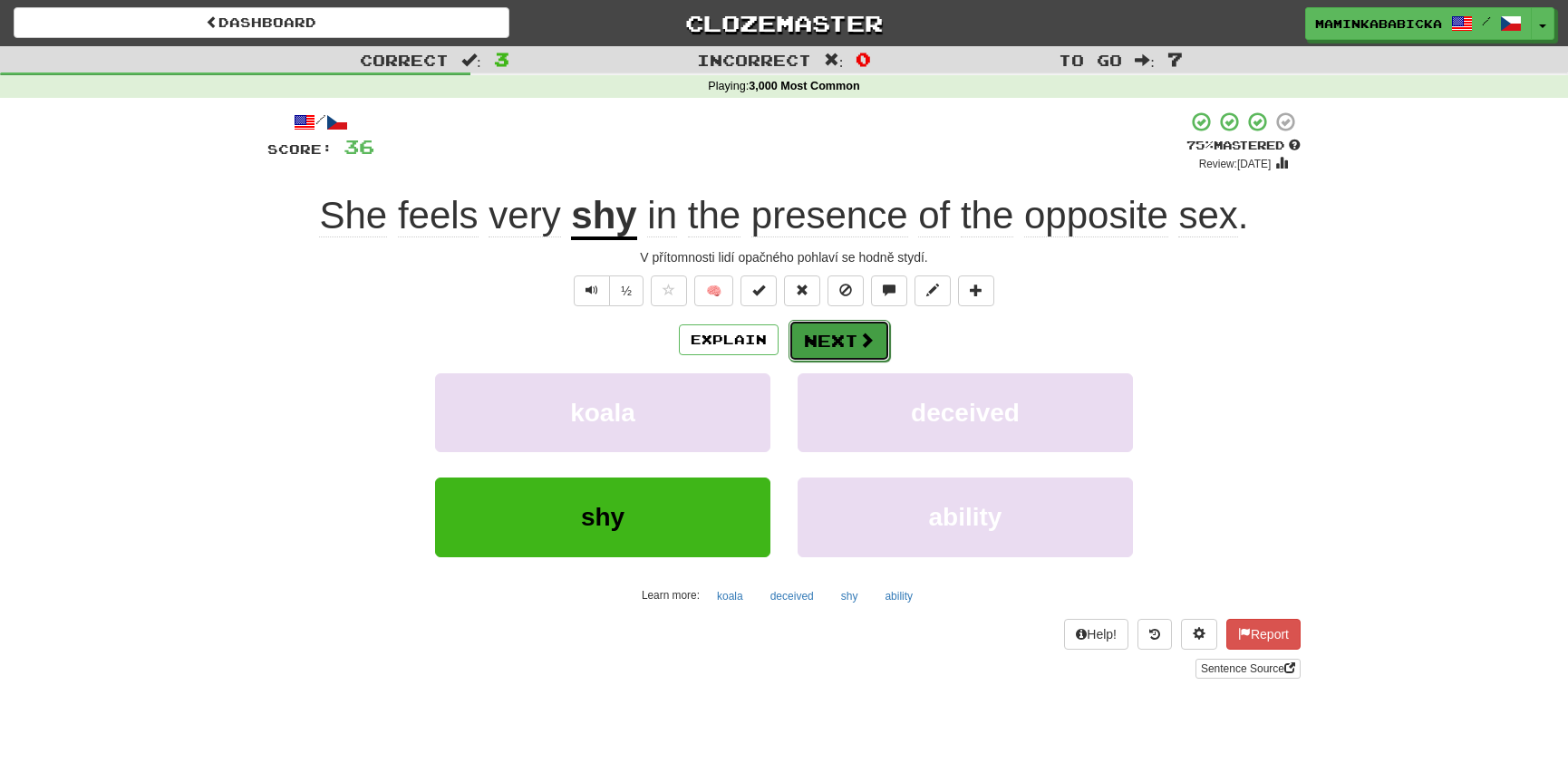
click at [842, 333] on button "Next" at bounding box center [839, 340] width 101 height 42
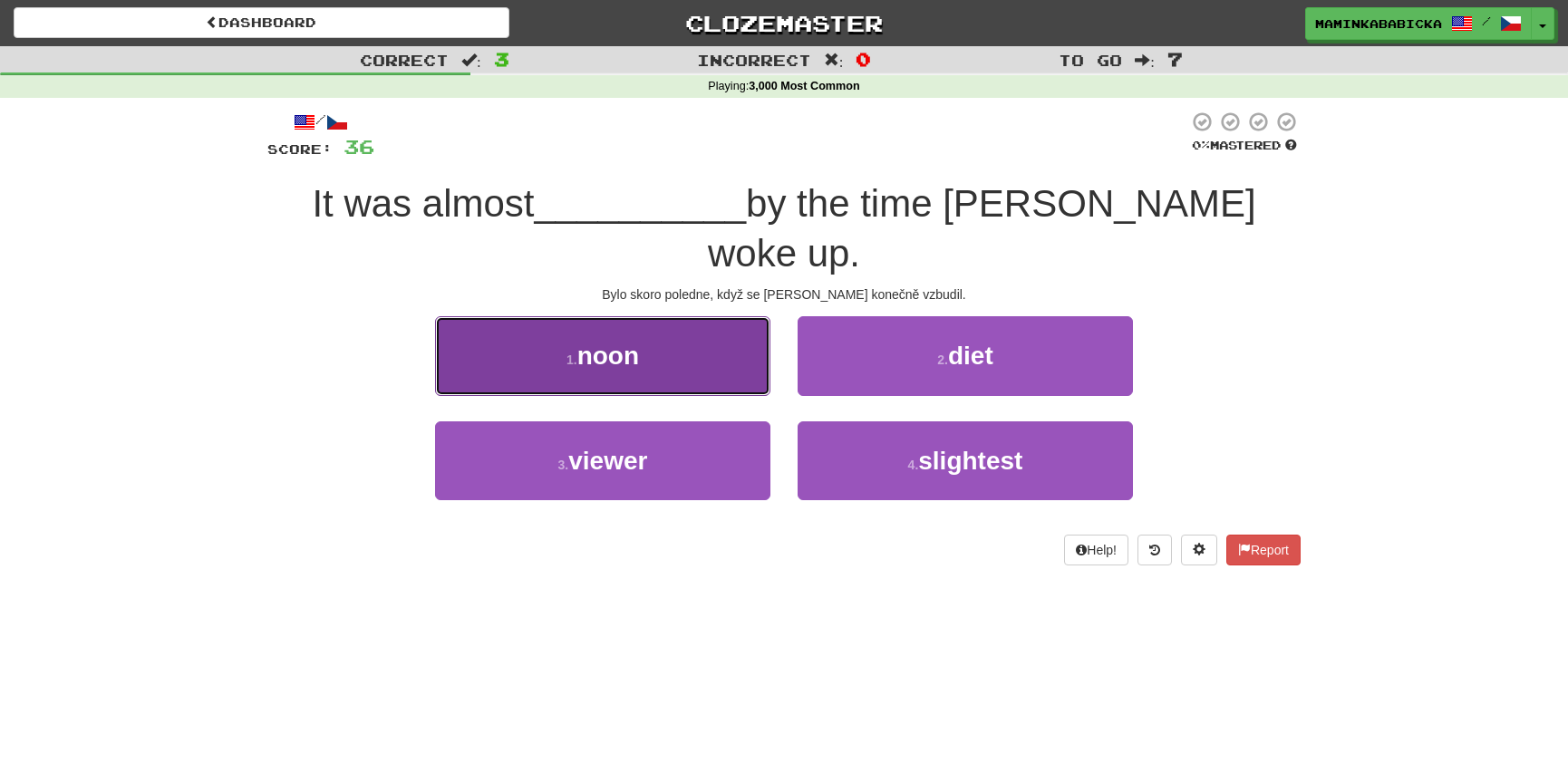
click at [648, 316] on button "1 . noon" at bounding box center [602, 356] width 335 height 79
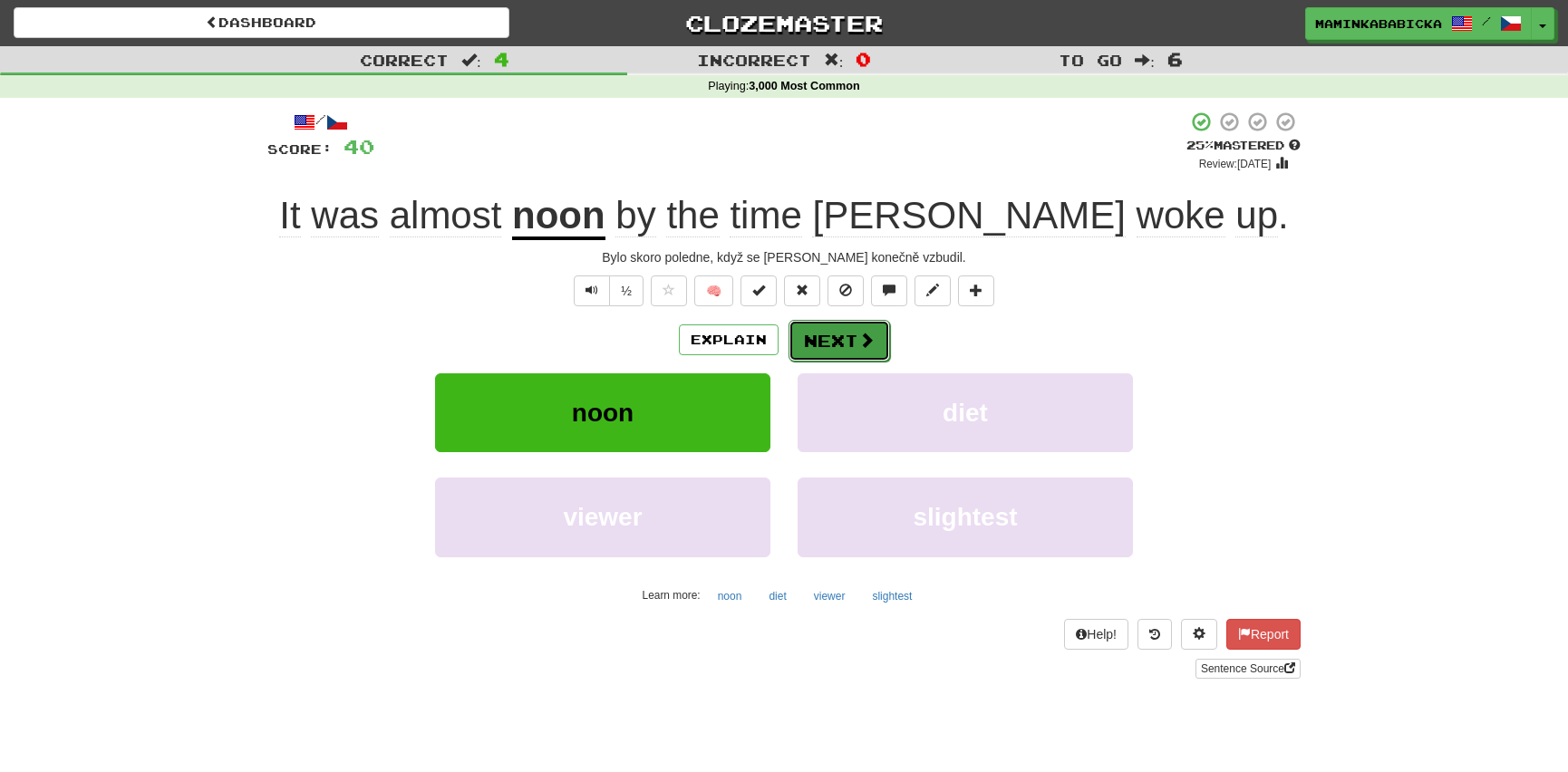
click at [853, 333] on button "Next" at bounding box center [839, 340] width 101 height 42
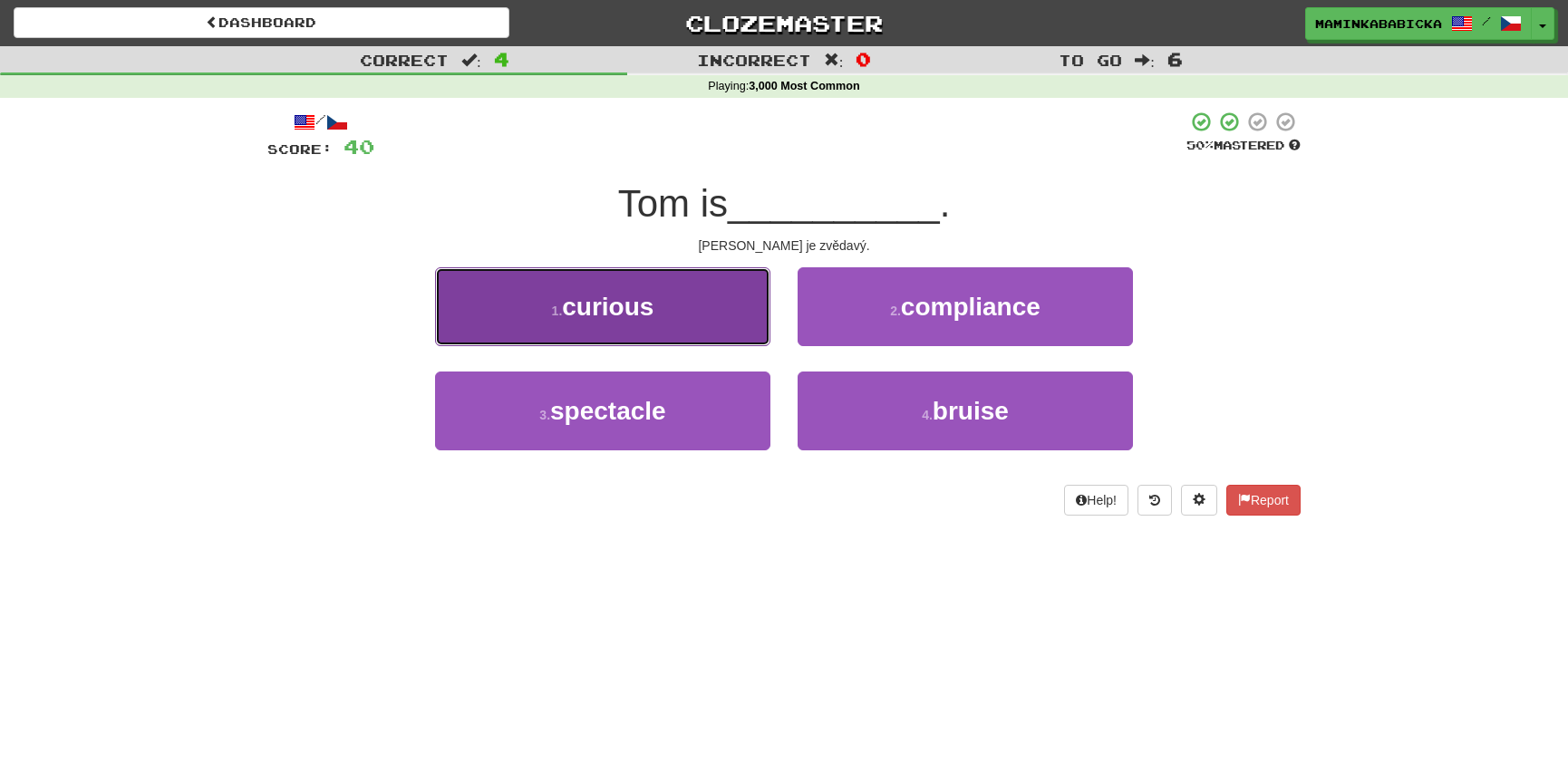
click at [639, 306] on span "curious" at bounding box center [608, 306] width 92 height 28
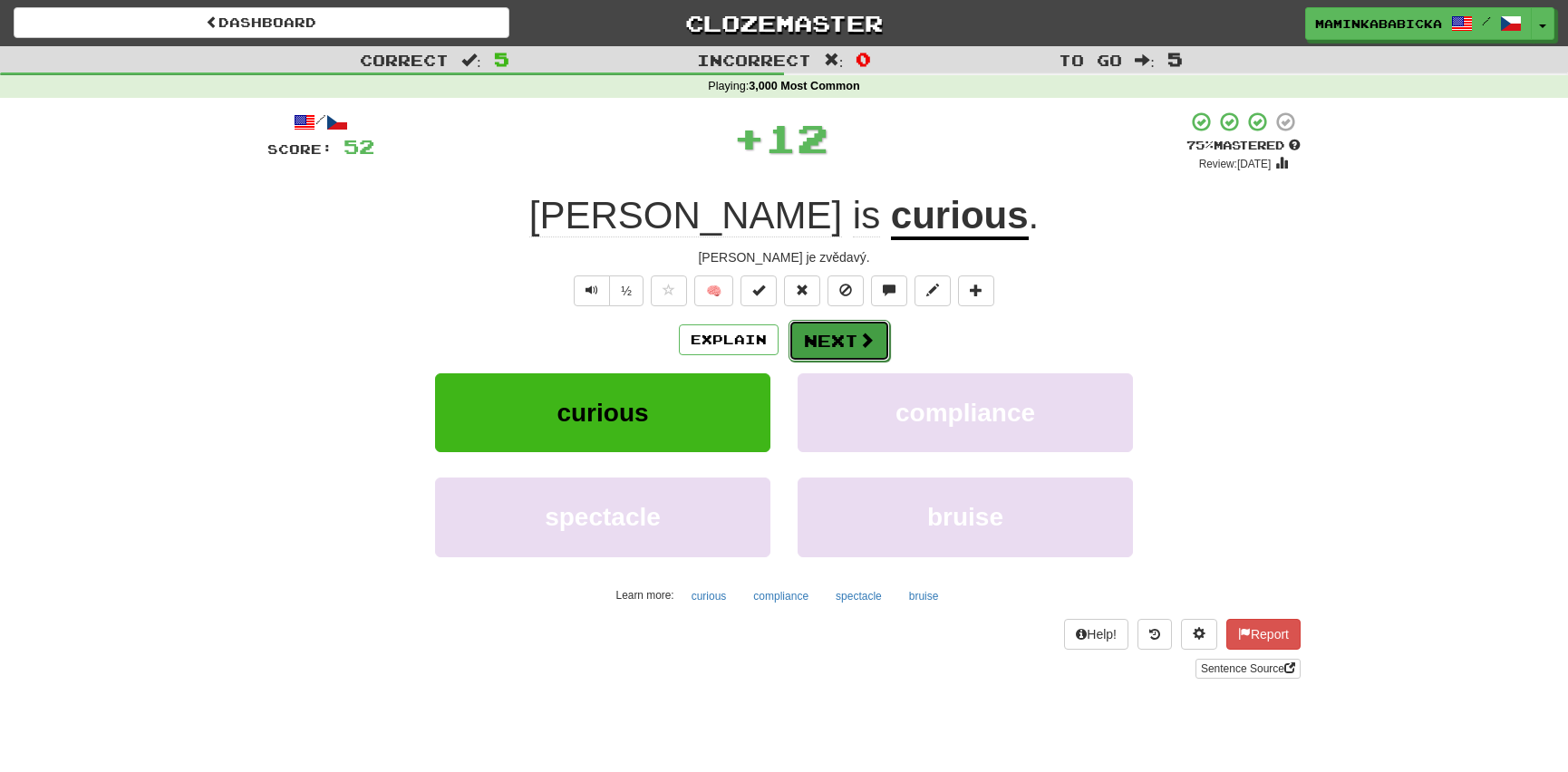
click at [841, 330] on button "Next" at bounding box center [839, 340] width 101 height 42
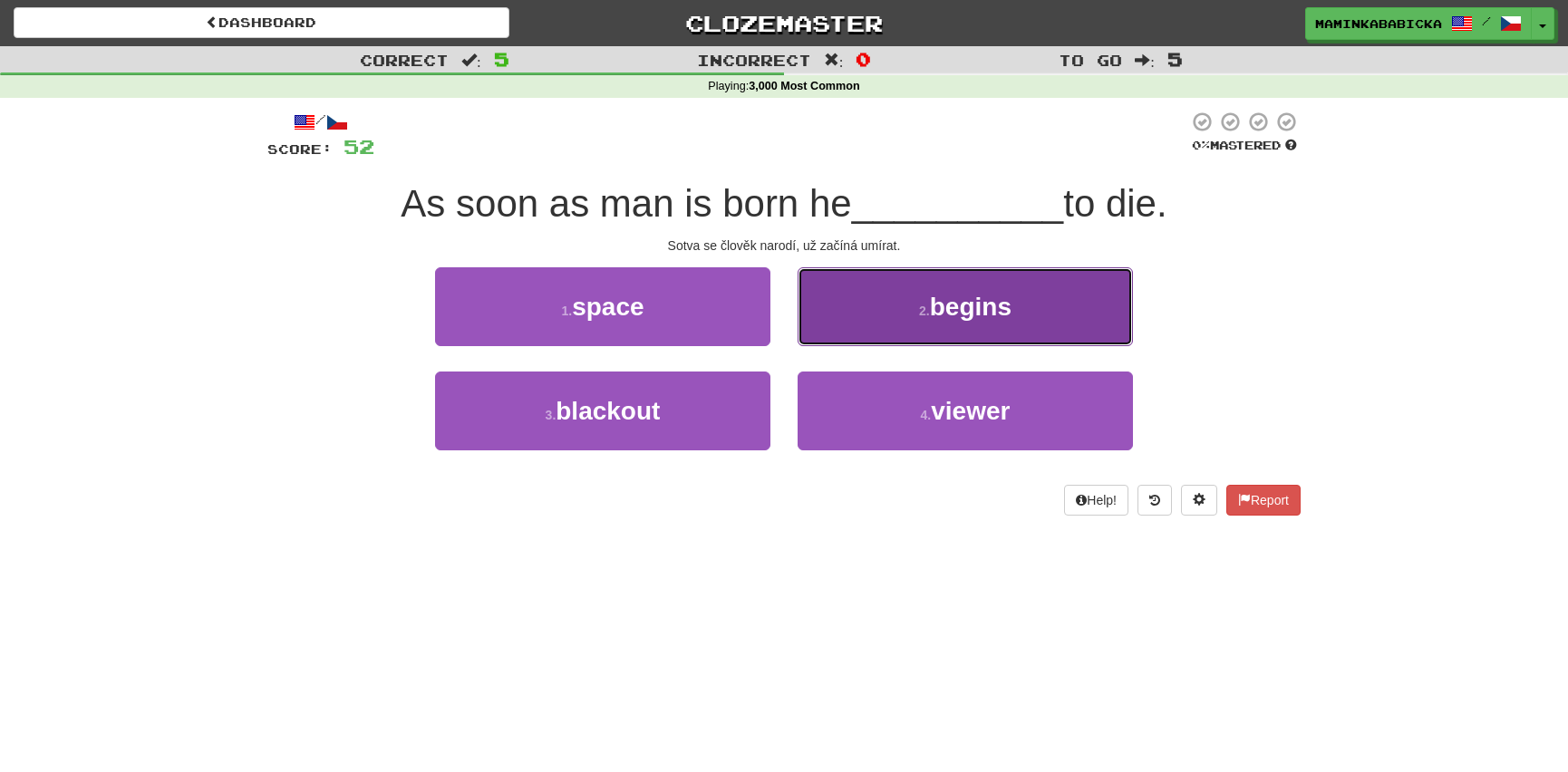
click at [955, 302] on span "begins" at bounding box center [970, 306] width 81 height 28
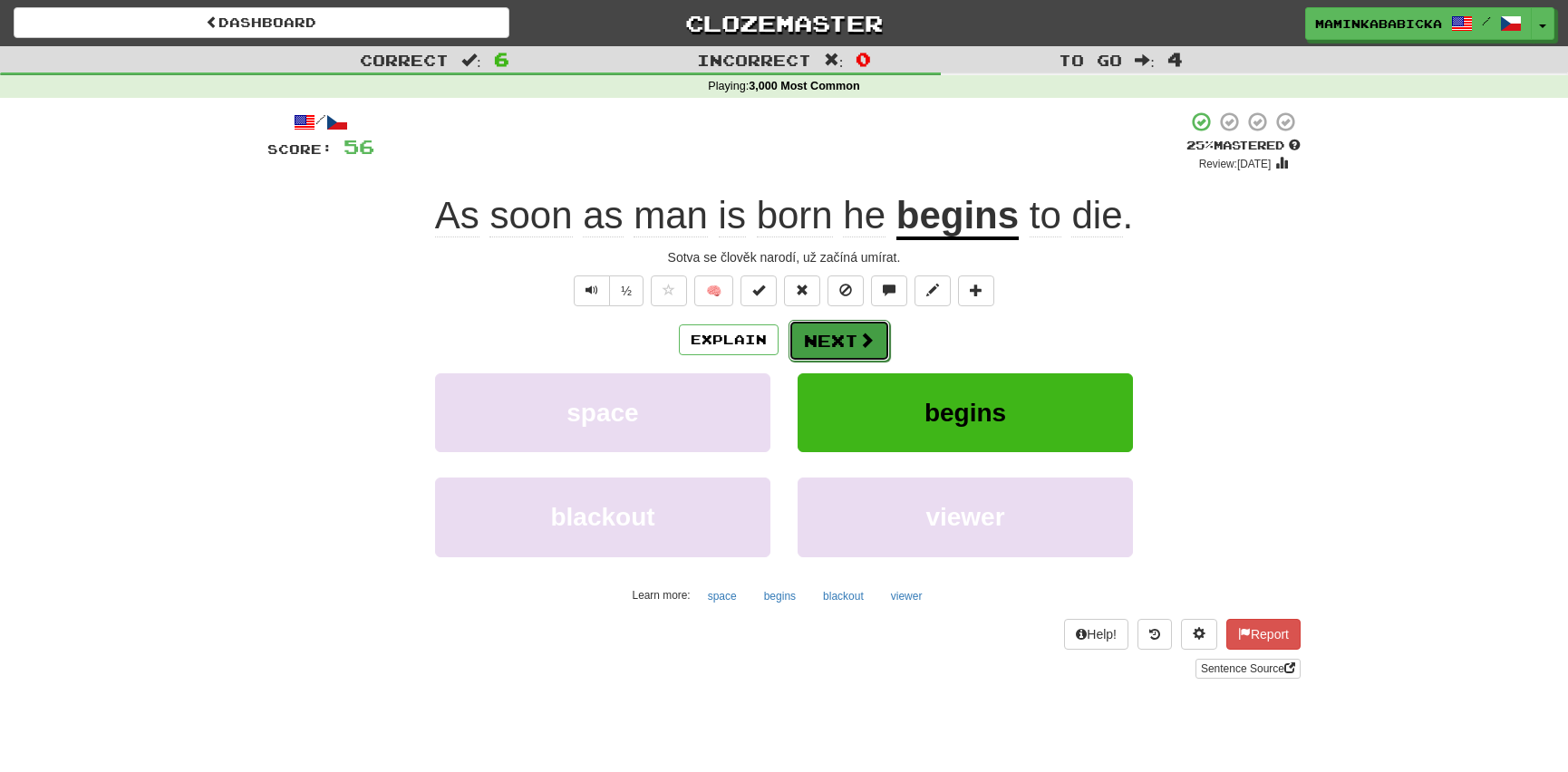
click at [837, 332] on button "Next" at bounding box center [839, 340] width 101 height 42
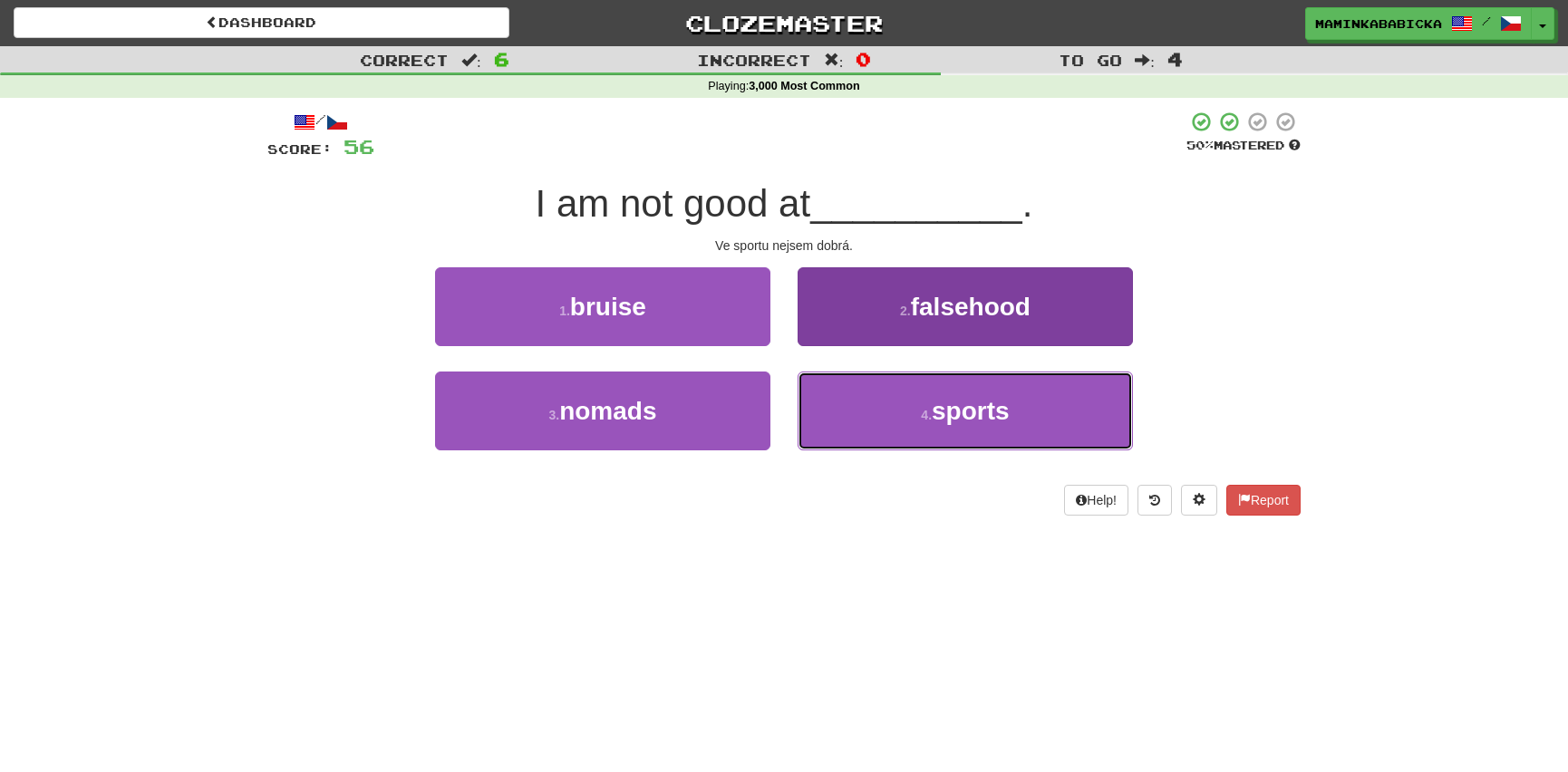
click at [976, 414] on span "sports" at bounding box center [970, 411] width 78 height 28
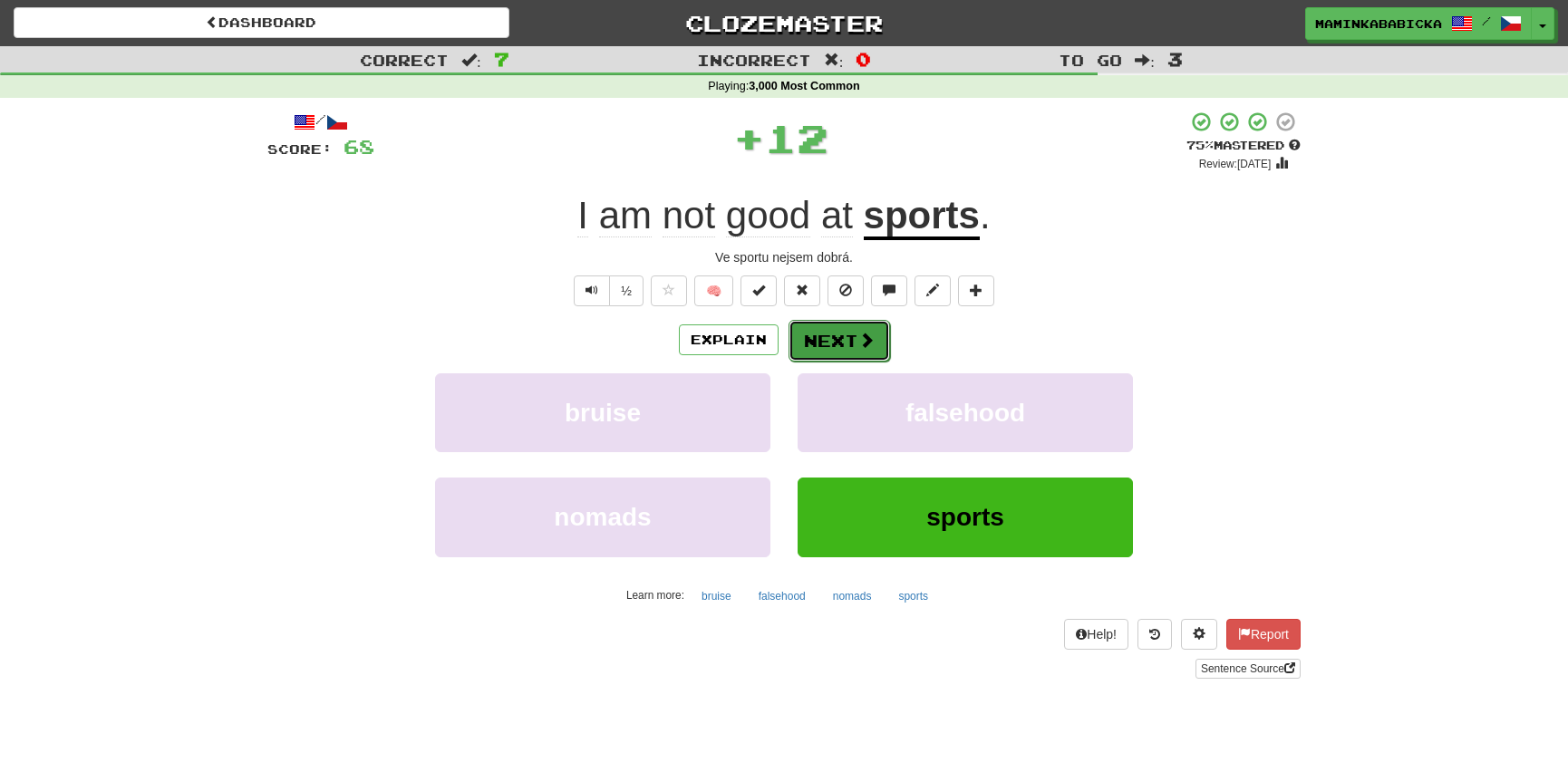
click at [841, 335] on button "Next" at bounding box center [839, 340] width 101 height 42
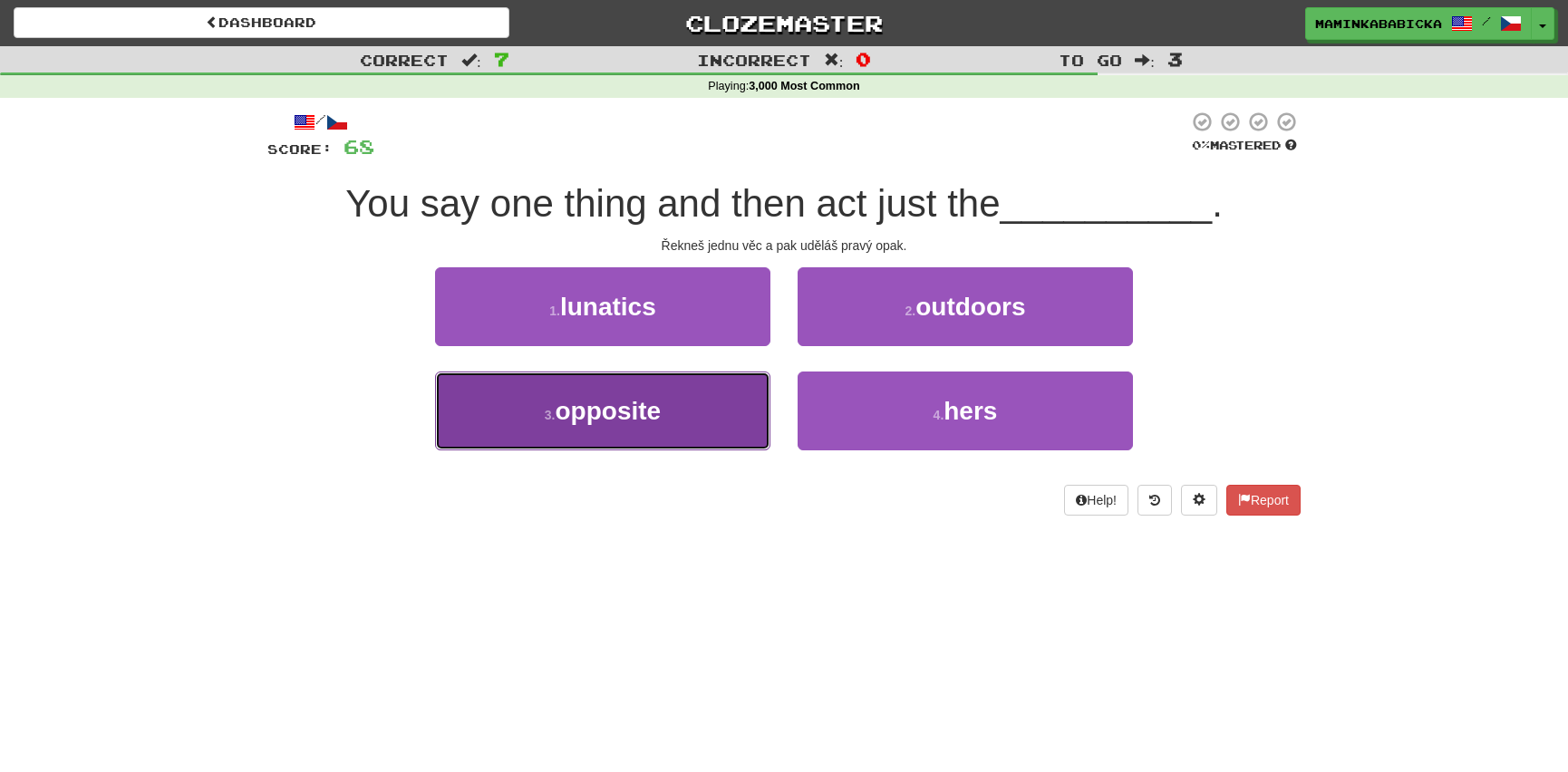
click at [607, 407] on span "opposite" at bounding box center [609, 411] width 106 height 28
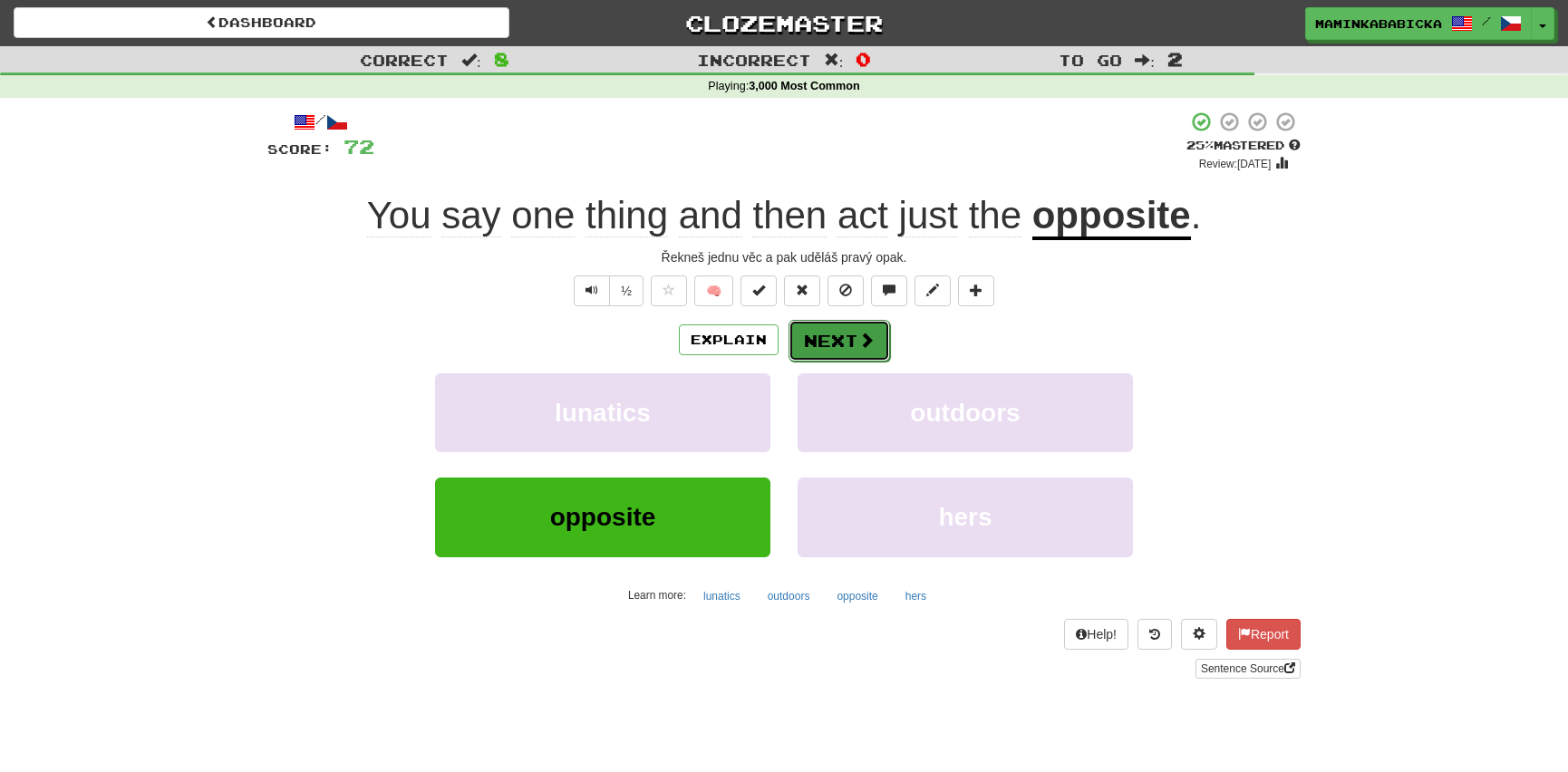
click at [839, 333] on button "Next" at bounding box center [839, 340] width 101 height 42
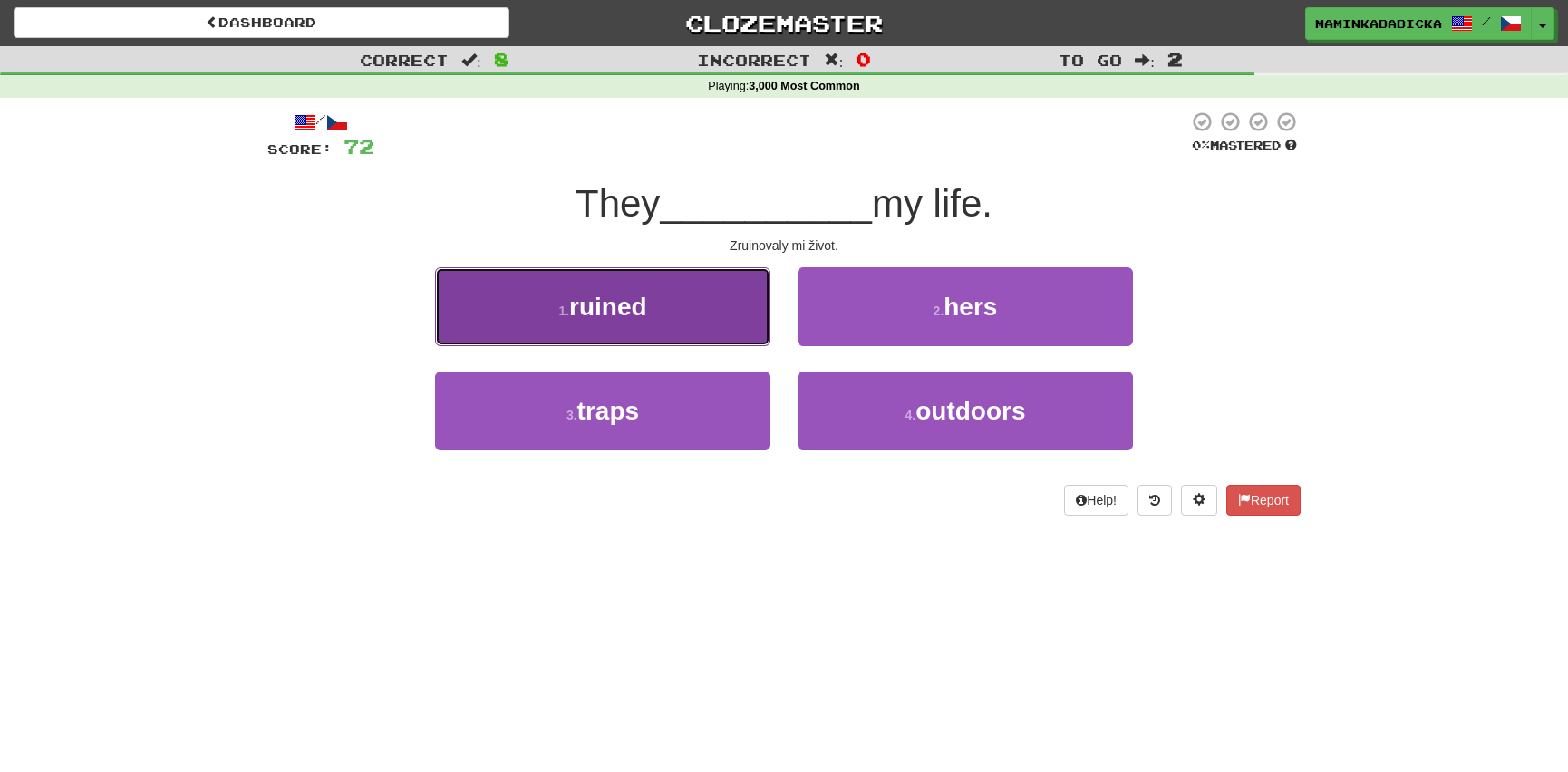
click at [636, 305] on span "ruined" at bounding box center [608, 306] width 78 height 28
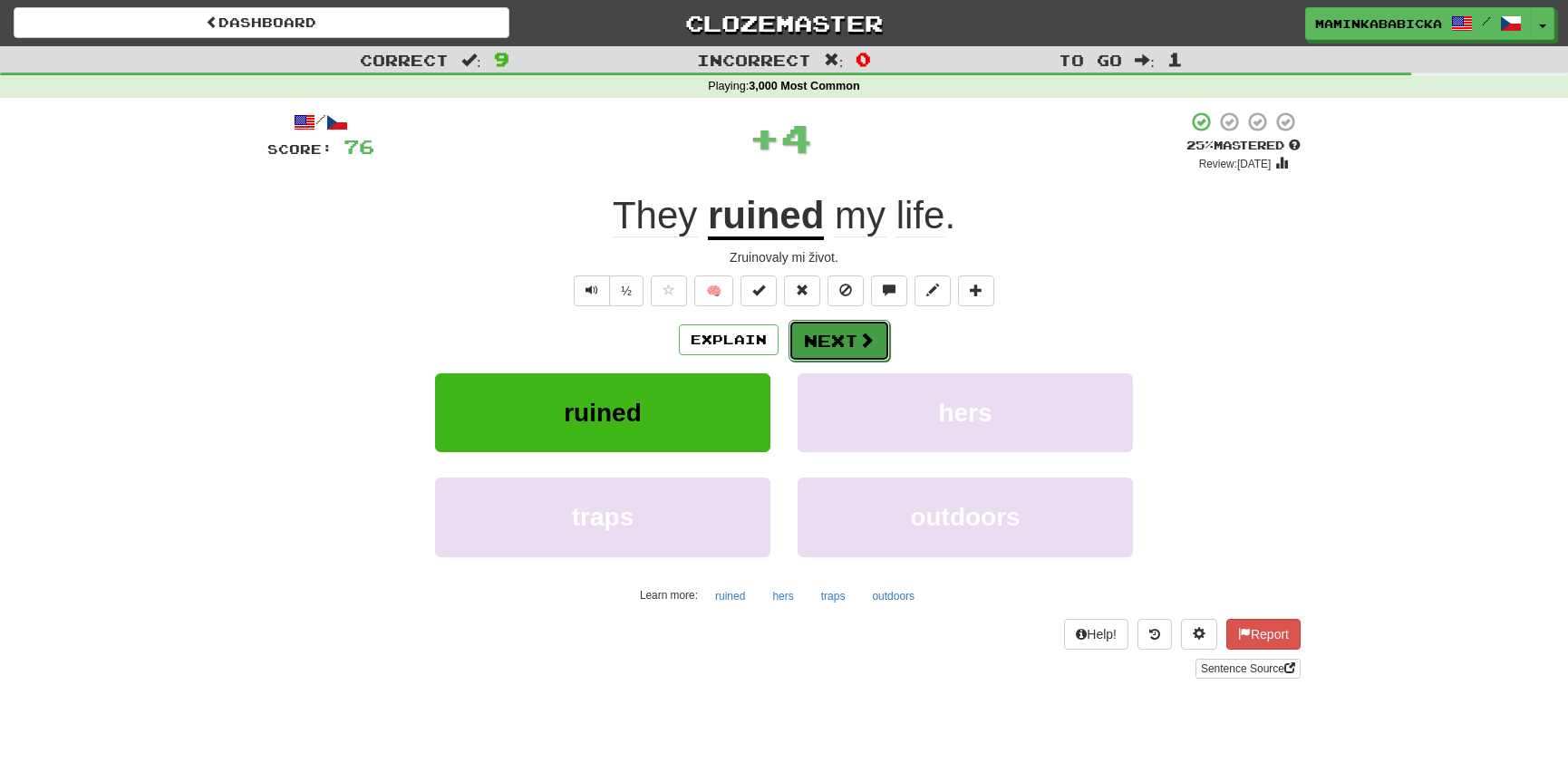
click at [848, 333] on button "Next" at bounding box center [839, 340] width 101 height 42
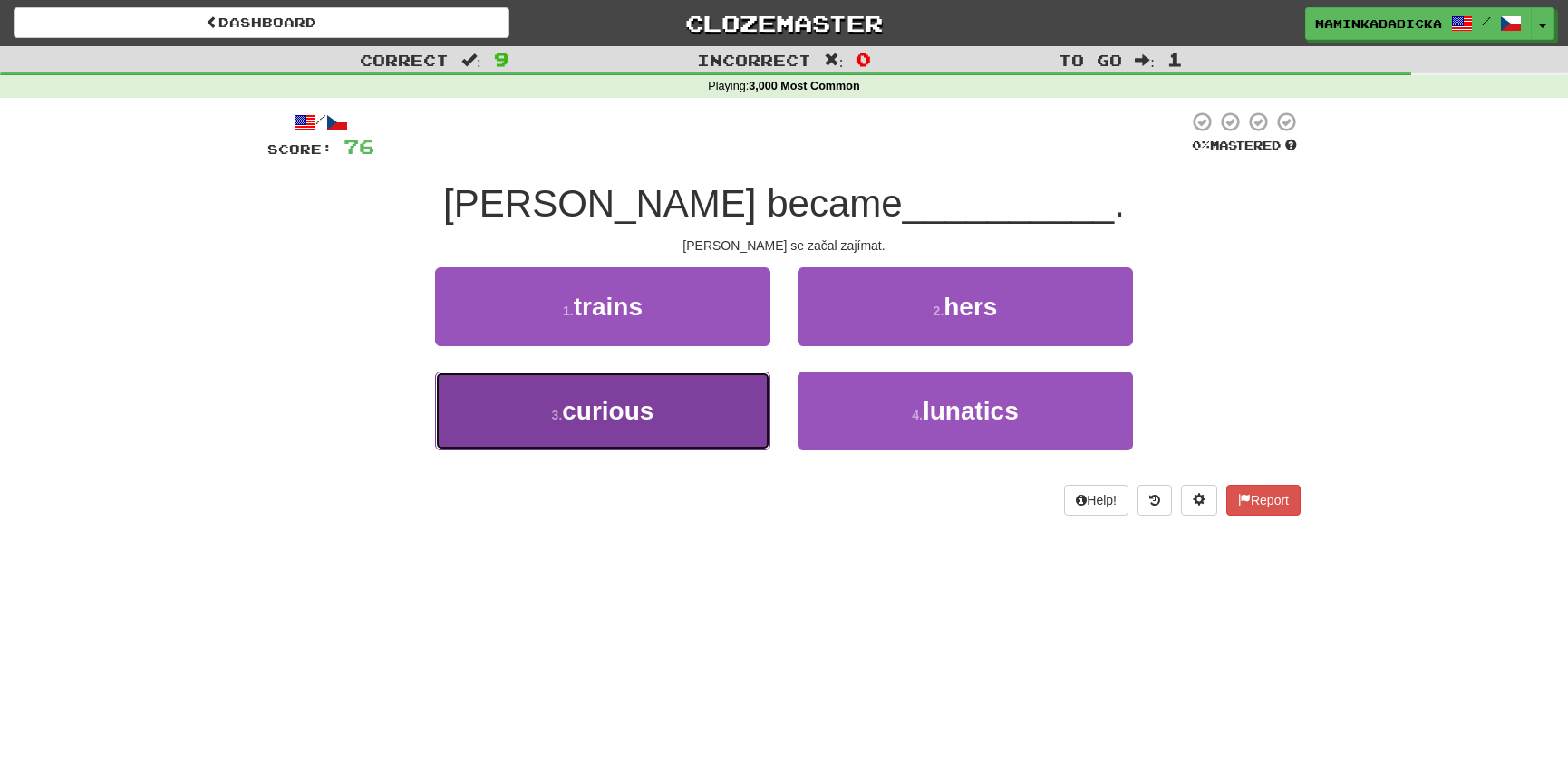
click at [604, 412] on span "curious" at bounding box center [608, 411] width 92 height 28
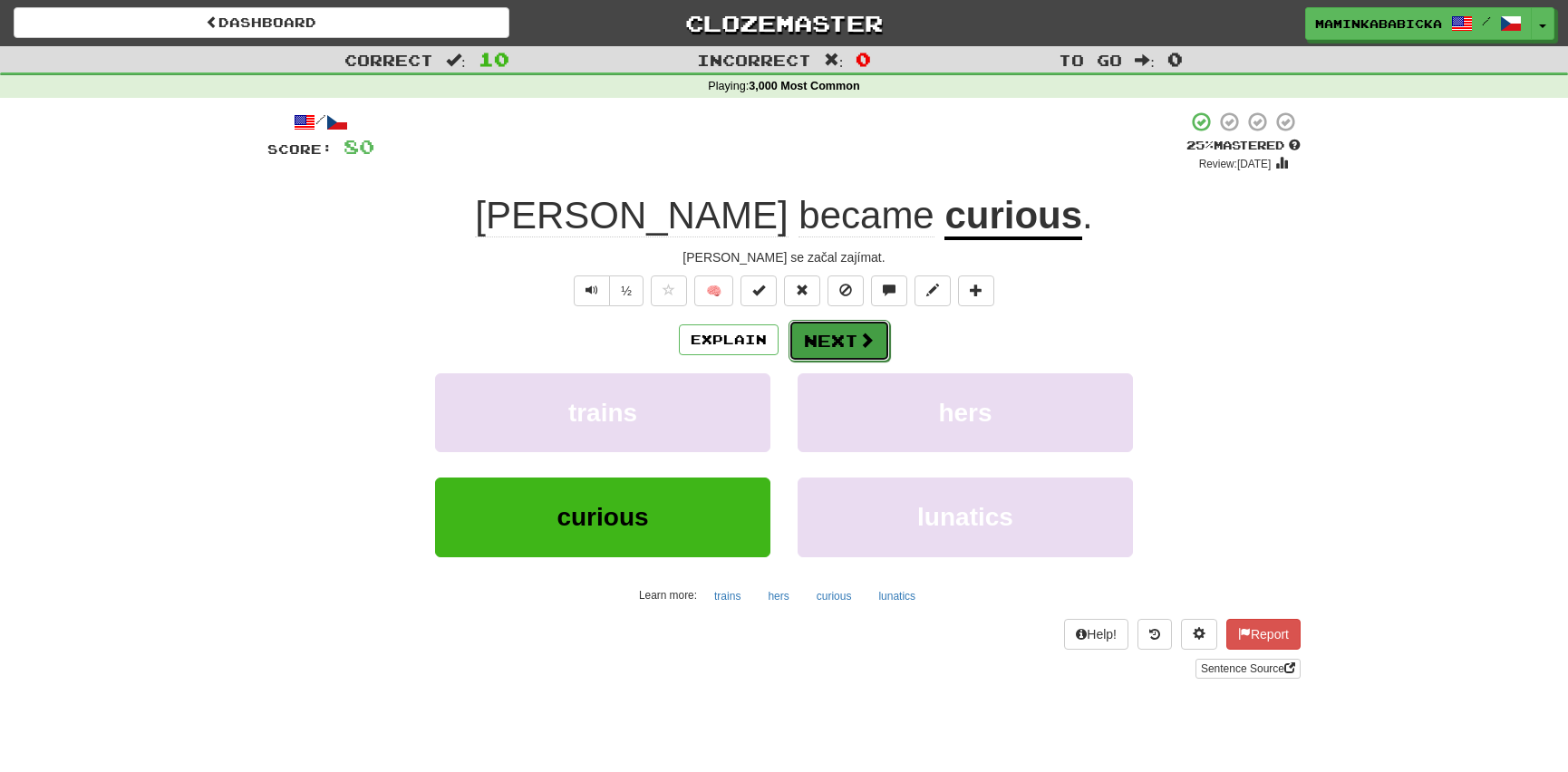
click at [847, 335] on button "Next" at bounding box center [839, 340] width 101 height 42
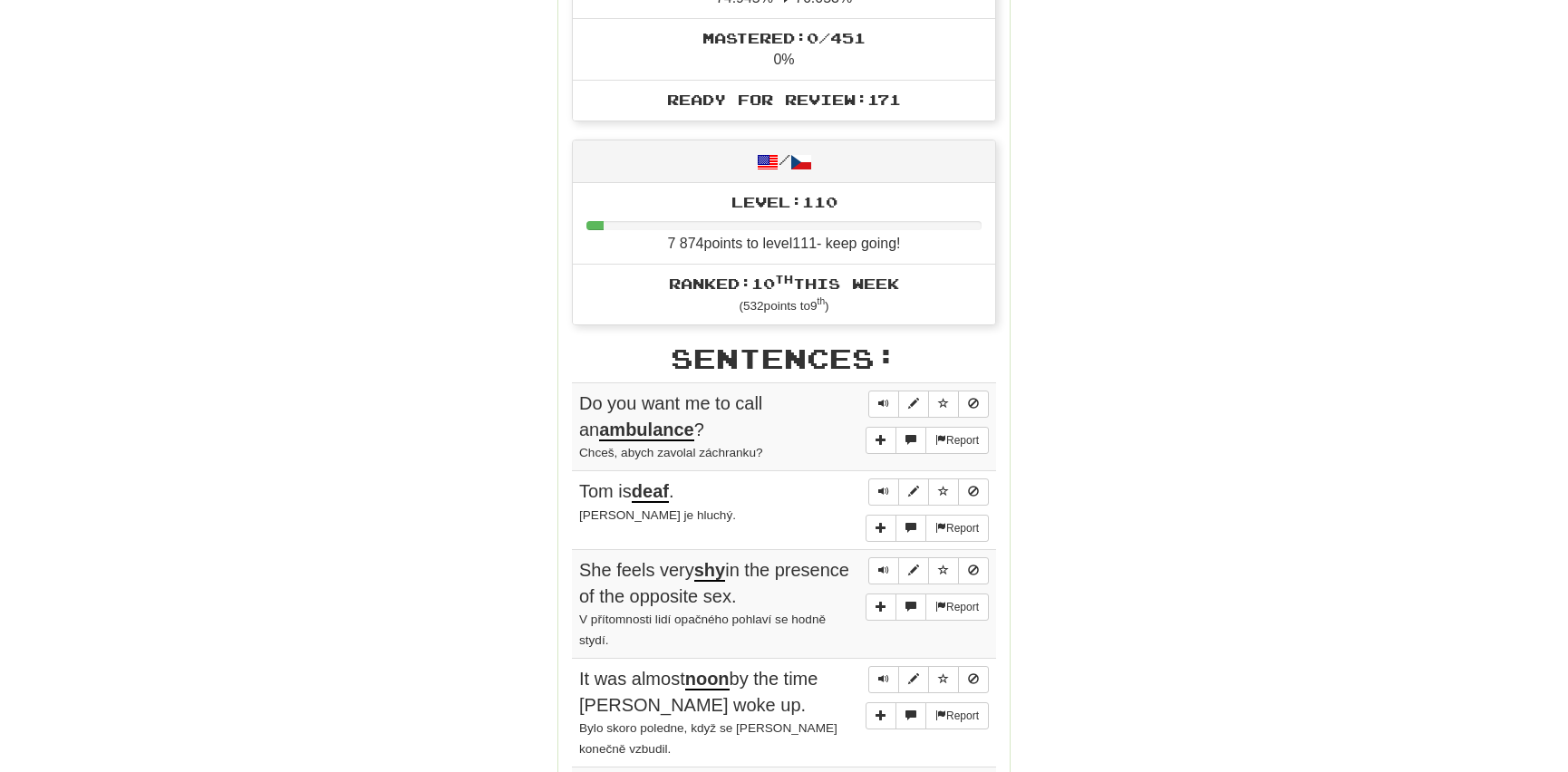
scroll to position [741, 0]
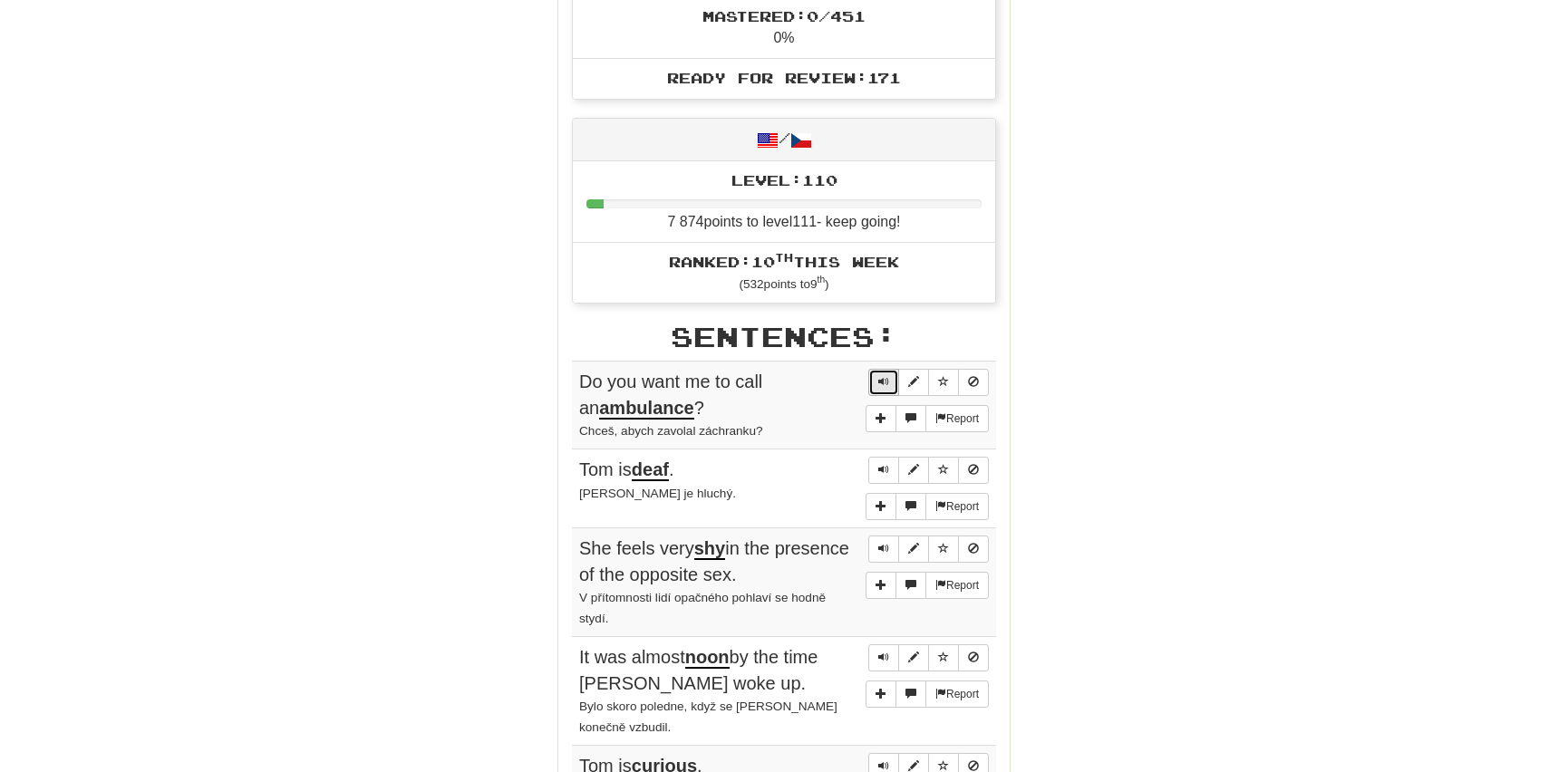
click at [887, 376] on span "Sentence controls" at bounding box center [883, 381] width 11 height 11
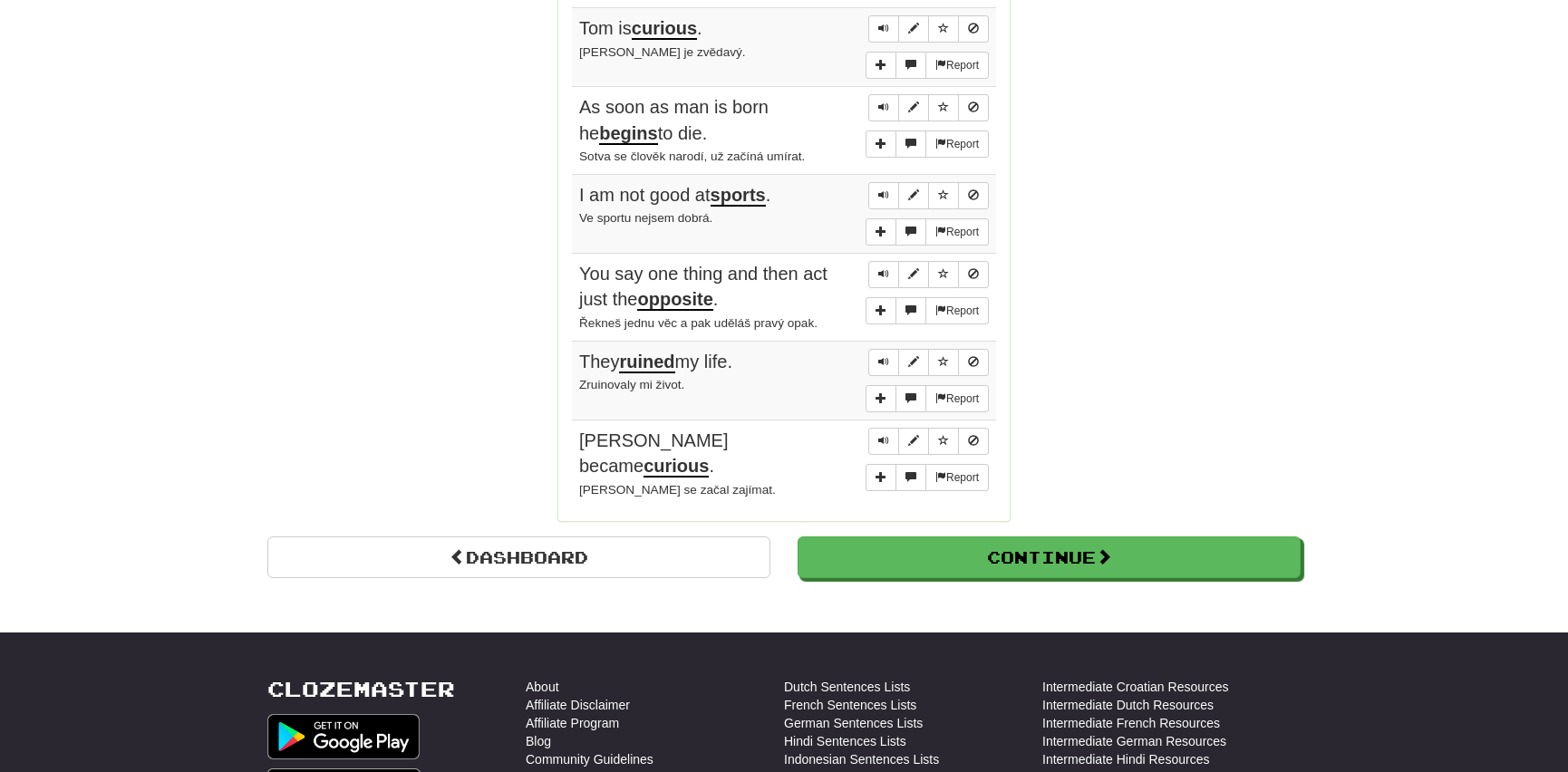
scroll to position [1483, 0]
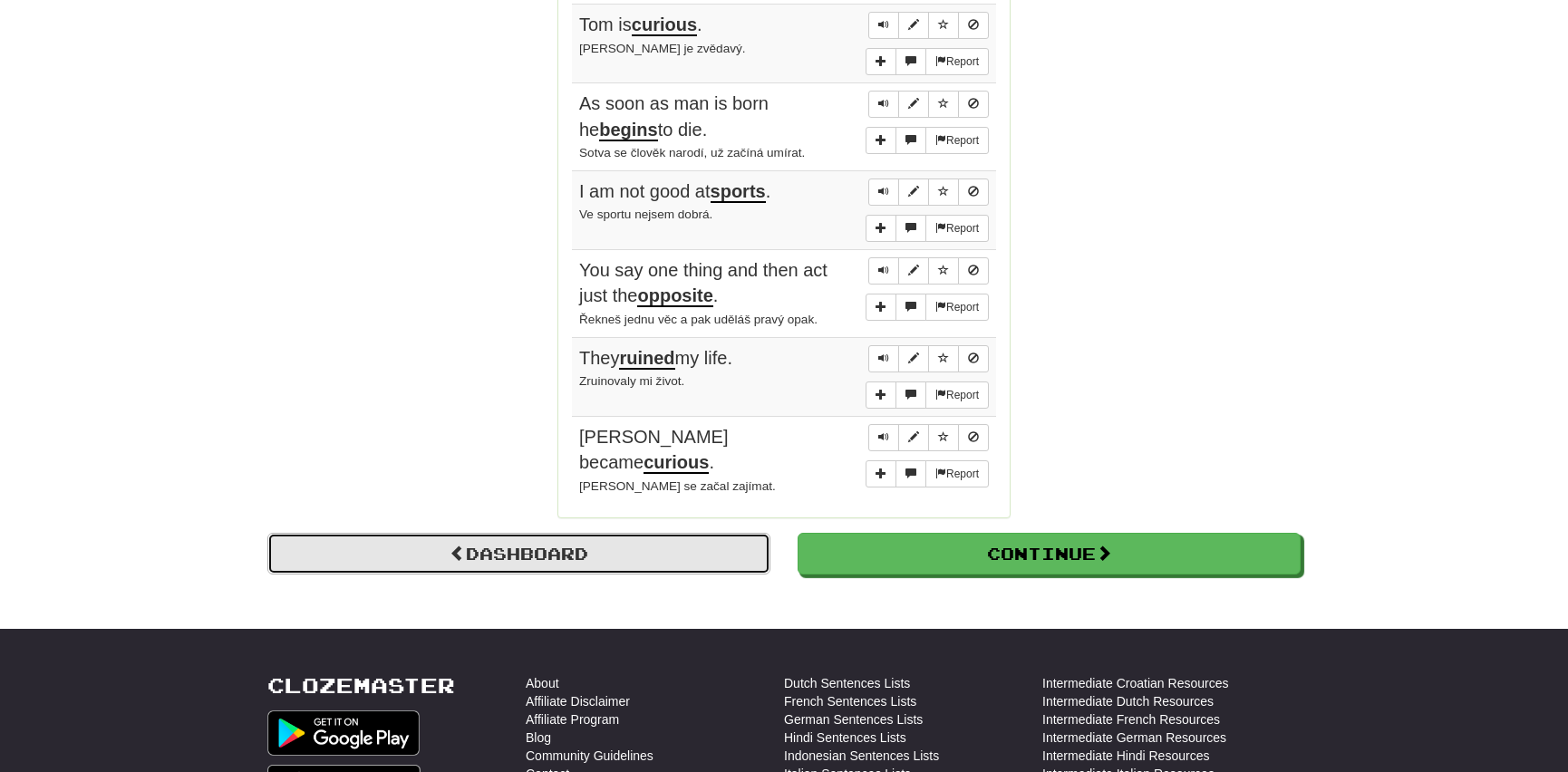
click at [604, 538] on link "Dashboard" at bounding box center [519, 554] width 503 height 42
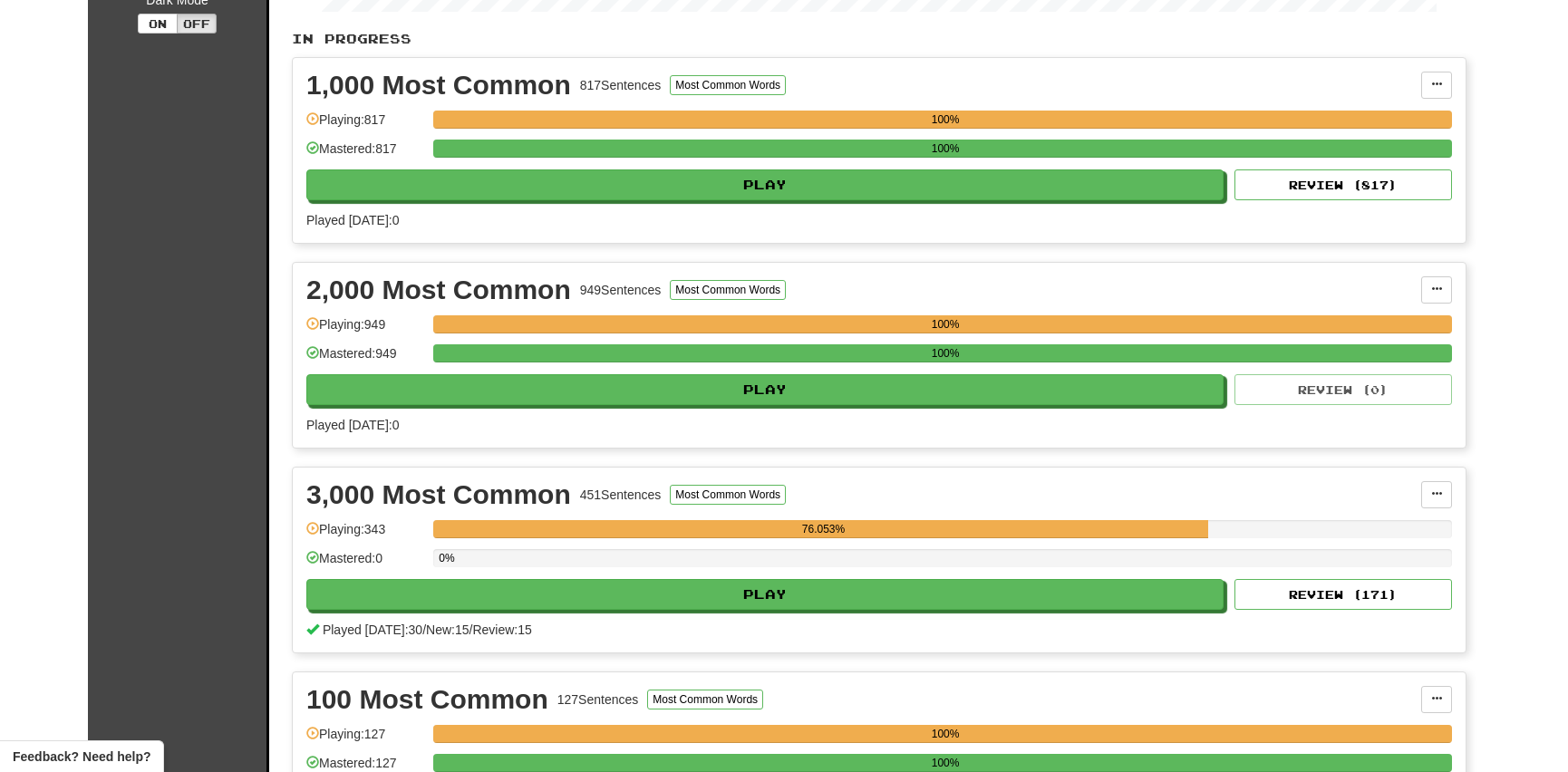
scroll to position [412, 0]
